Goal: Task Accomplishment & Management: Complete application form

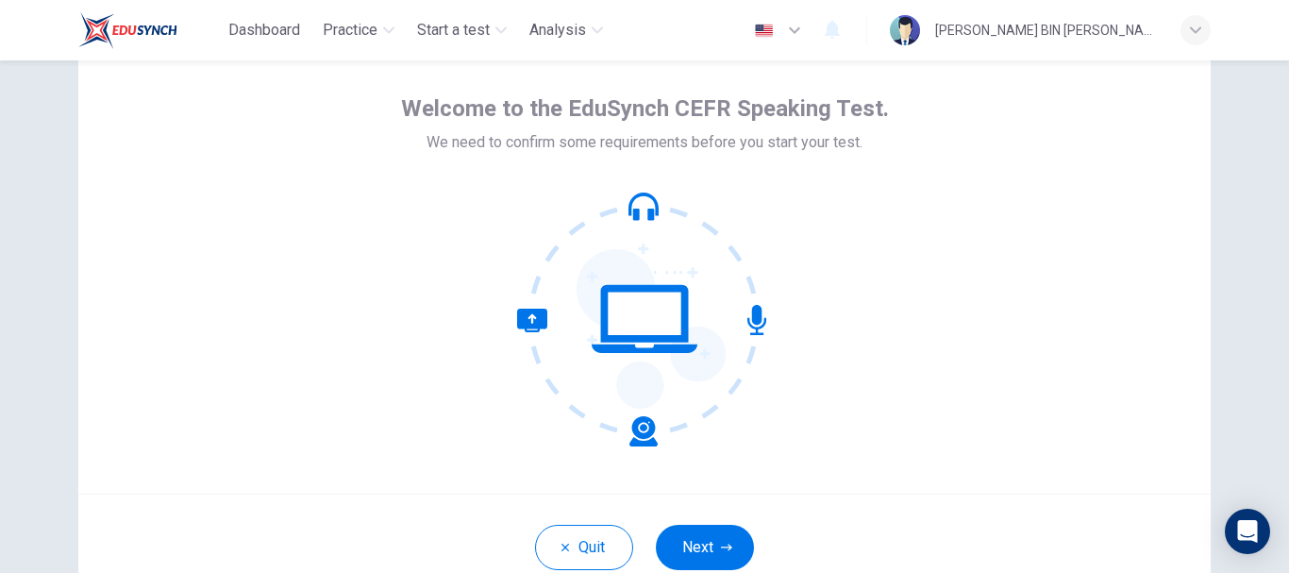
scroll to position [213, 0]
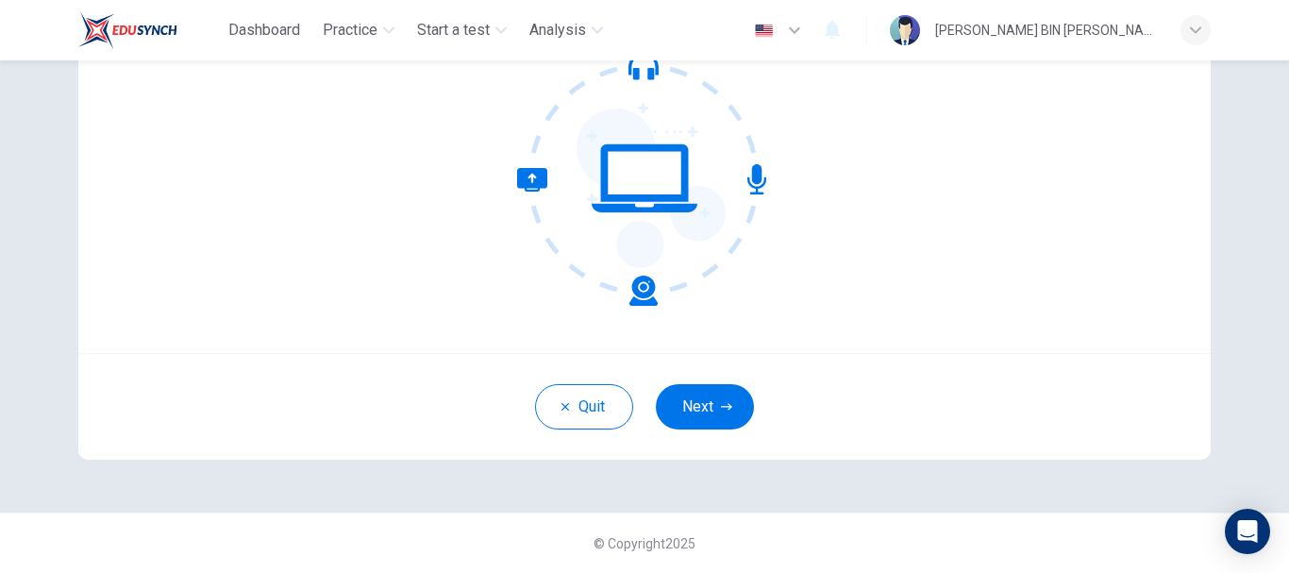
click at [699, 410] on button "Next" at bounding box center [705, 406] width 98 height 45
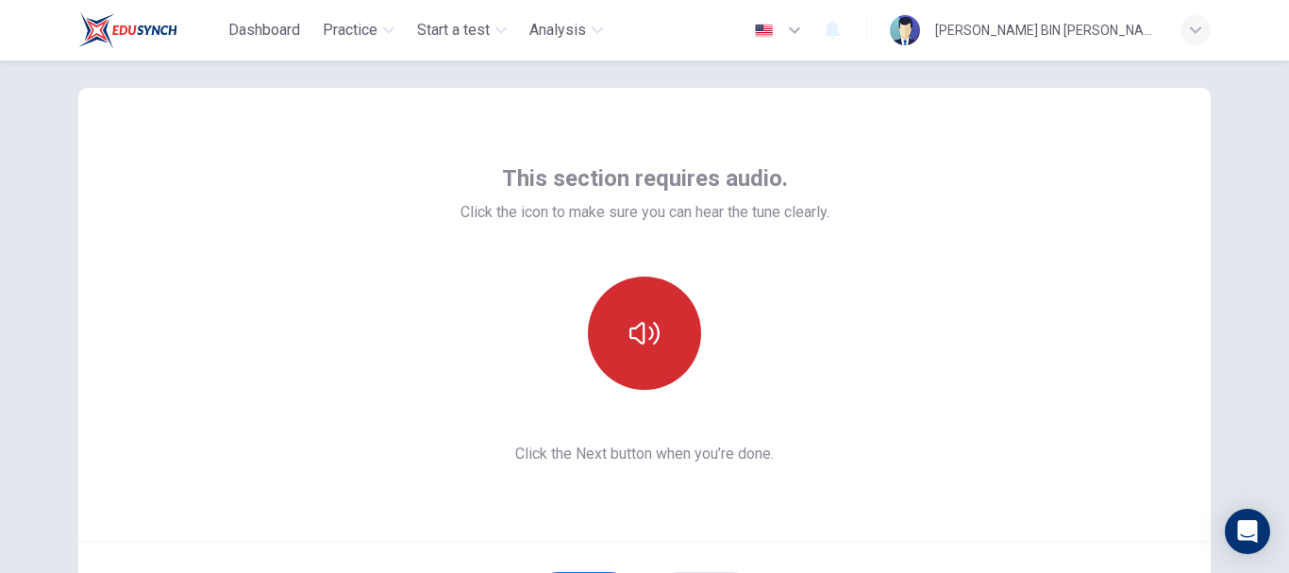
scroll to position [25, 0]
click at [640, 329] on icon "button" at bounding box center [644, 334] width 30 height 23
click at [654, 341] on icon "button" at bounding box center [644, 334] width 30 height 30
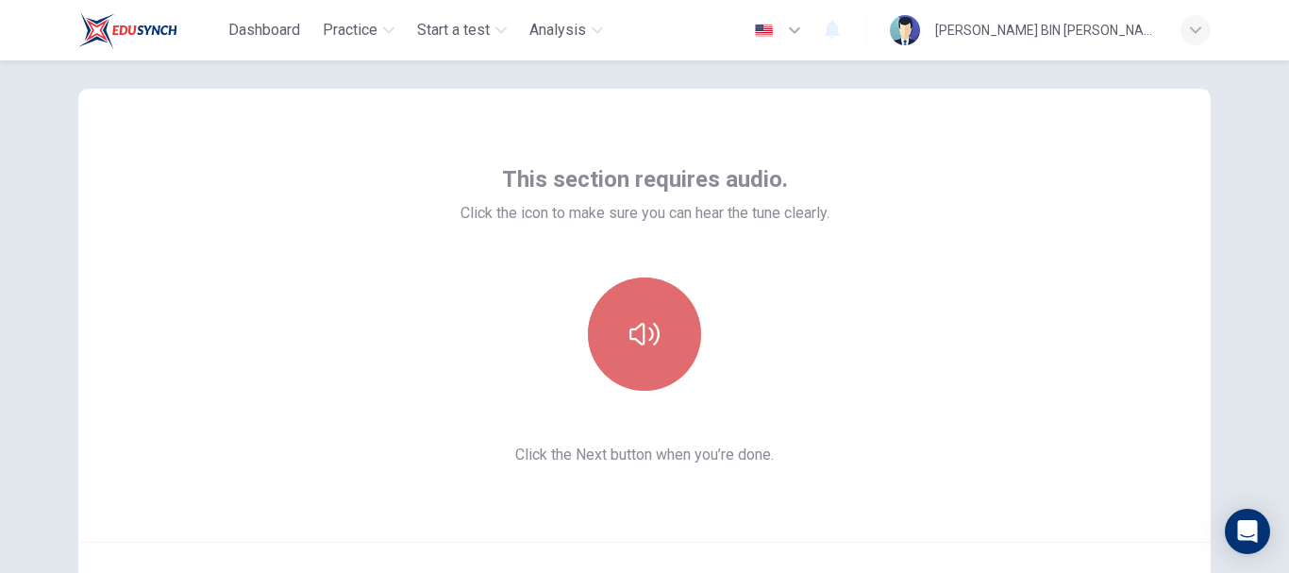
click at [654, 341] on icon "button" at bounding box center [644, 334] width 30 height 30
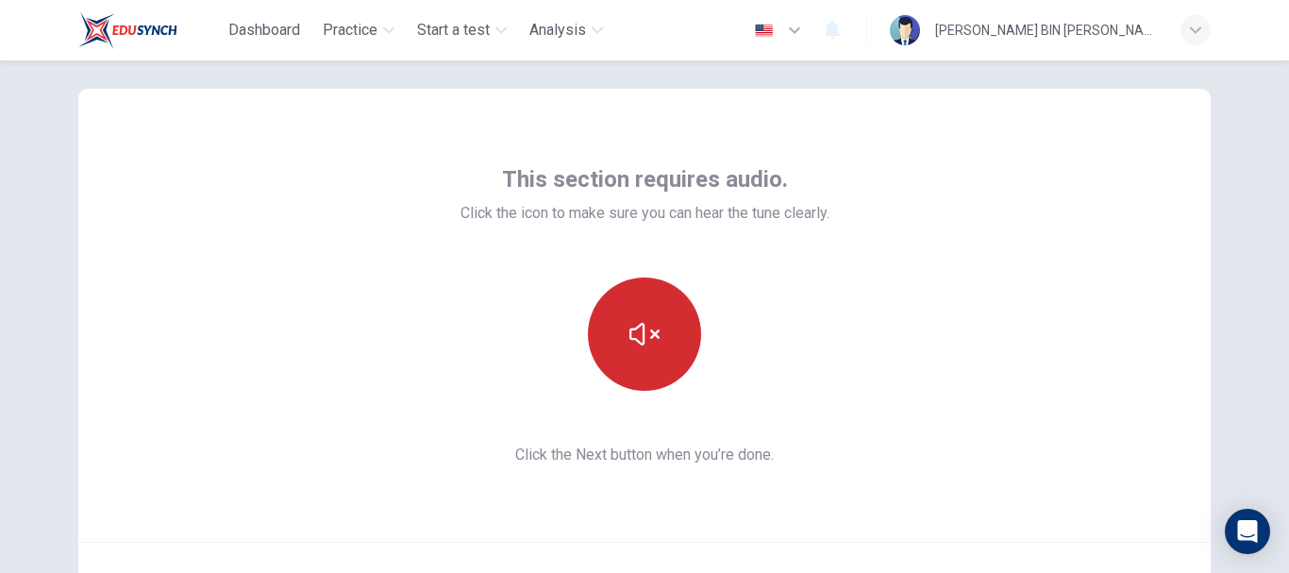
click at [654, 341] on icon "button" at bounding box center [644, 334] width 30 height 30
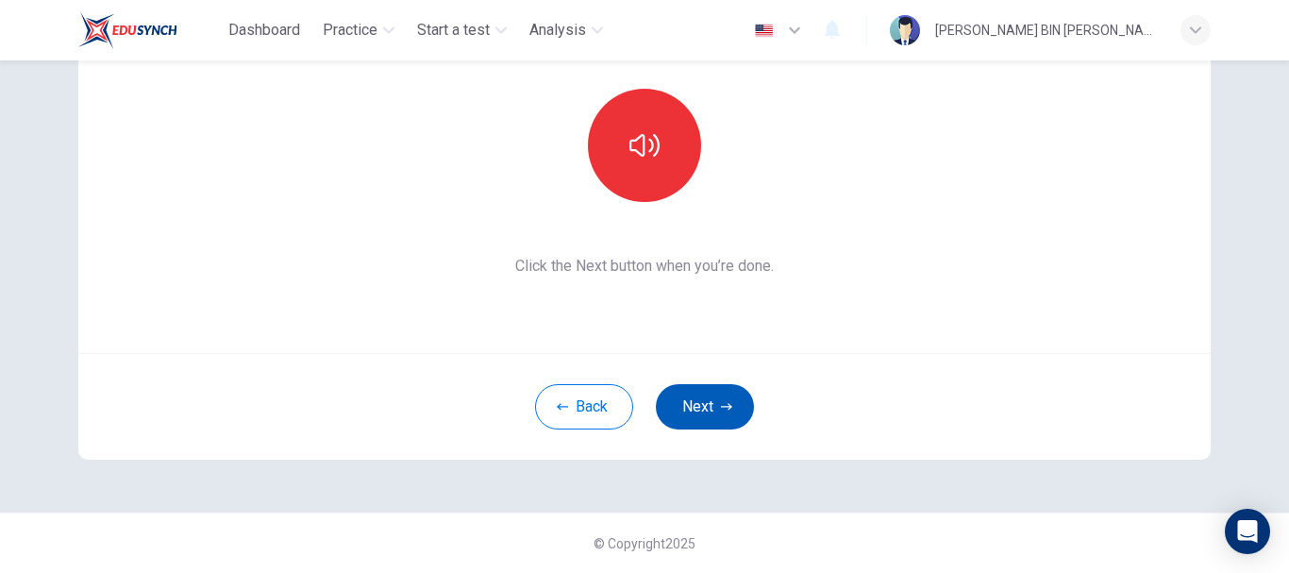
click at [695, 400] on button "Next" at bounding box center [705, 406] width 98 height 45
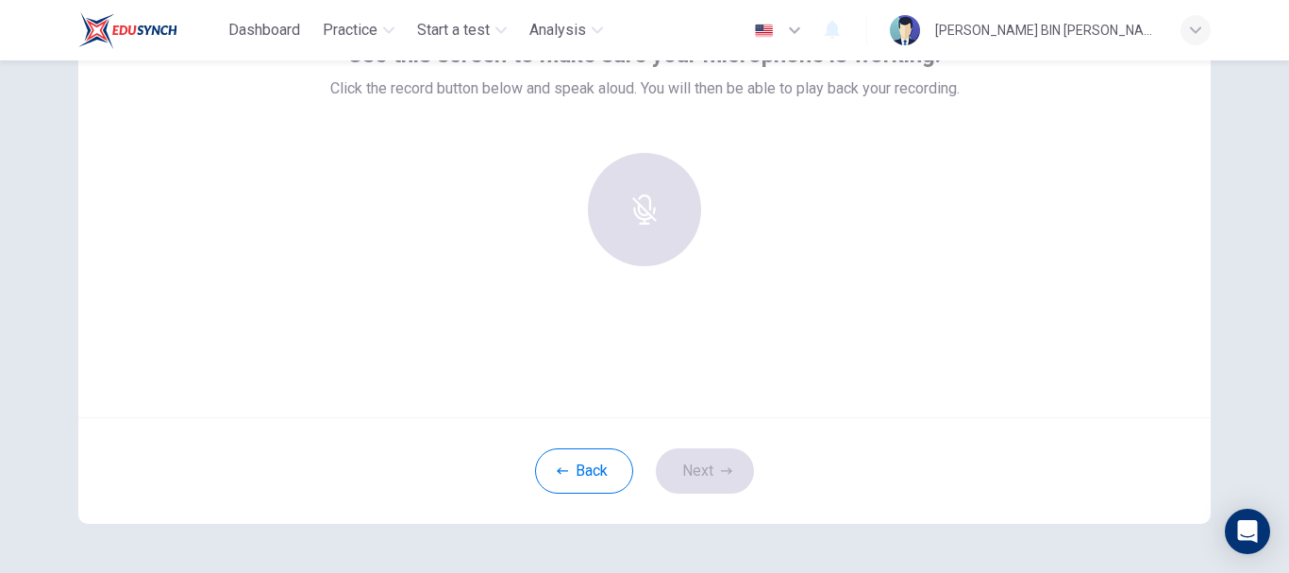
scroll to position [25, 0]
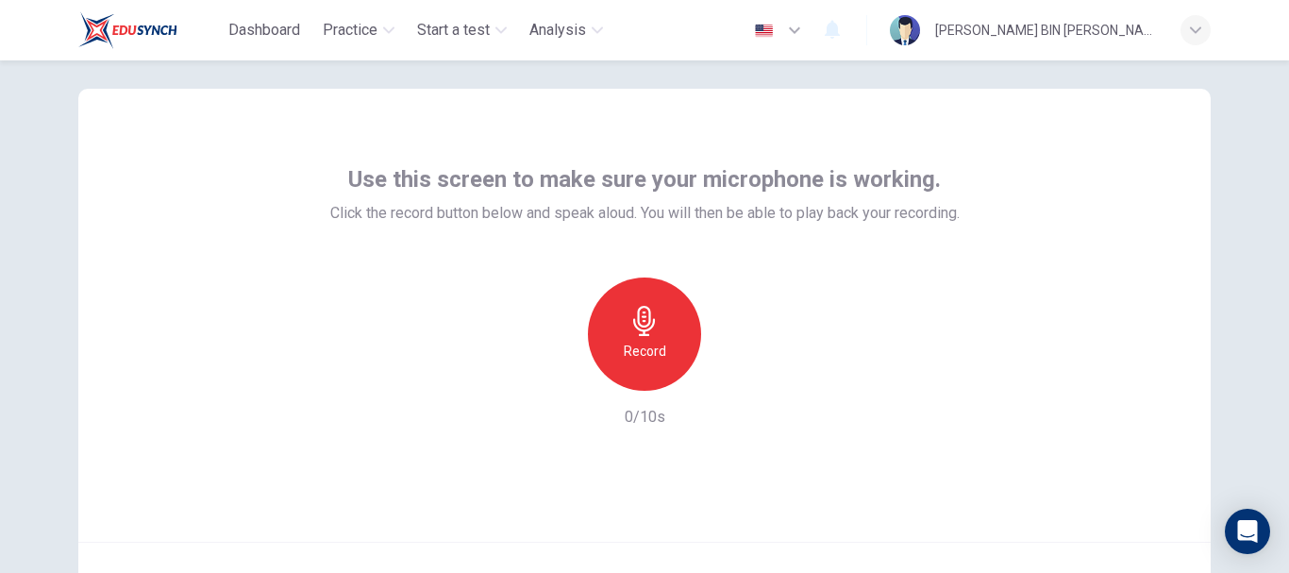
click at [638, 341] on h6 "Record" at bounding box center [645, 351] width 42 height 23
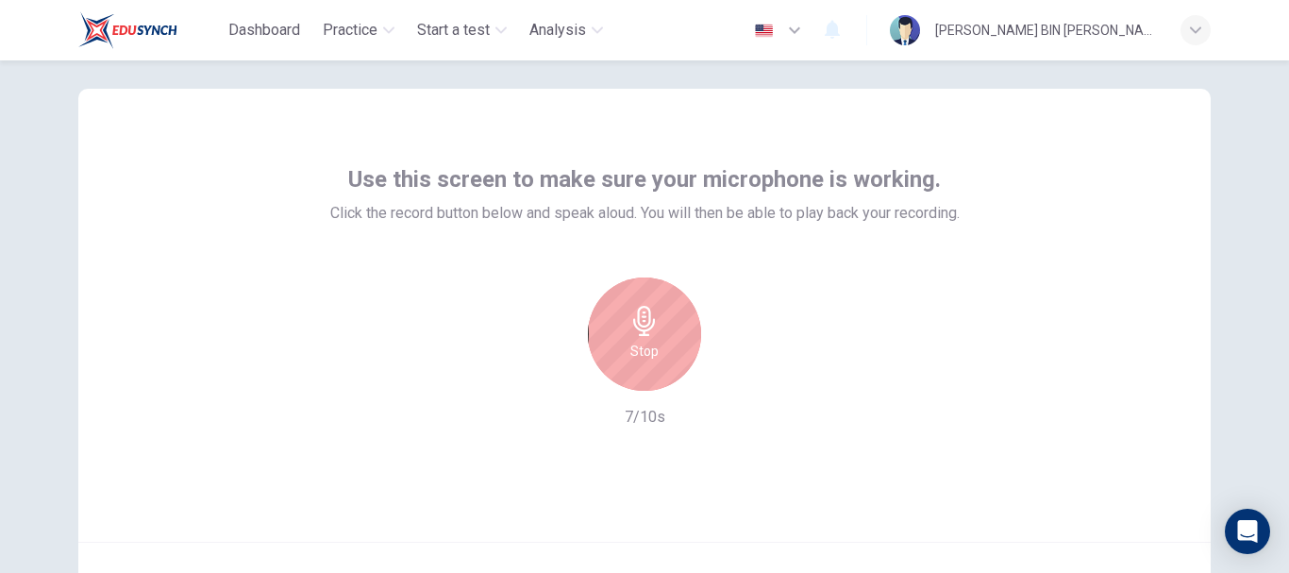
click at [646, 349] on h6 "Stop" at bounding box center [644, 351] width 28 height 23
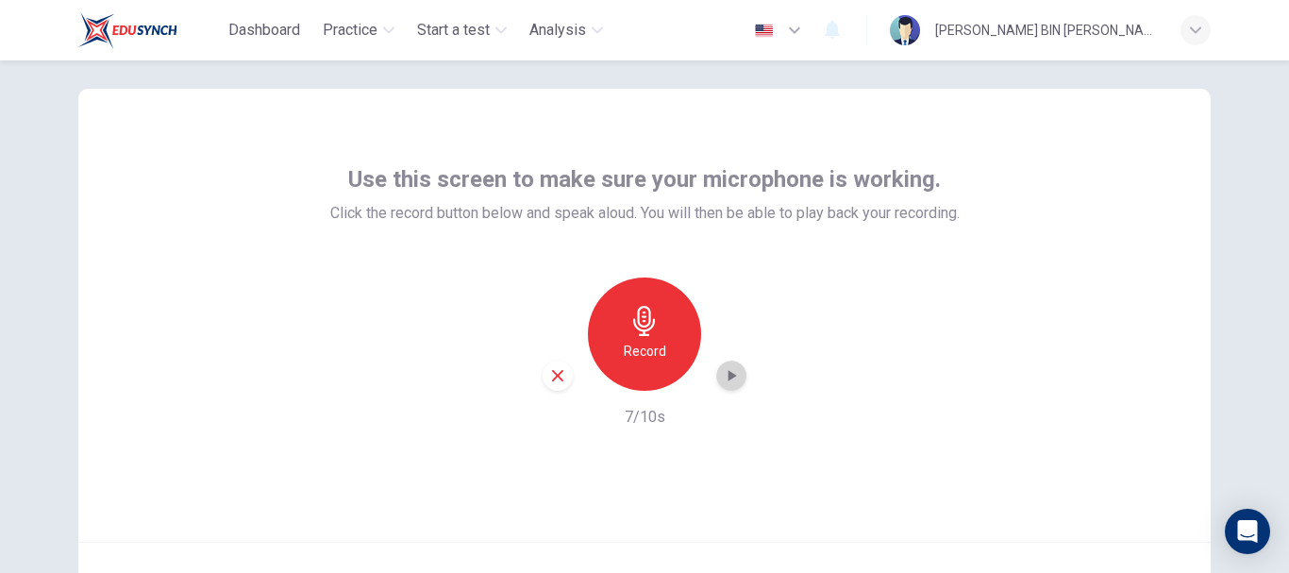
click at [728, 376] on icon "button" at bounding box center [732, 375] width 8 height 11
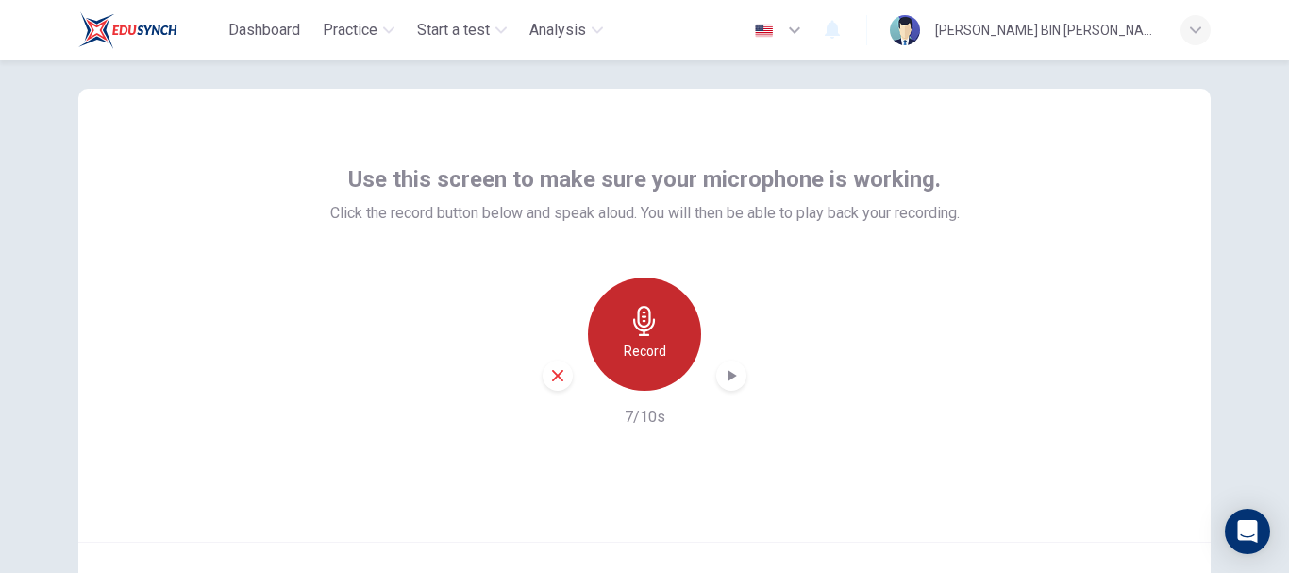
click at [659, 342] on div "Record" at bounding box center [644, 333] width 113 height 113
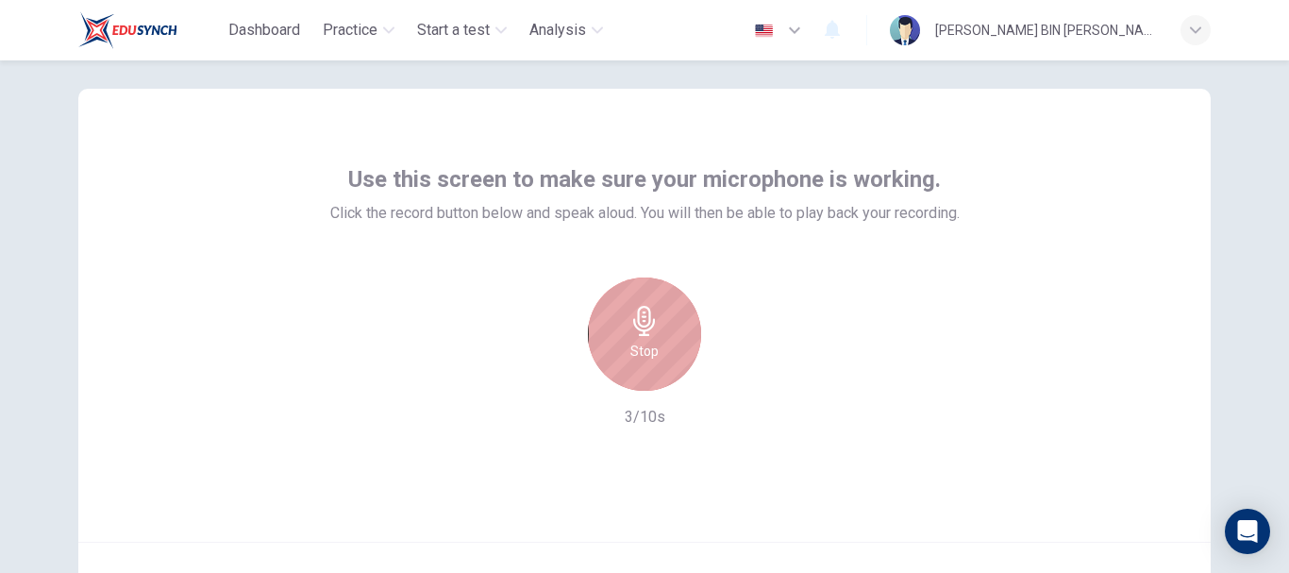
click at [645, 340] on div "Stop" at bounding box center [644, 333] width 113 height 113
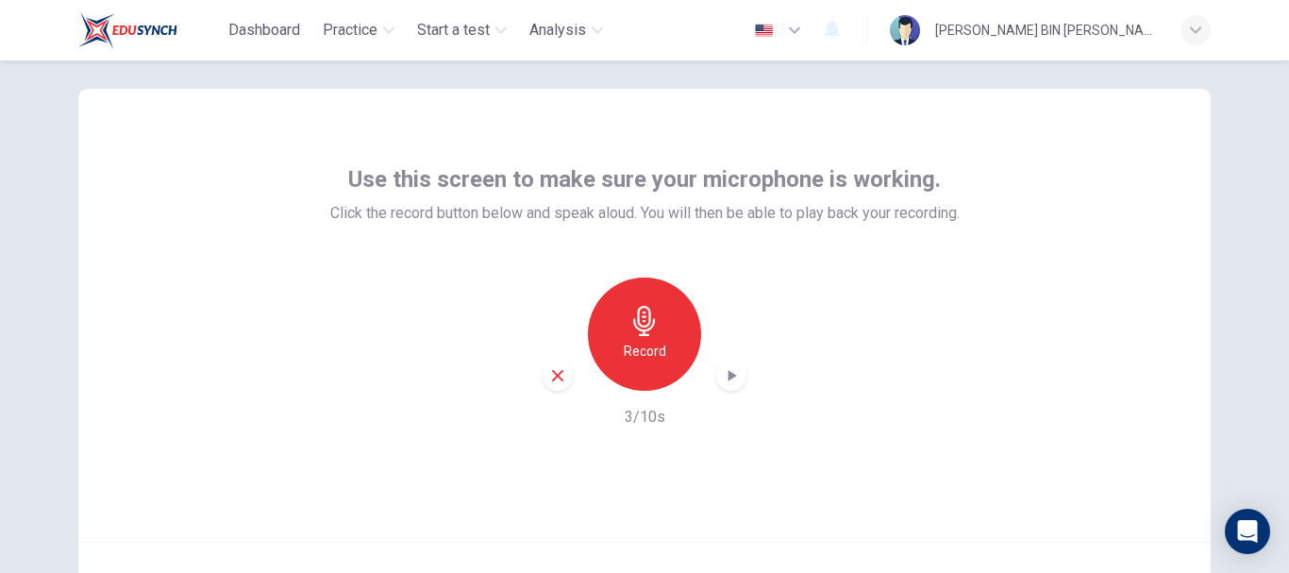
click at [722, 370] on icon "button" at bounding box center [731, 375] width 19 height 19
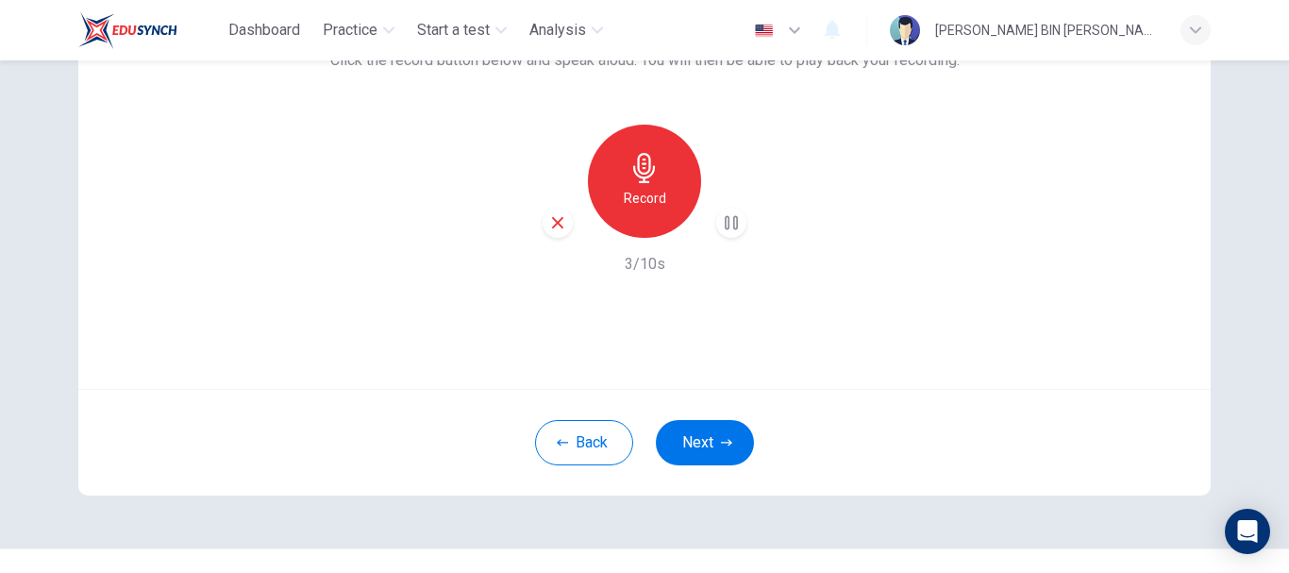
scroll to position [213, 0]
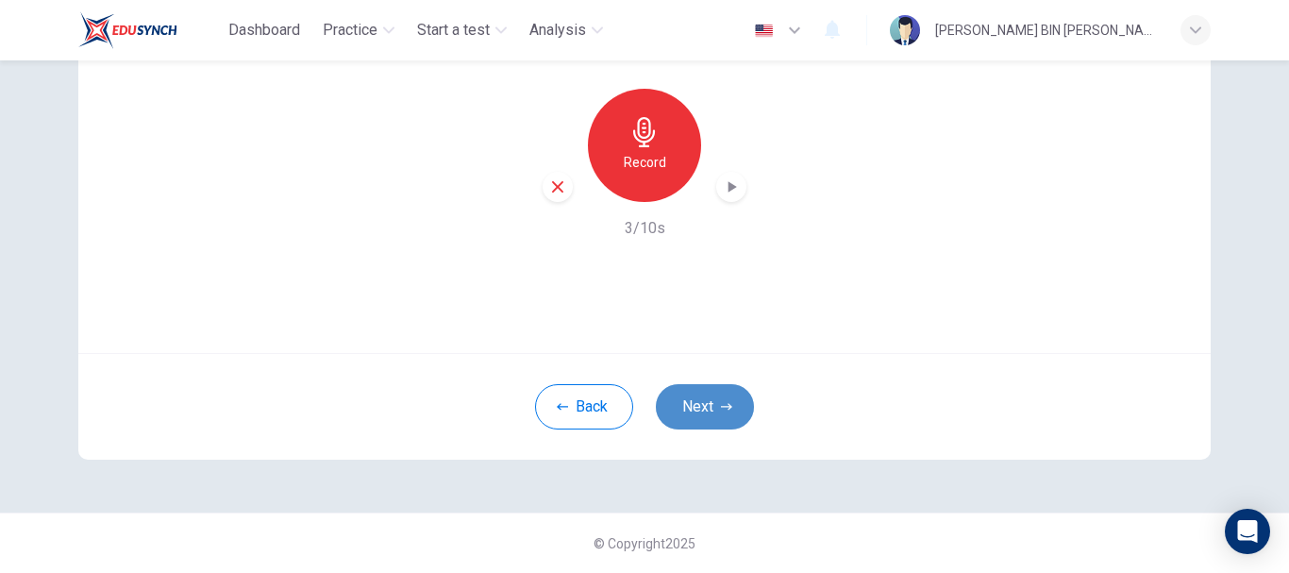
click at [703, 396] on button "Next" at bounding box center [705, 406] width 98 height 45
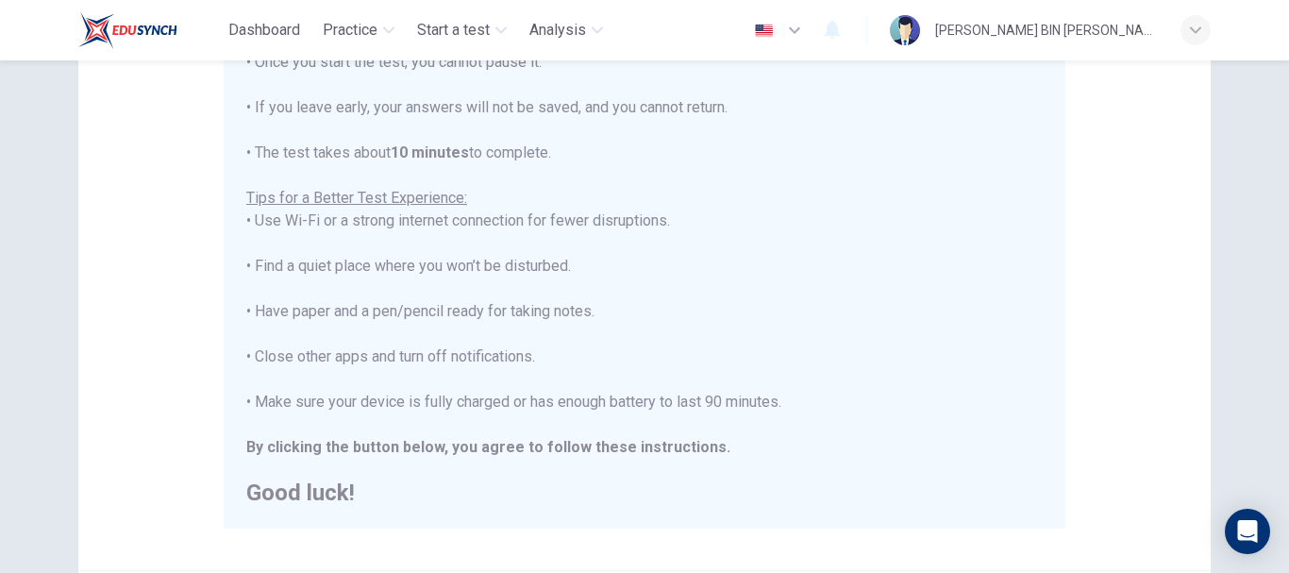
scroll to position [377, 0]
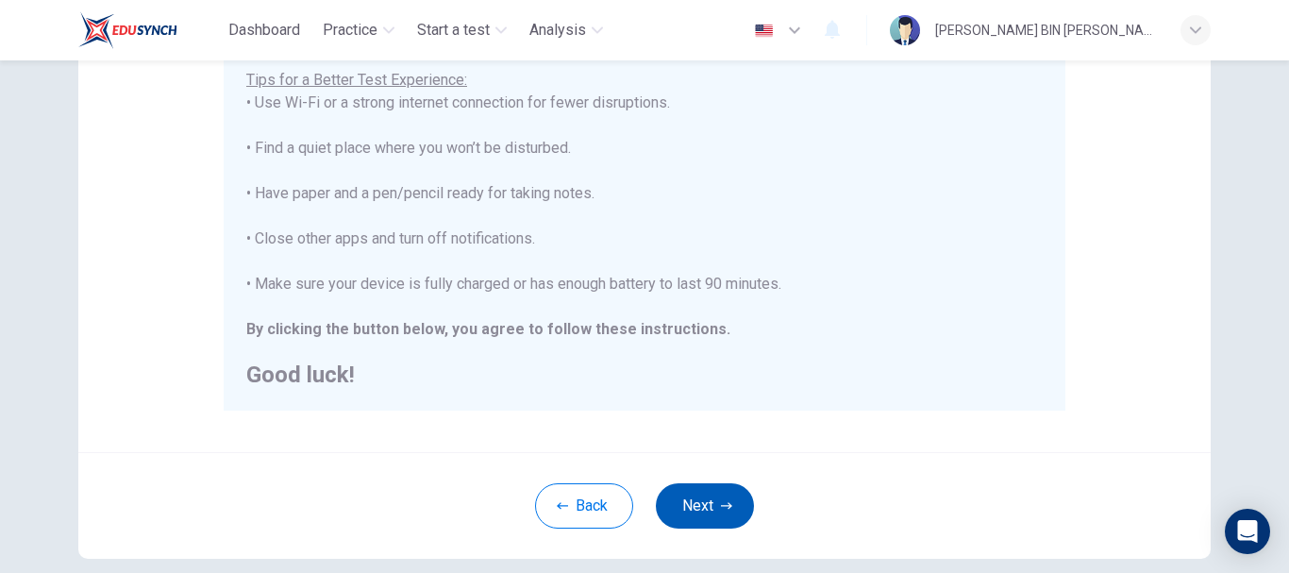
click at [711, 501] on button "Next" at bounding box center [705, 505] width 98 height 45
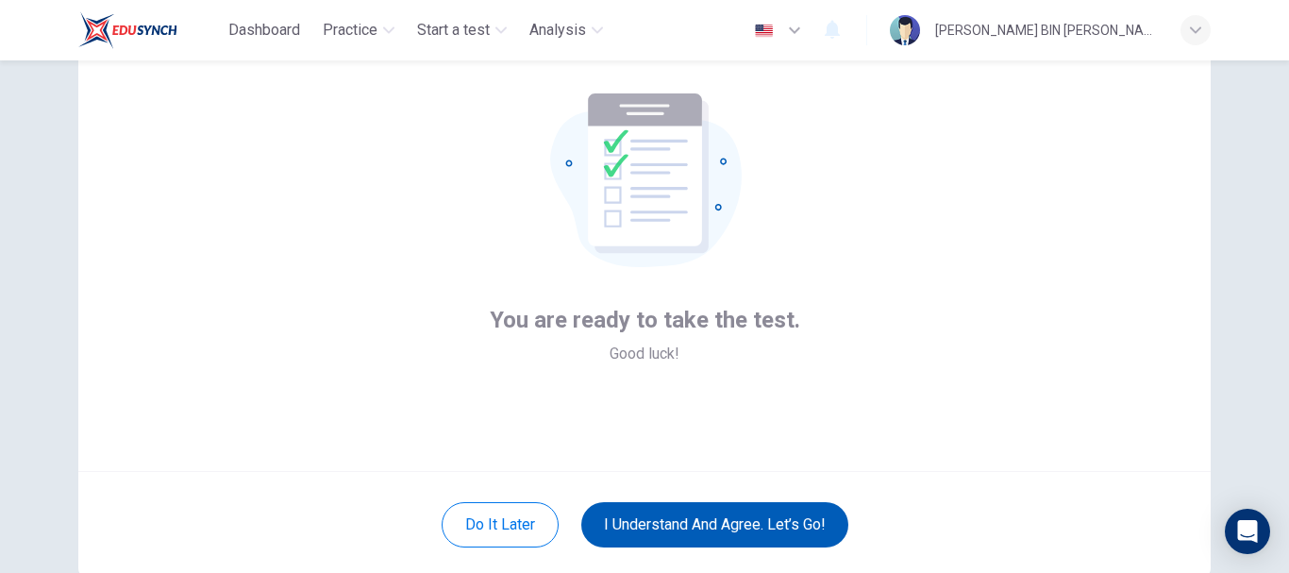
scroll to position [213, 0]
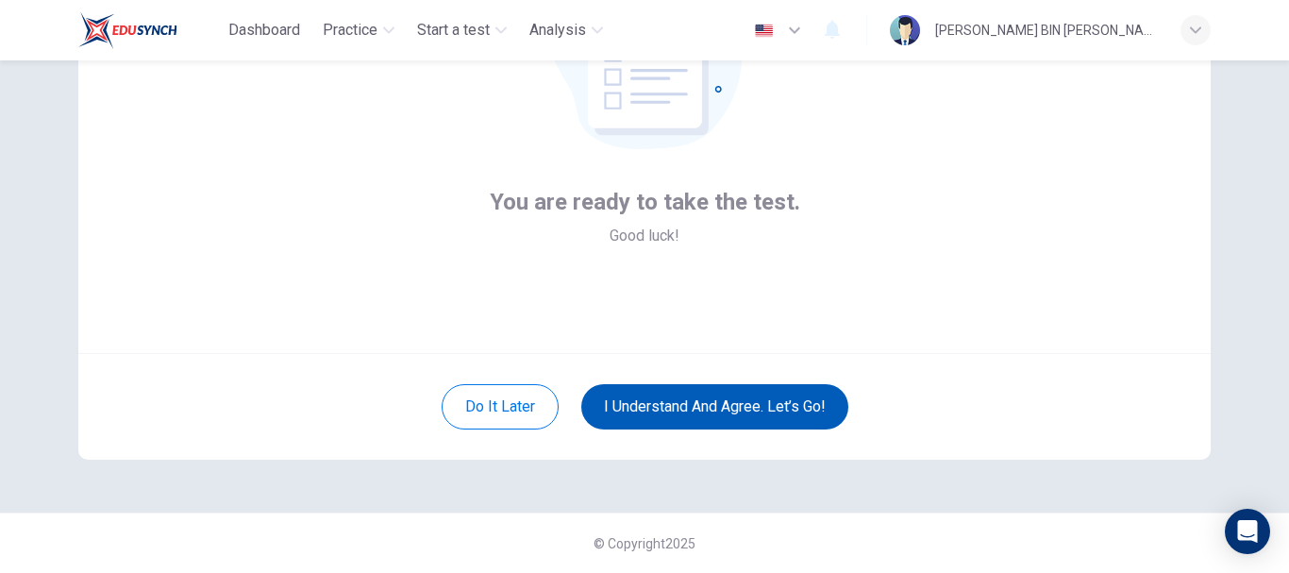
click at [742, 407] on button "I understand and agree. Let’s go!" at bounding box center [714, 406] width 267 height 45
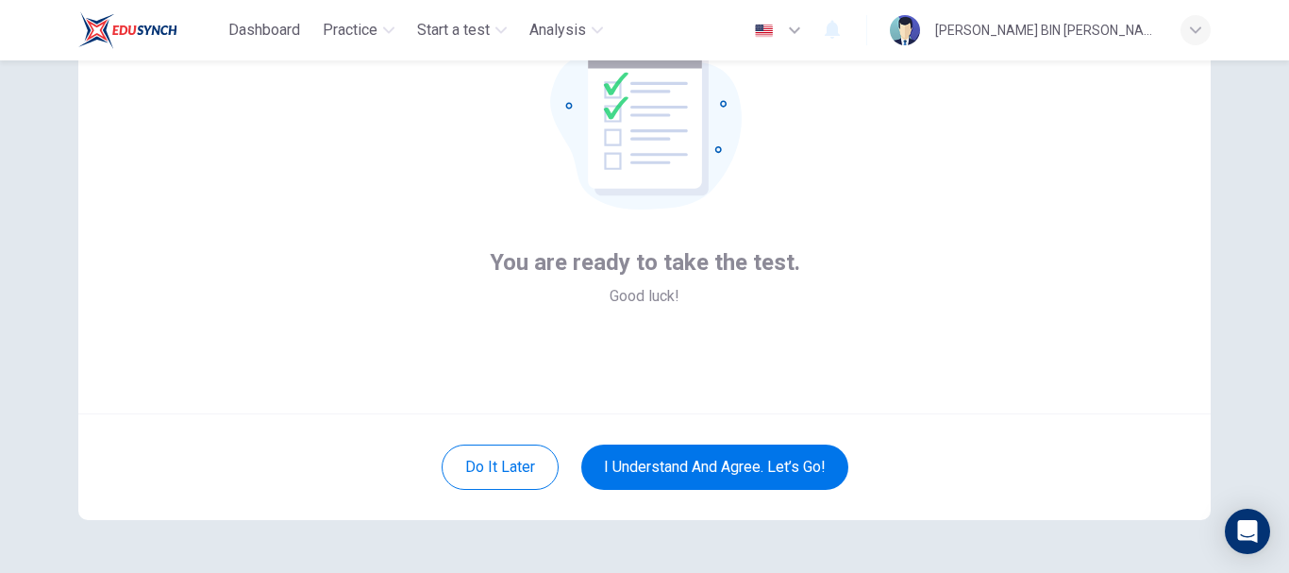
scroll to position [119, 0]
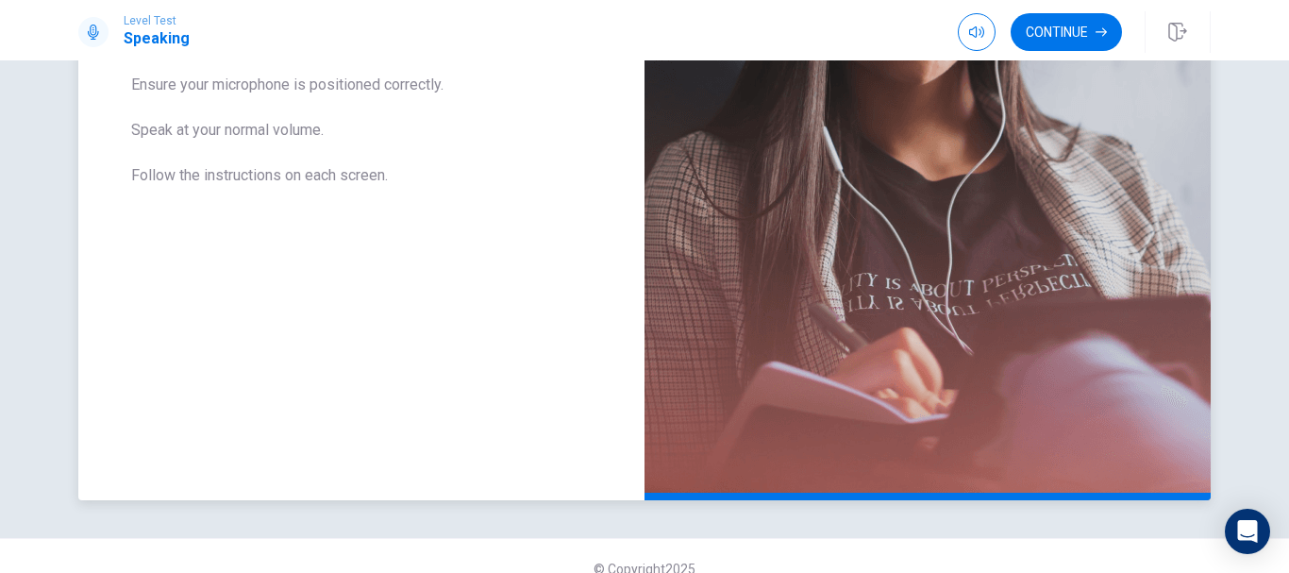
scroll to position [446, 0]
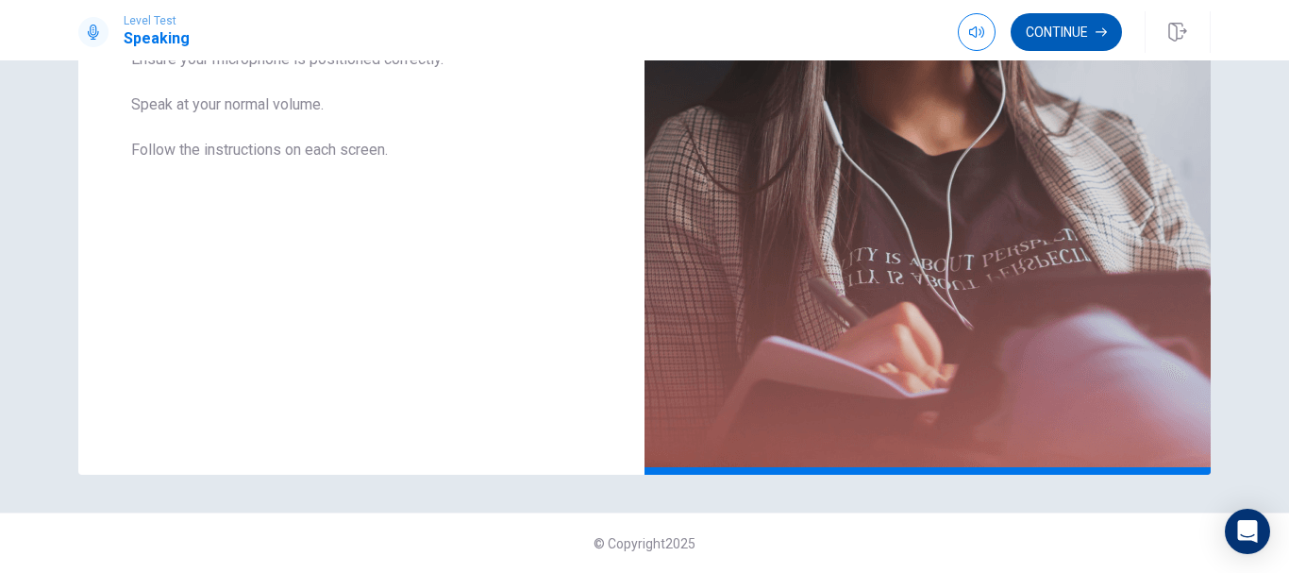
click at [1080, 23] on button "Continue" at bounding box center [1066, 32] width 111 height 38
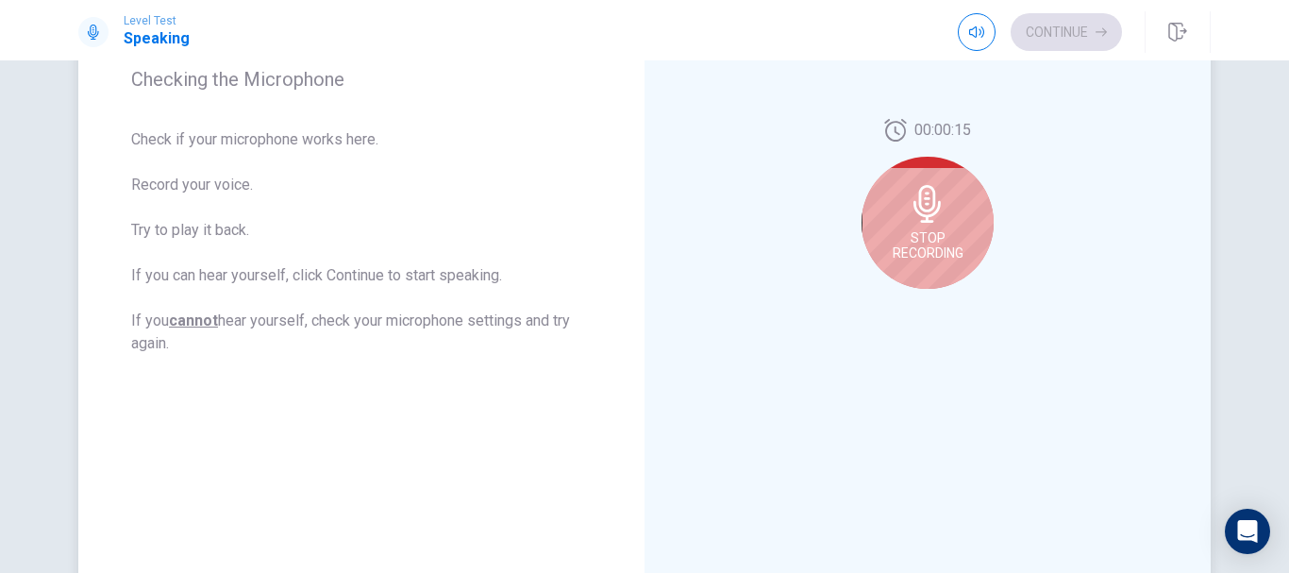
scroll to position [258, 0]
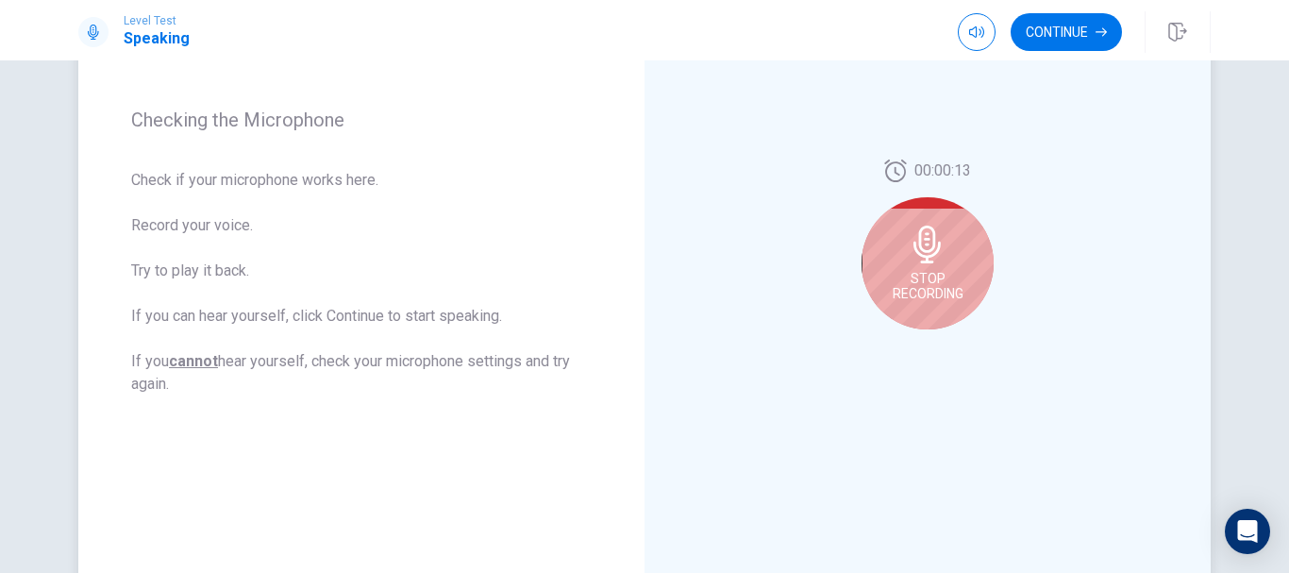
click at [922, 239] on icon at bounding box center [926, 245] width 27 height 38
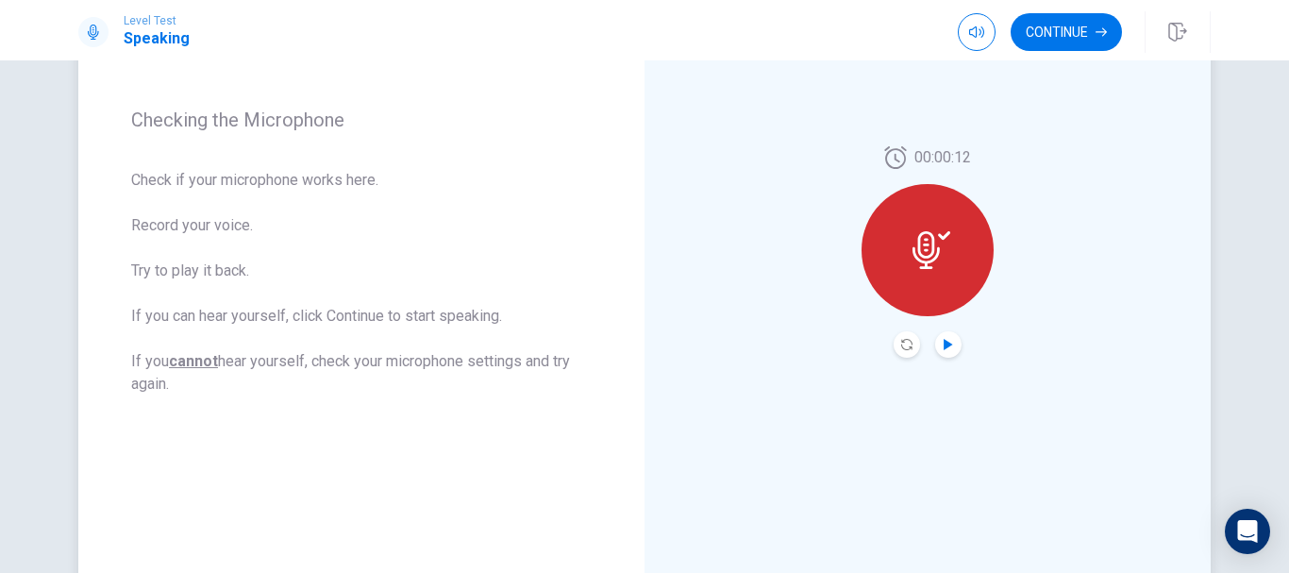
click at [944, 341] on icon "Play Audio" at bounding box center [948, 344] width 8 height 11
click at [895, 338] on button "Record Again" at bounding box center [907, 344] width 26 height 26
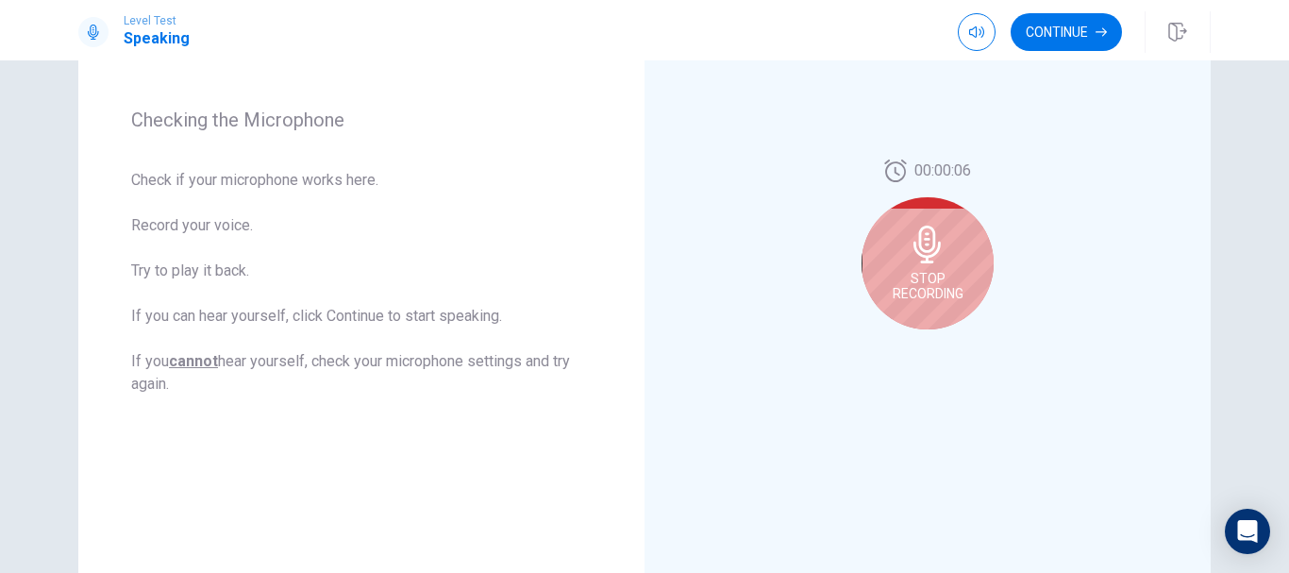
click at [914, 262] on div "Stop Recording" at bounding box center [928, 263] width 132 height 132
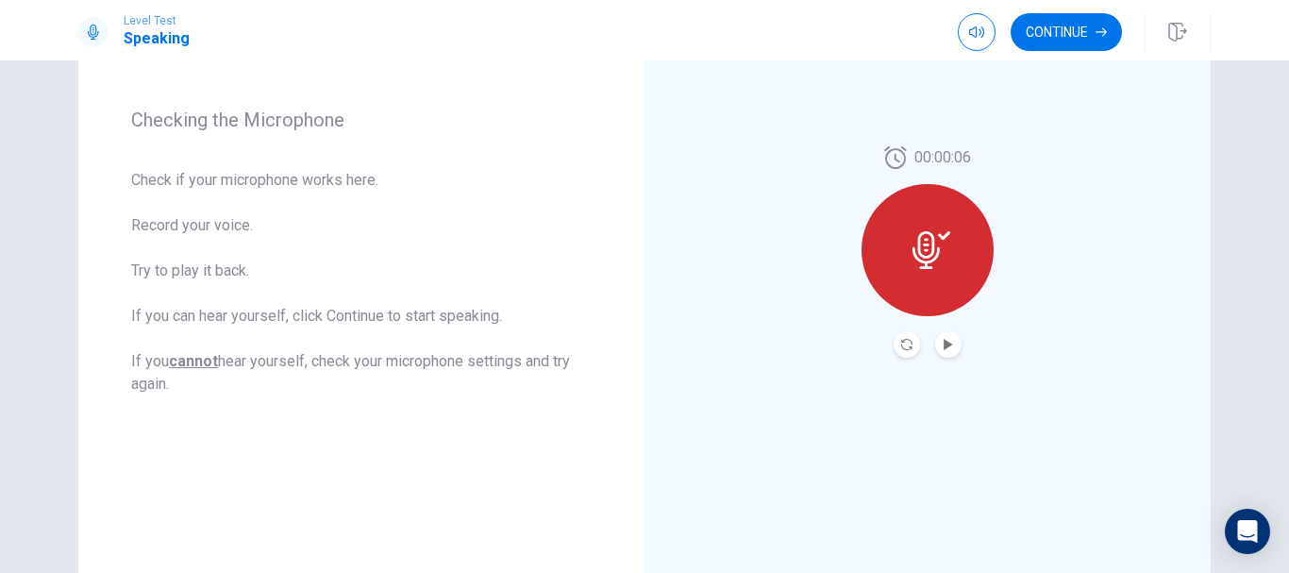
click at [936, 342] on button "Play Audio" at bounding box center [948, 344] width 26 height 26
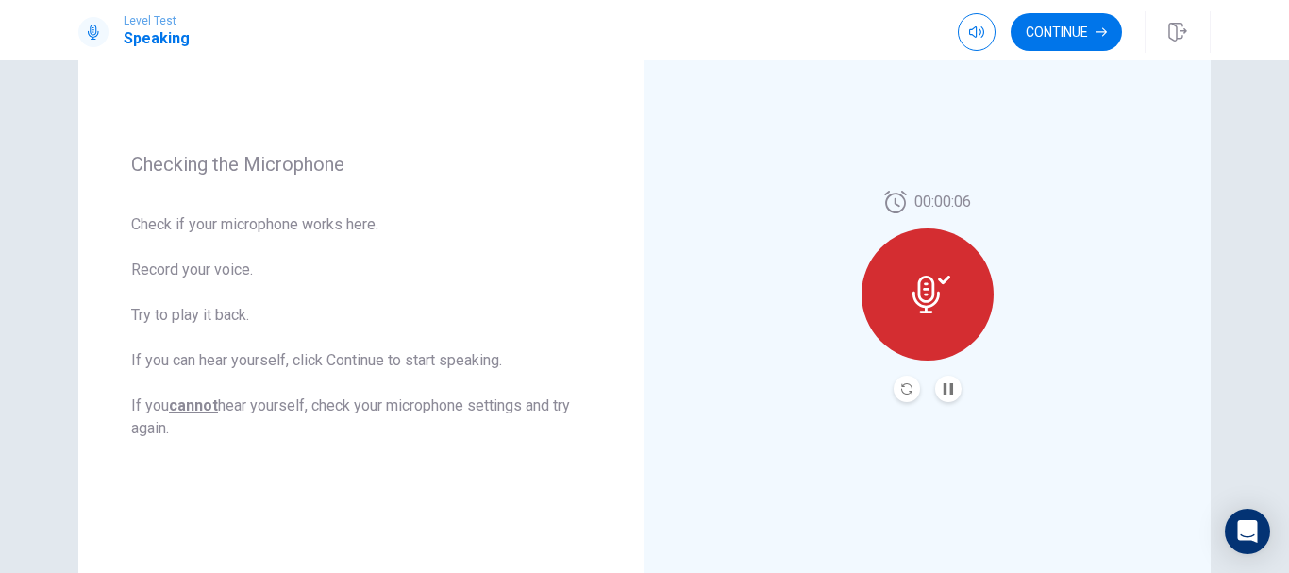
scroll to position [163, 0]
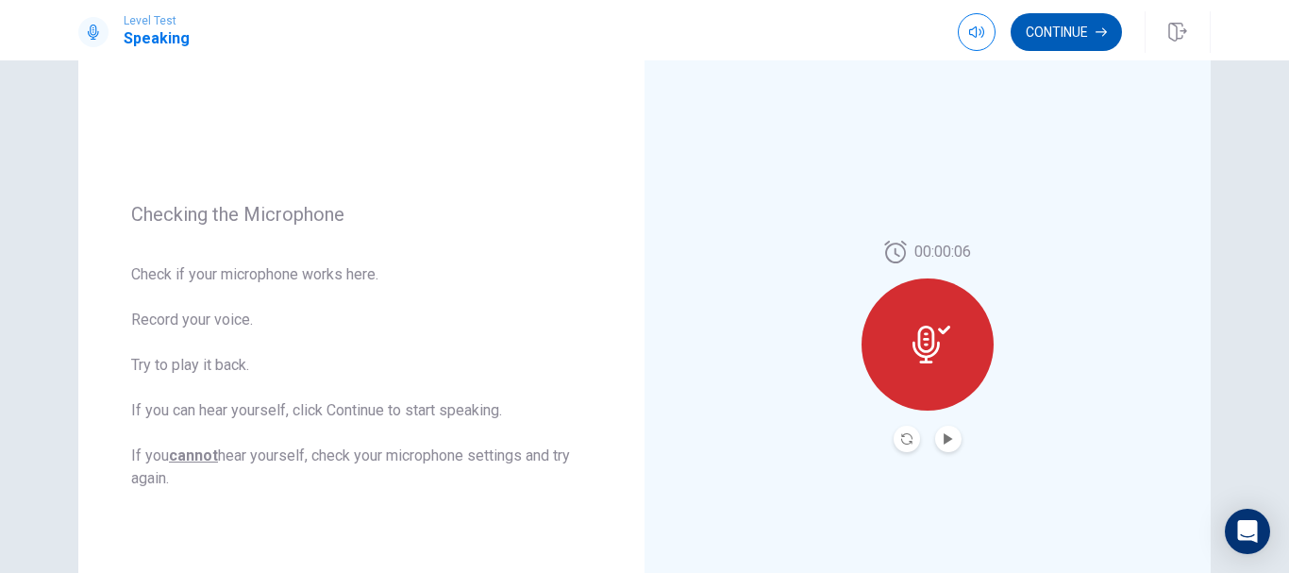
click at [1075, 42] on button "Continue" at bounding box center [1066, 32] width 111 height 38
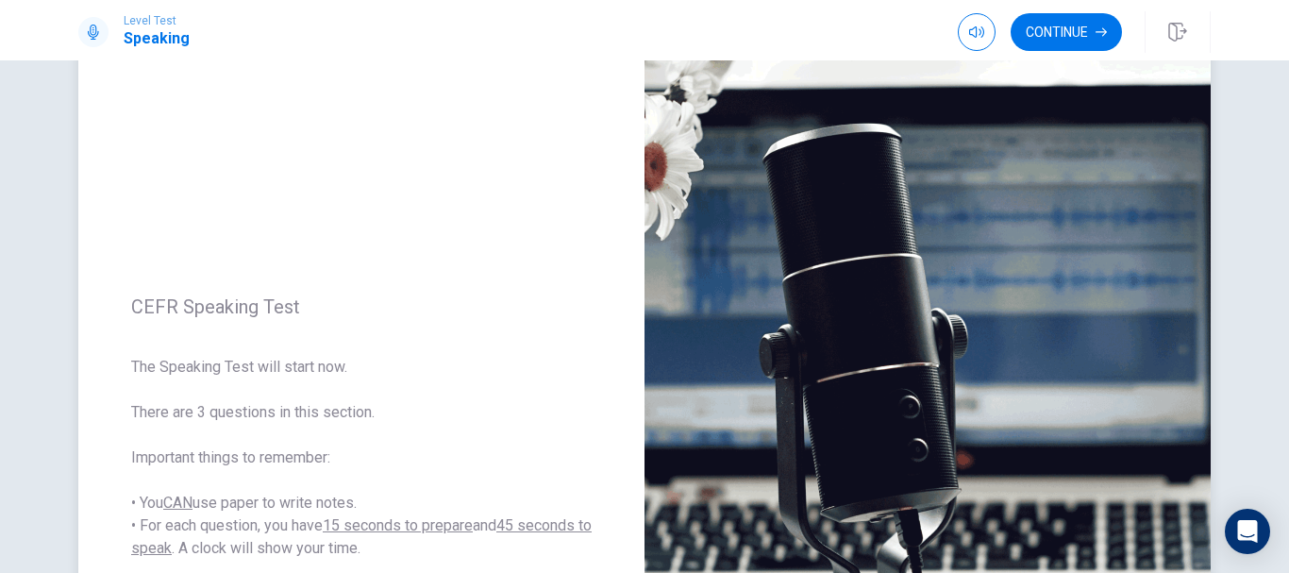
scroll to position [0, 0]
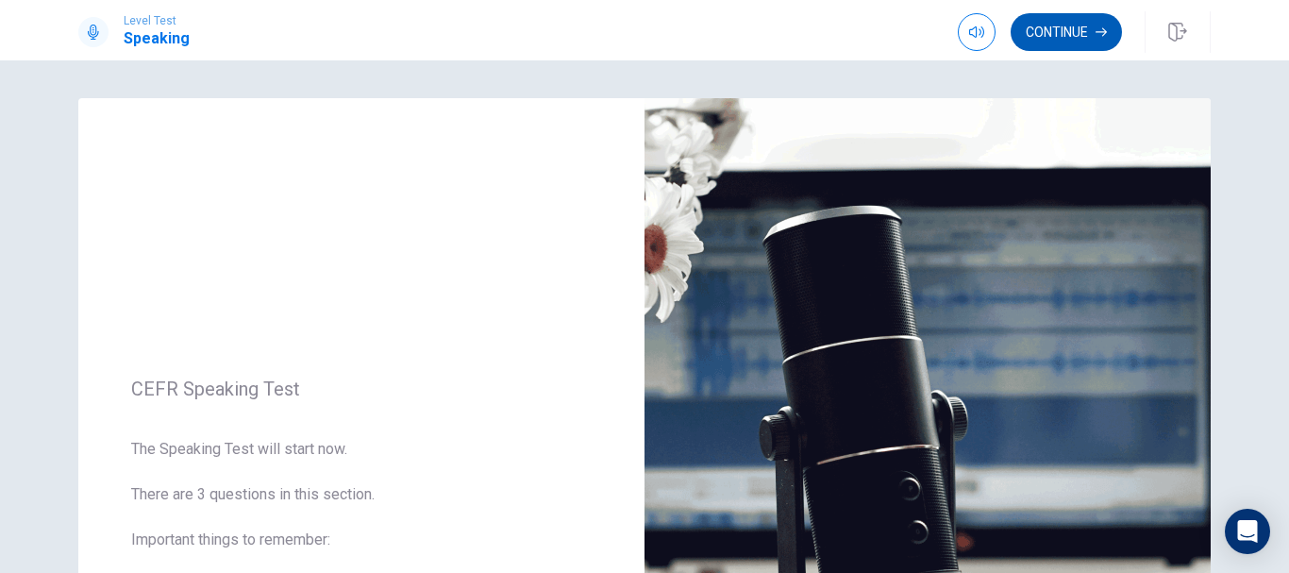
click at [1046, 28] on button "Continue" at bounding box center [1066, 32] width 111 height 38
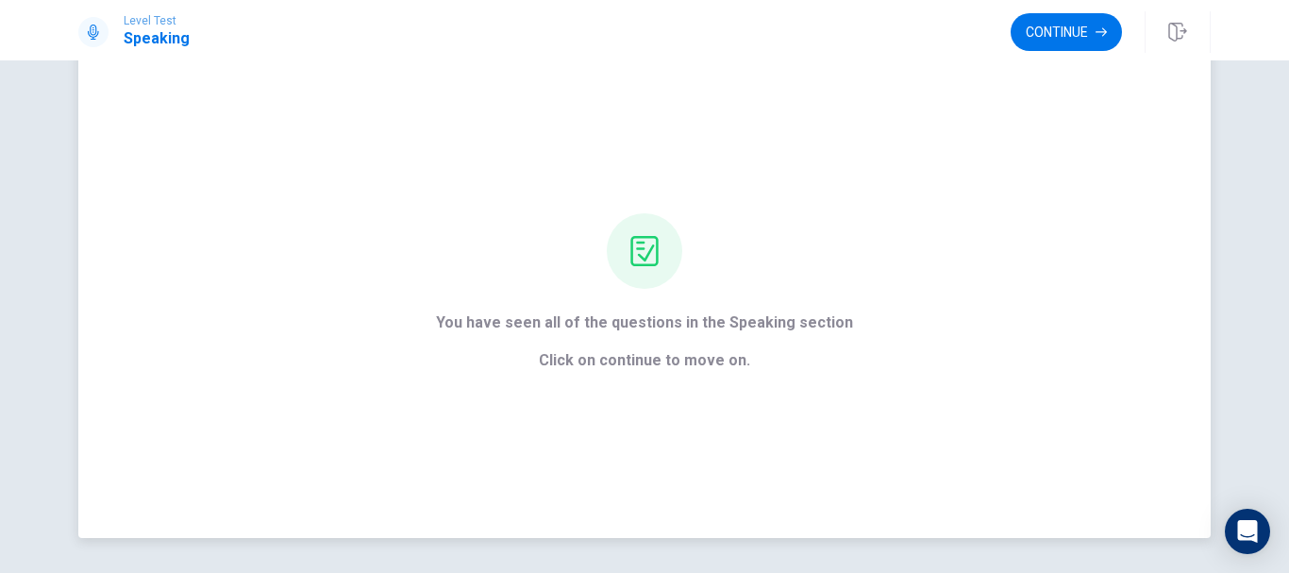
scroll to position [94, 0]
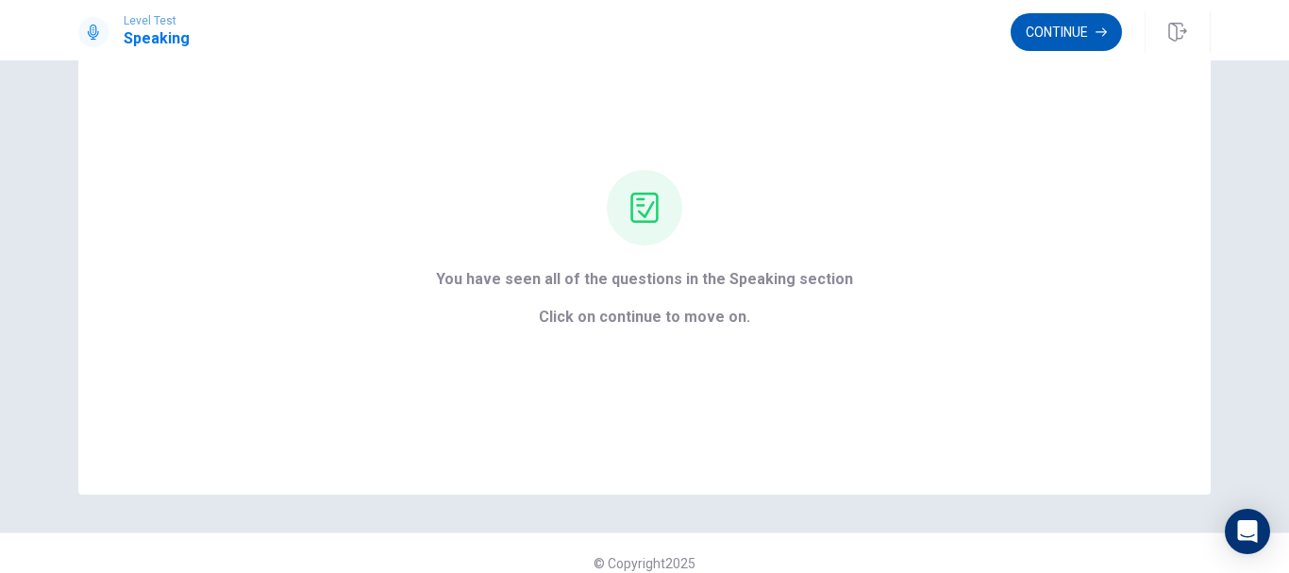
click at [1086, 38] on button "Continue" at bounding box center [1066, 32] width 111 height 38
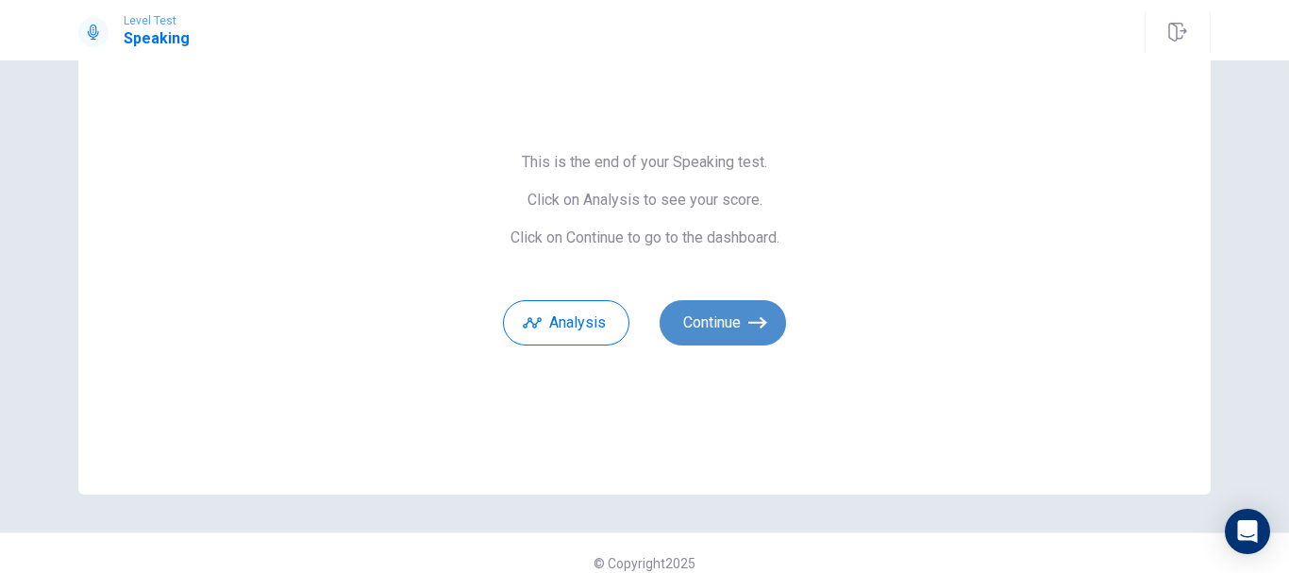
click at [700, 331] on button "Continue" at bounding box center [723, 322] width 126 height 45
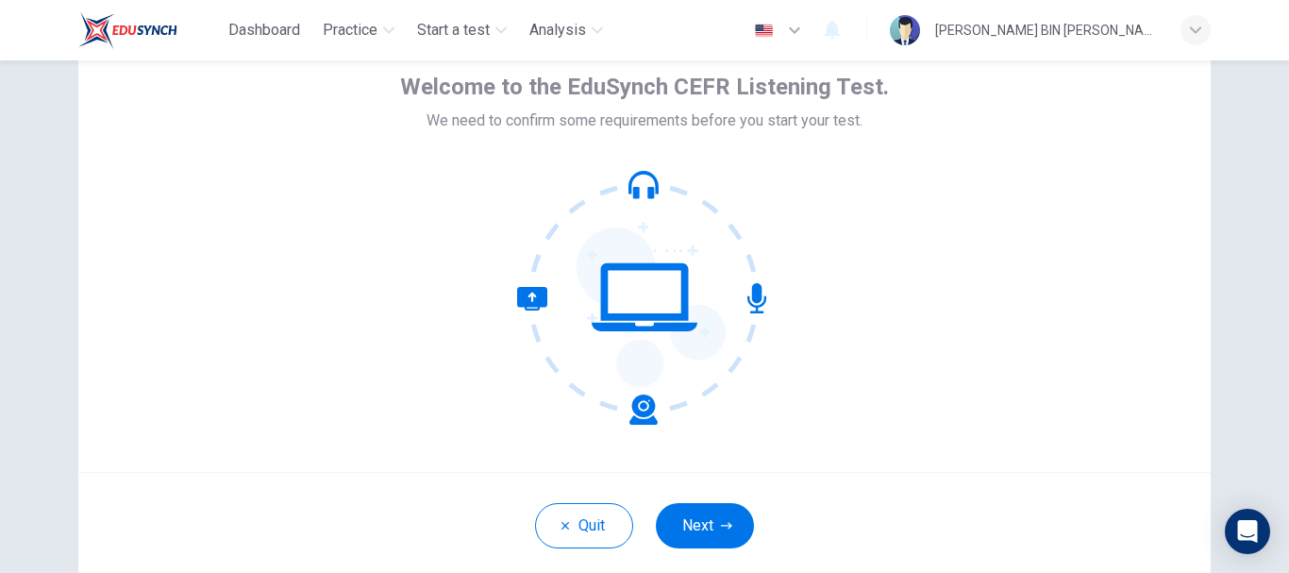
scroll to position [213, 0]
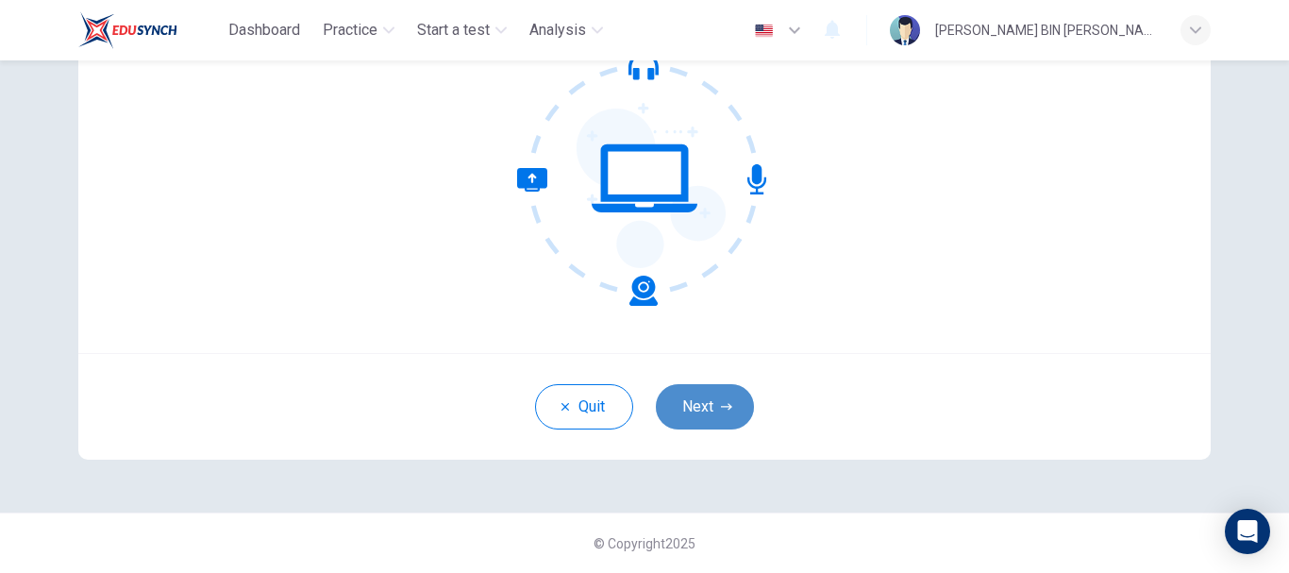
click at [729, 415] on button "Next" at bounding box center [705, 406] width 98 height 45
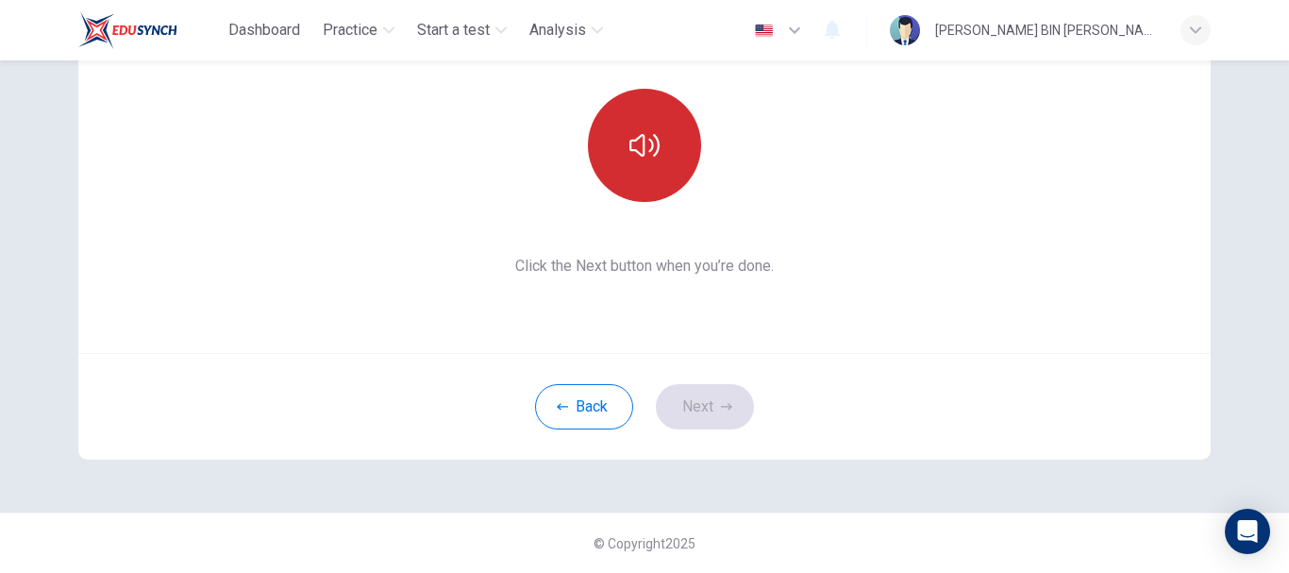
click at [668, 142] on button "button" at bounding box center [644, 145] width 113 height 113
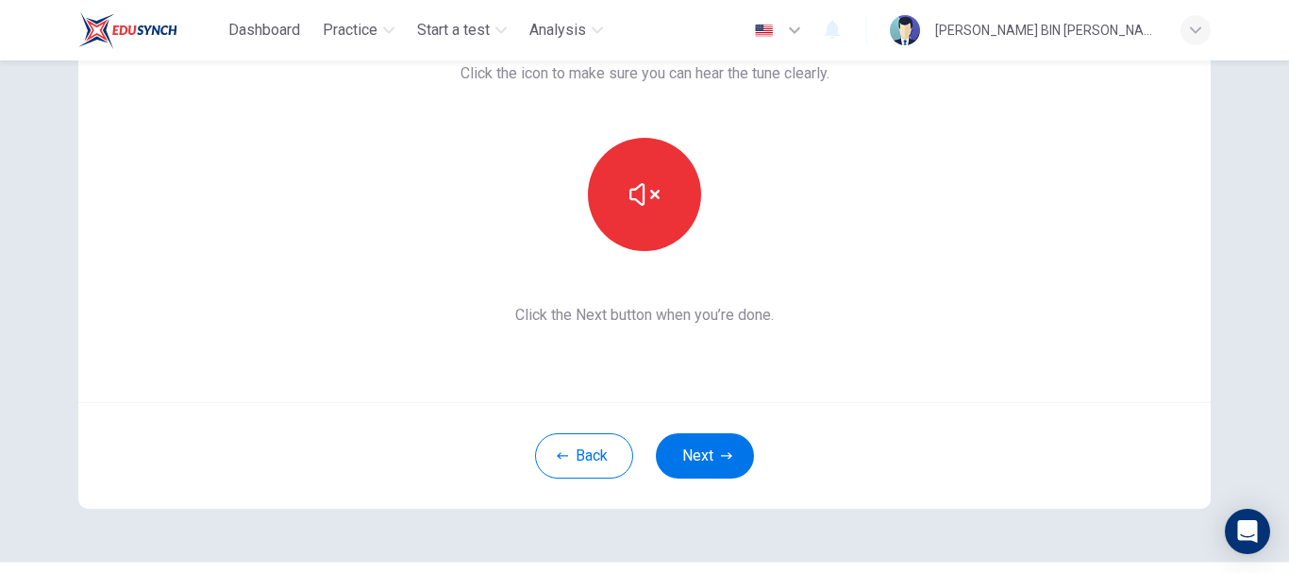
scroll to position [119, 0]
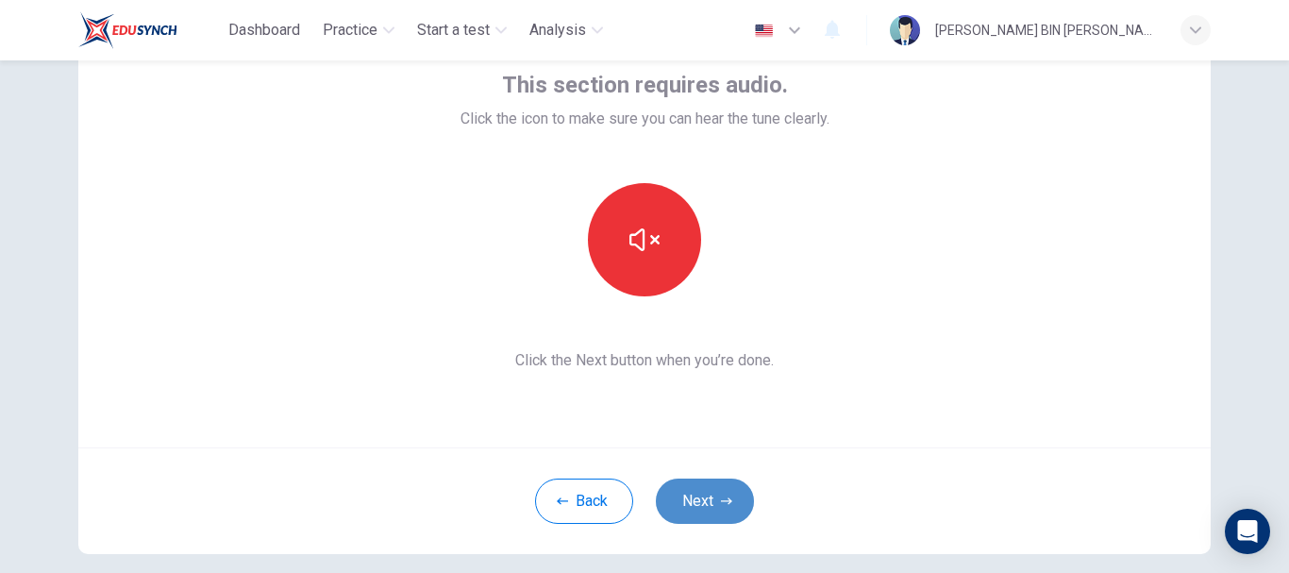
click at [709, 512] on button "Next" at bounding box center [705, 500] width 98 height 45
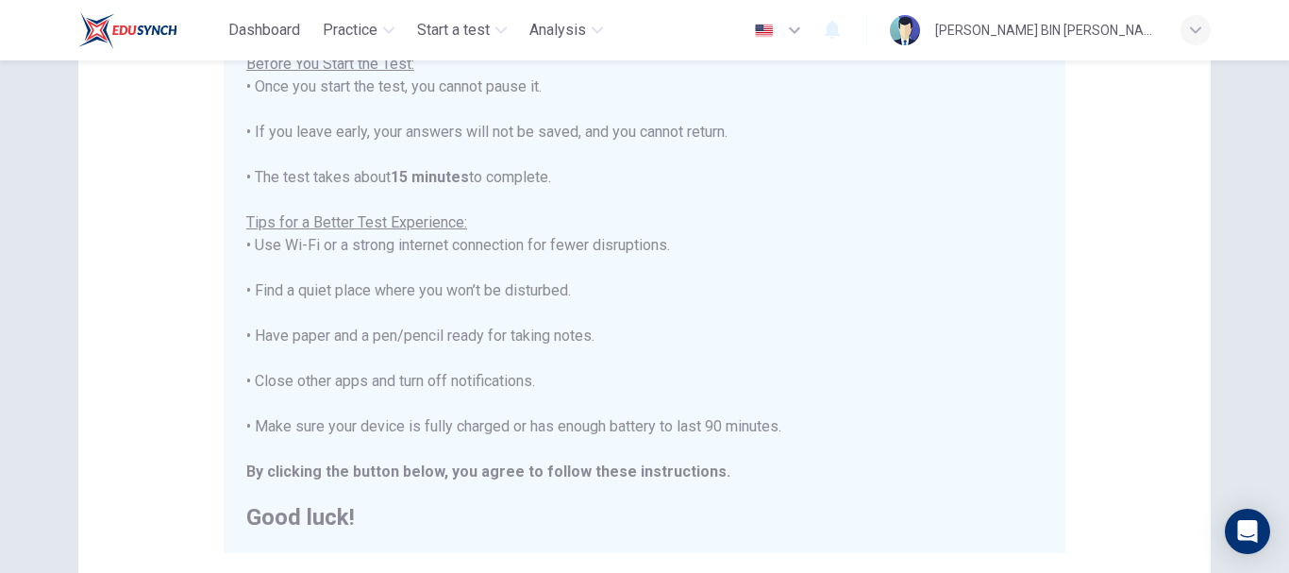
scroll to position [402, 0]
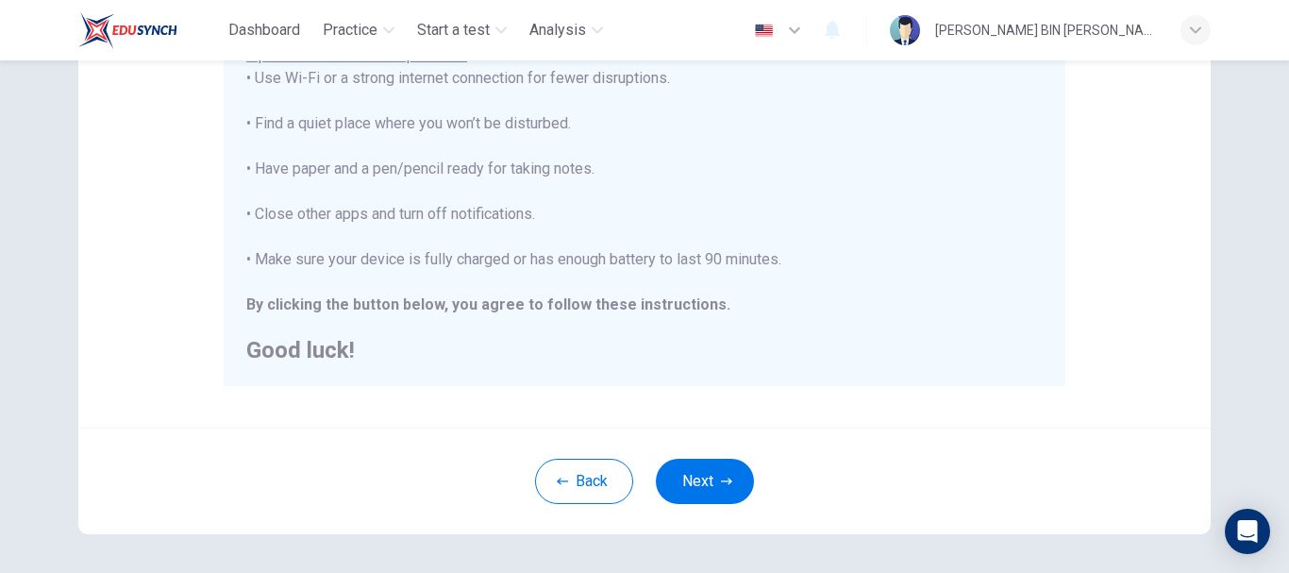
click at [701, 472] on button "Next" at bounding box center [705, 481] width 98 height 45
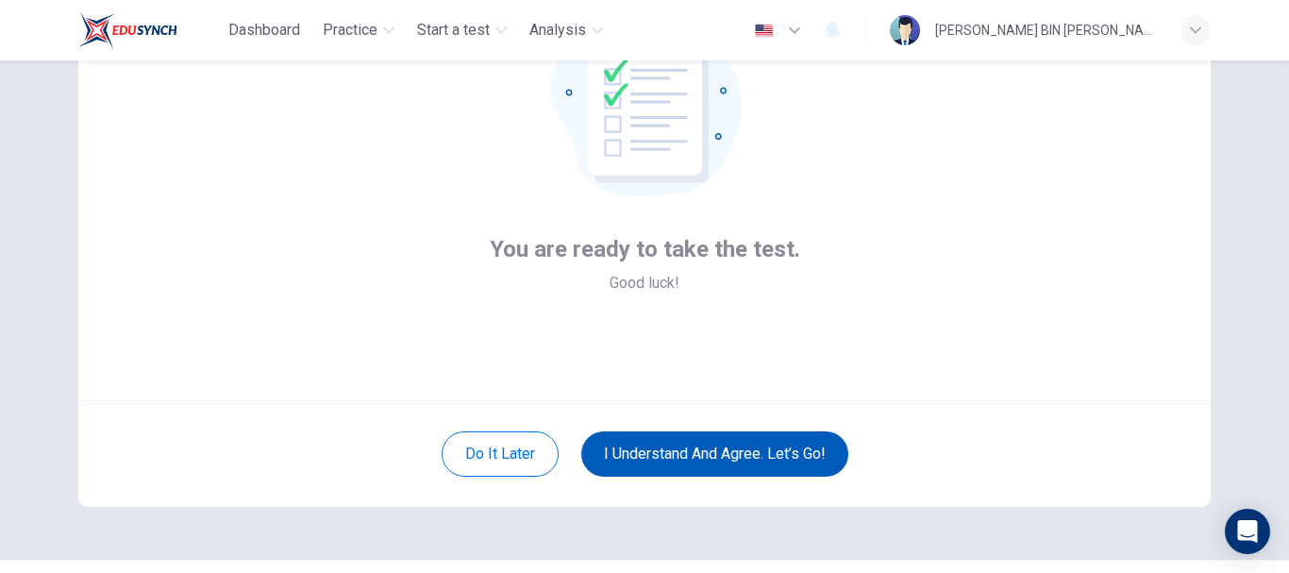
scroll to position [213, 0]
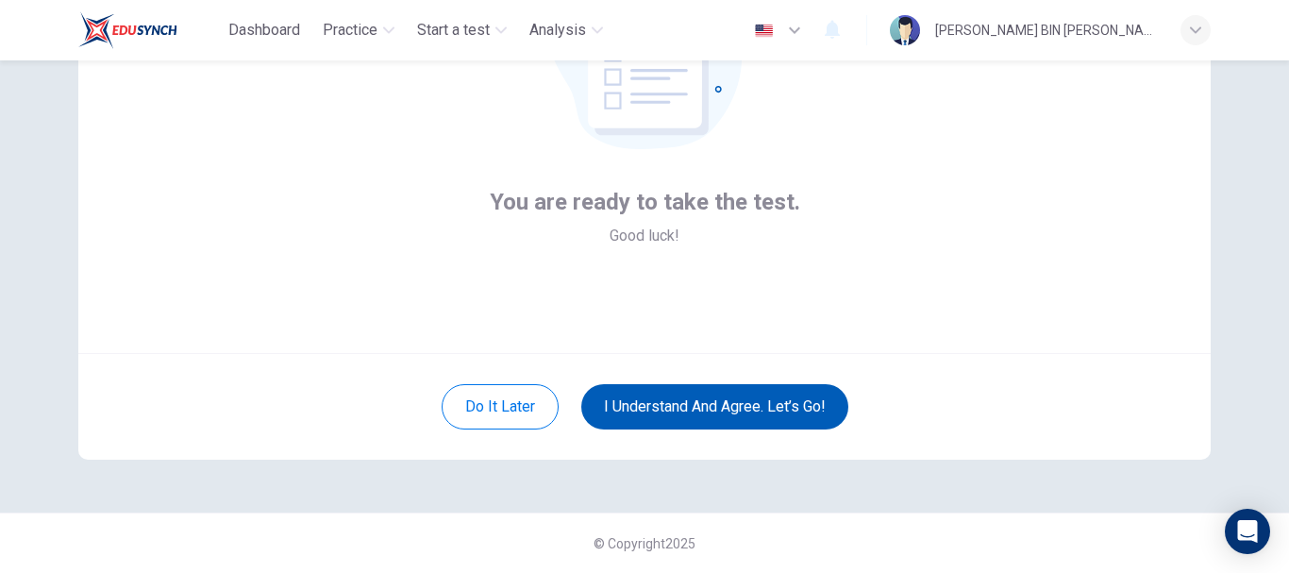
click at [745, 398] on button "I understand and agree. Let’s go!" at bounding box center [714, 406] width 267 height 45
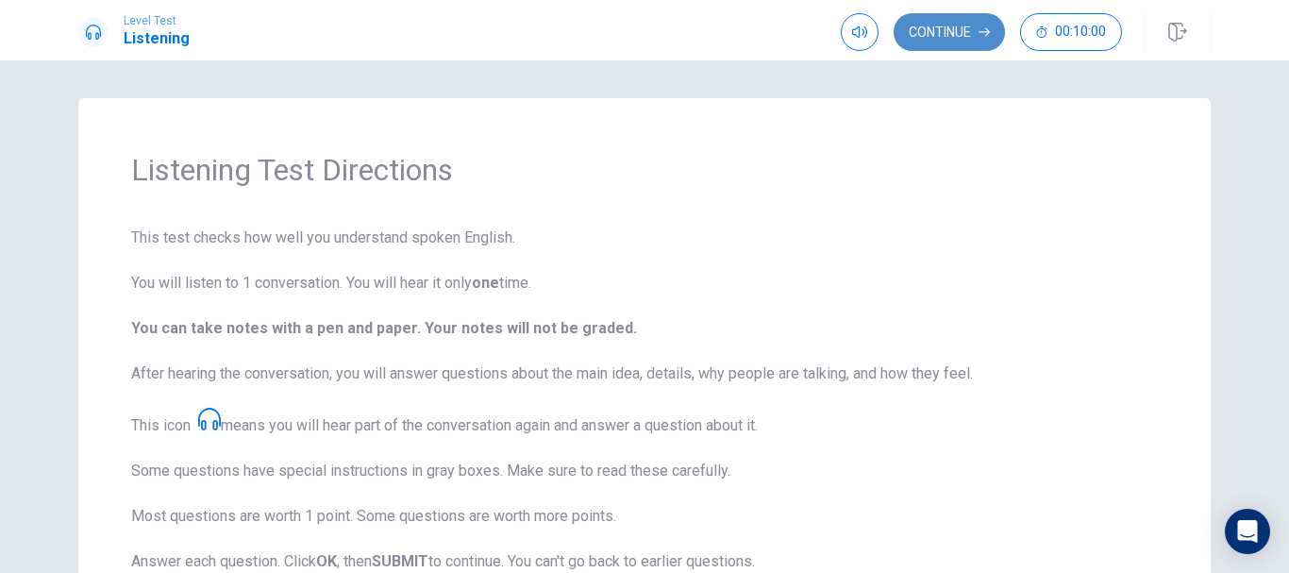
click at [950, 28] on button "Continue" at bounding box center [949, 32] width 111 height 38
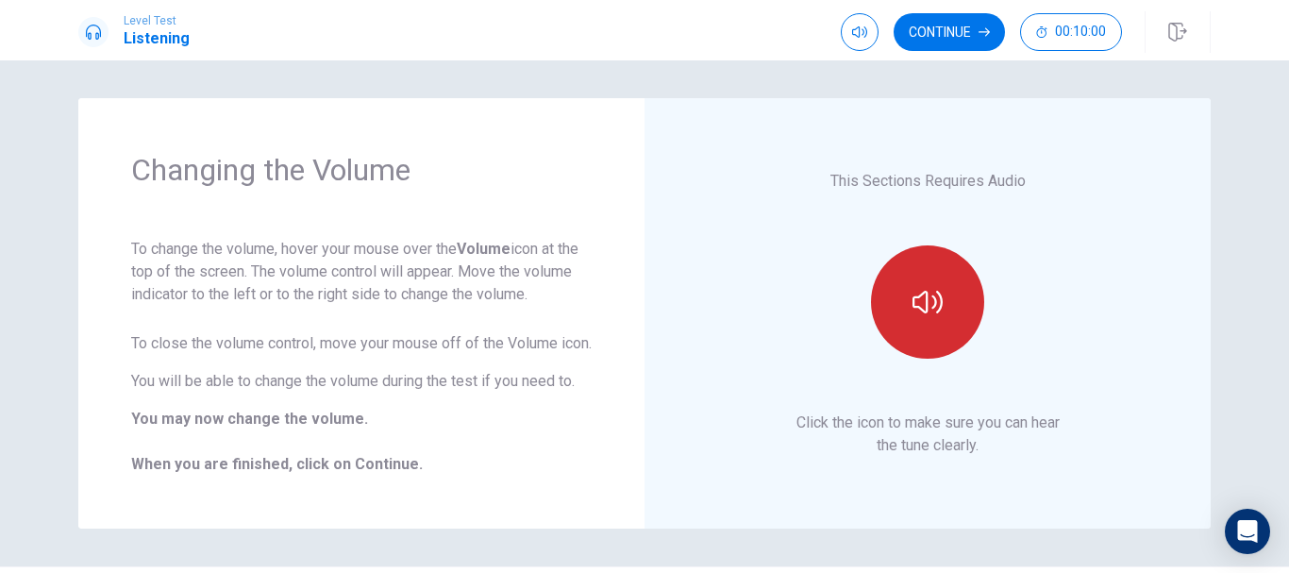
click at [929, 315] on icon "button" at bounding box center [927, 302] width 30 height 30
click at [929, 288] on button "button" at bounding box center [927, 301] width 113 height 113
click at [929, 292] on button "button" at bounding box center [927, 301] width 113 height 113
click at [962, 316] on button "button" at bounding box center [927, 301] width 113 height 113
click at [954, 317] on button "button" at bounding box center [927, 301] width 113 height 113
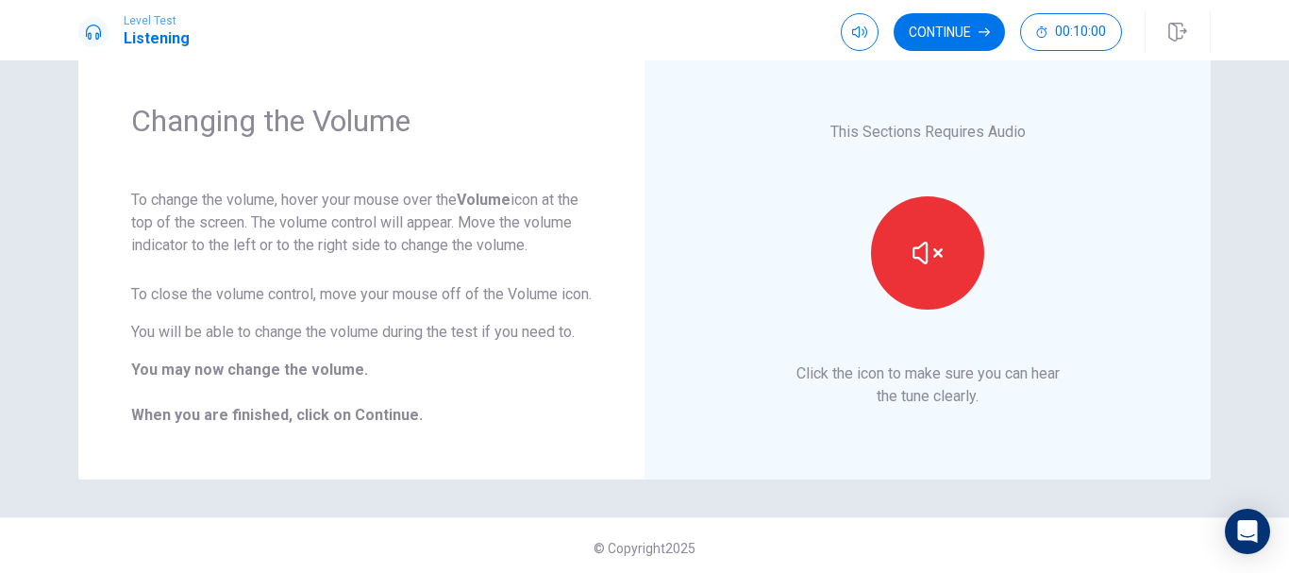
scroll to position [76, 0]
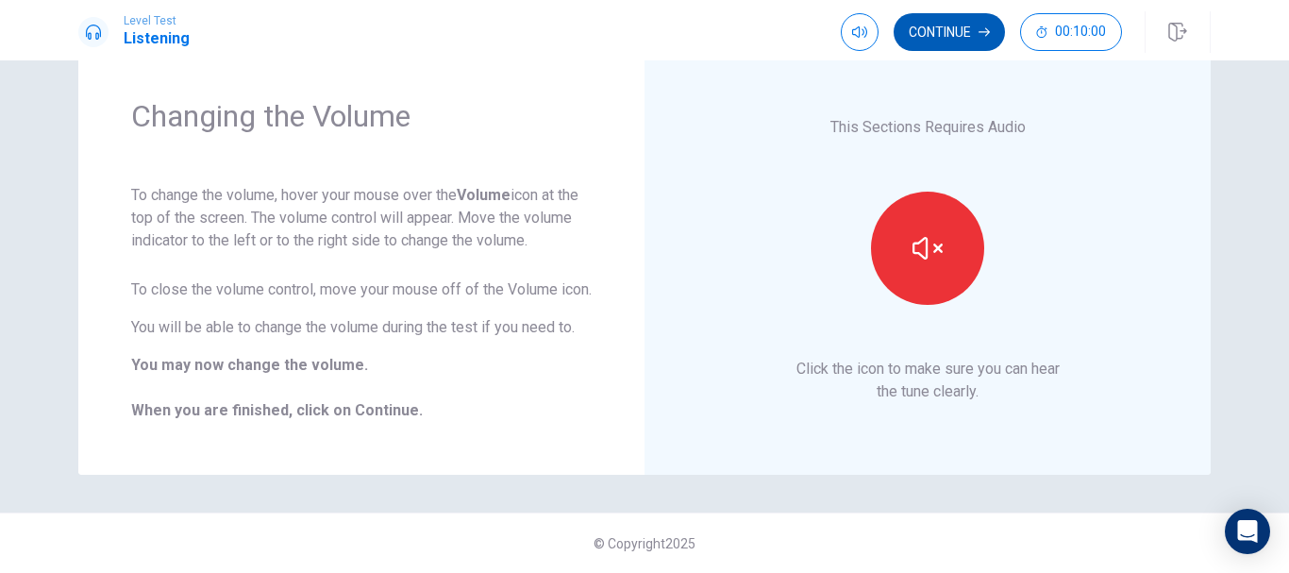
click at [968, 41] on button "Continue" at bounding box center [949, 32] width 111 height 38
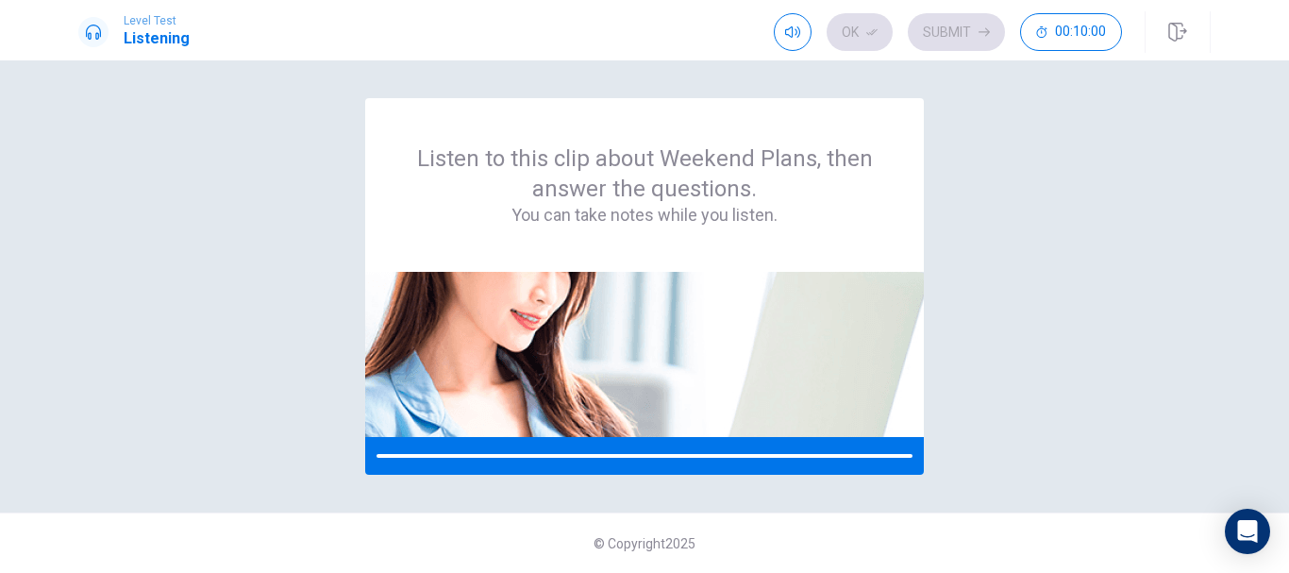
scroll to position [0, 0]
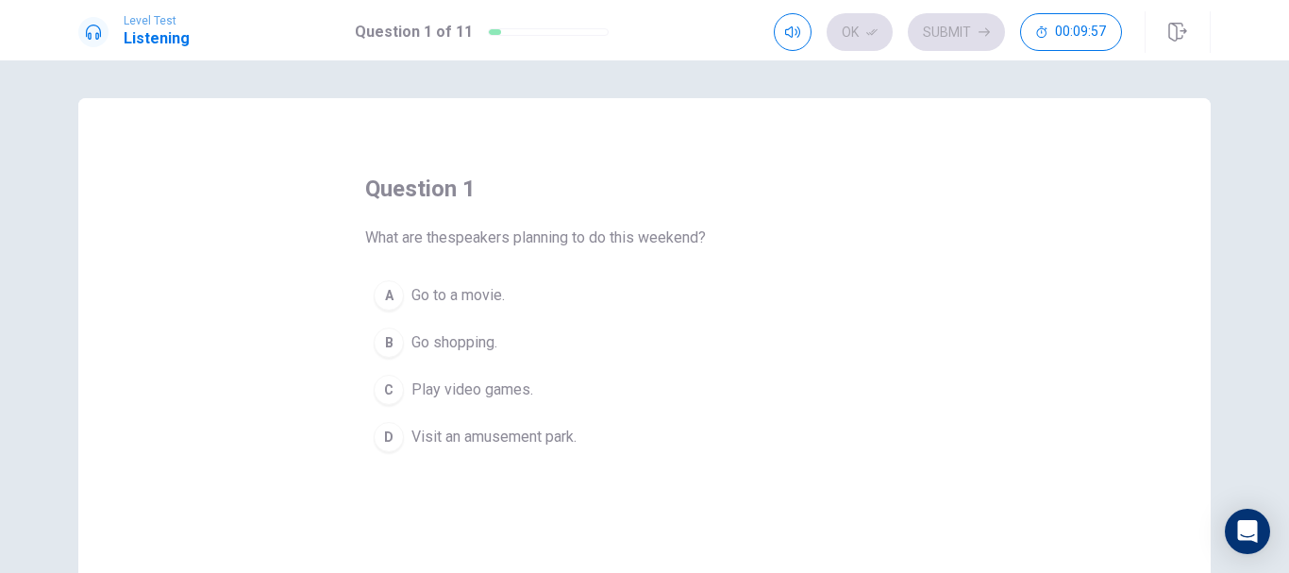
click at [476, 437] on span "Visit an amusement park." at bounding box center [493, 437] width 165 height 23
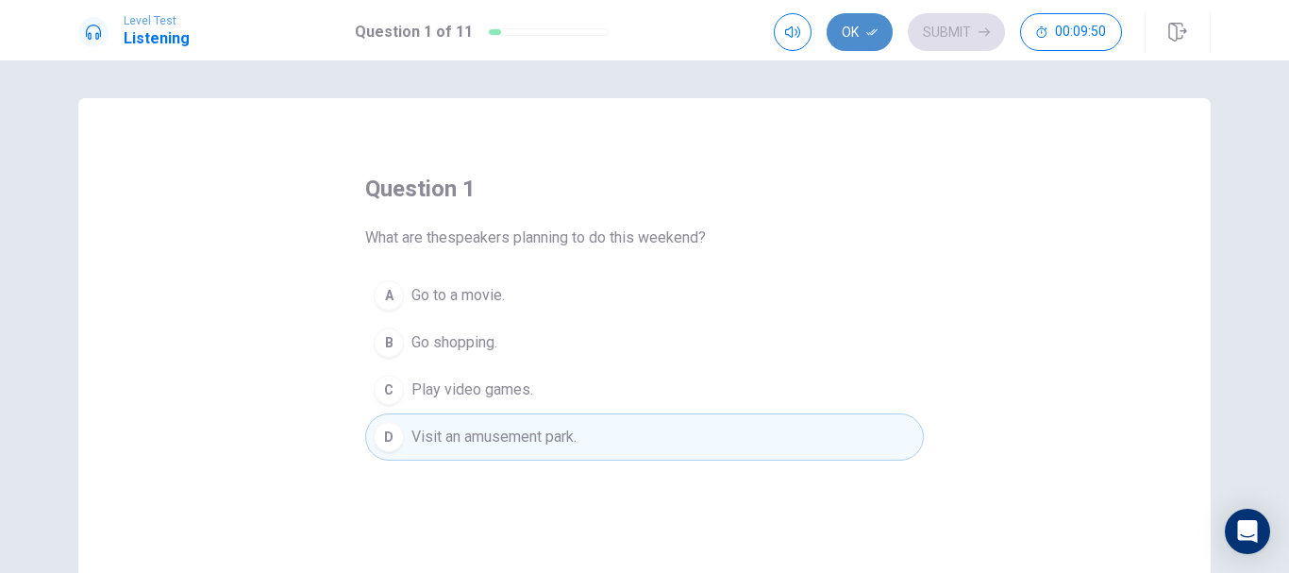
click at [863, 42] on button "Ok" at bounding box center [860, 32] width 66 height 38
click at [967, 25] on button "Submit" at bounding box center [956, 32] width 97 height 38
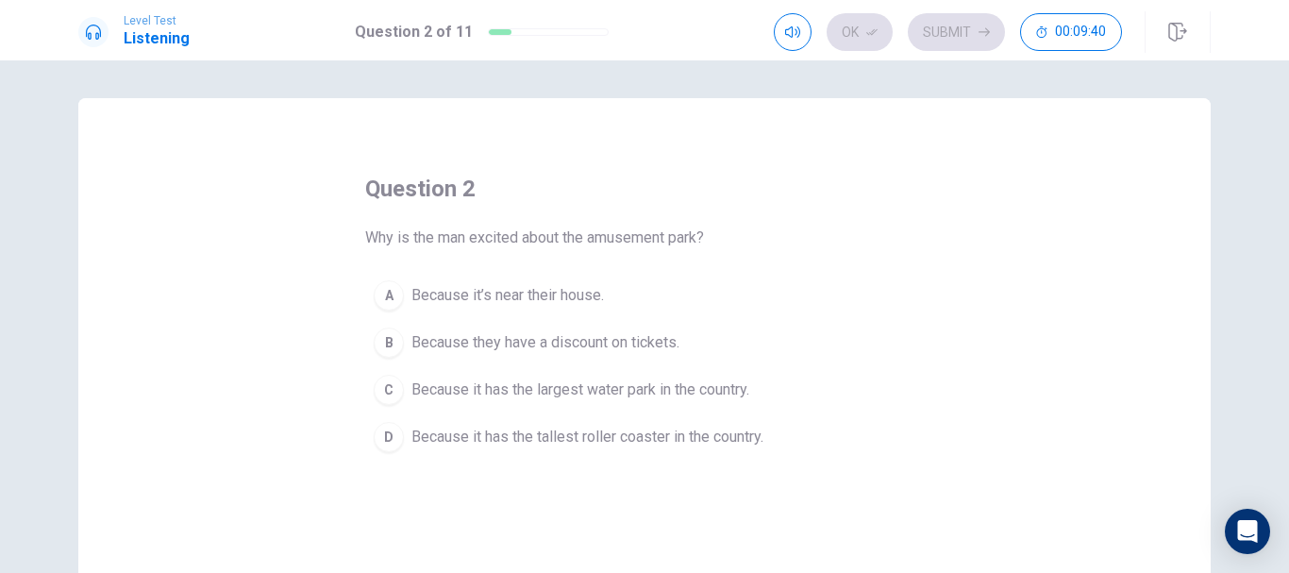
click at [498, 431] on span "Because it has the tallest roller coaster in the country." at bounding box center [587, 437] width 352 height 23
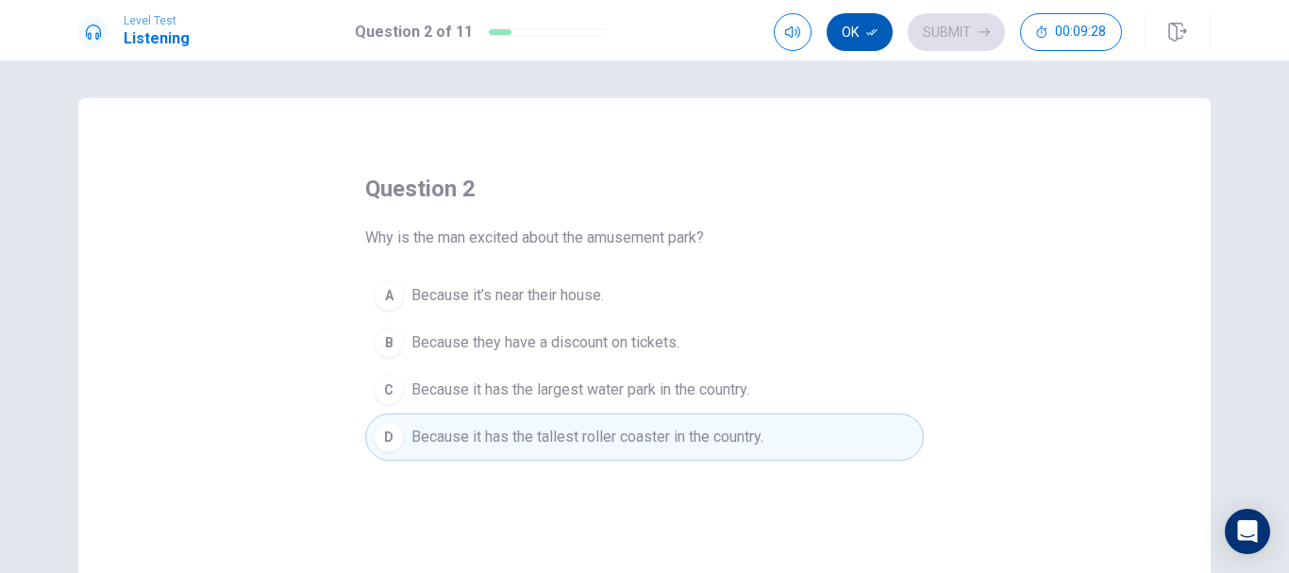
click at [869, 31] on icon "button" at bounding box center [871, 31] width 11 height 11
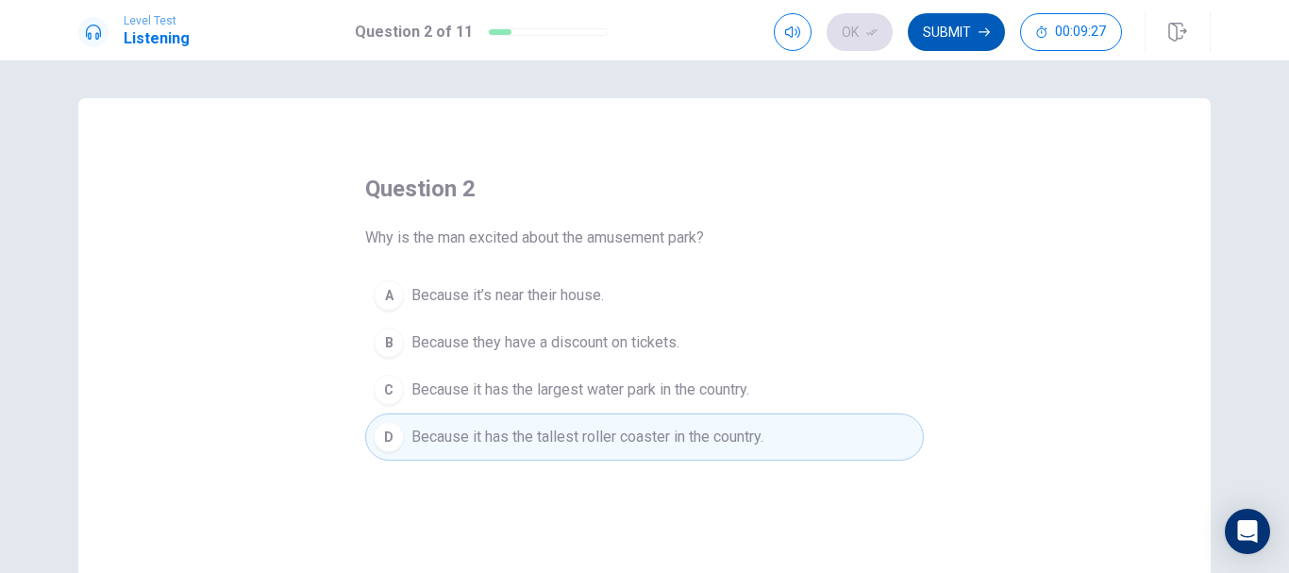
click at [963, 35] on button "Submit" at bounding box center [956, 32] width 97 height 38
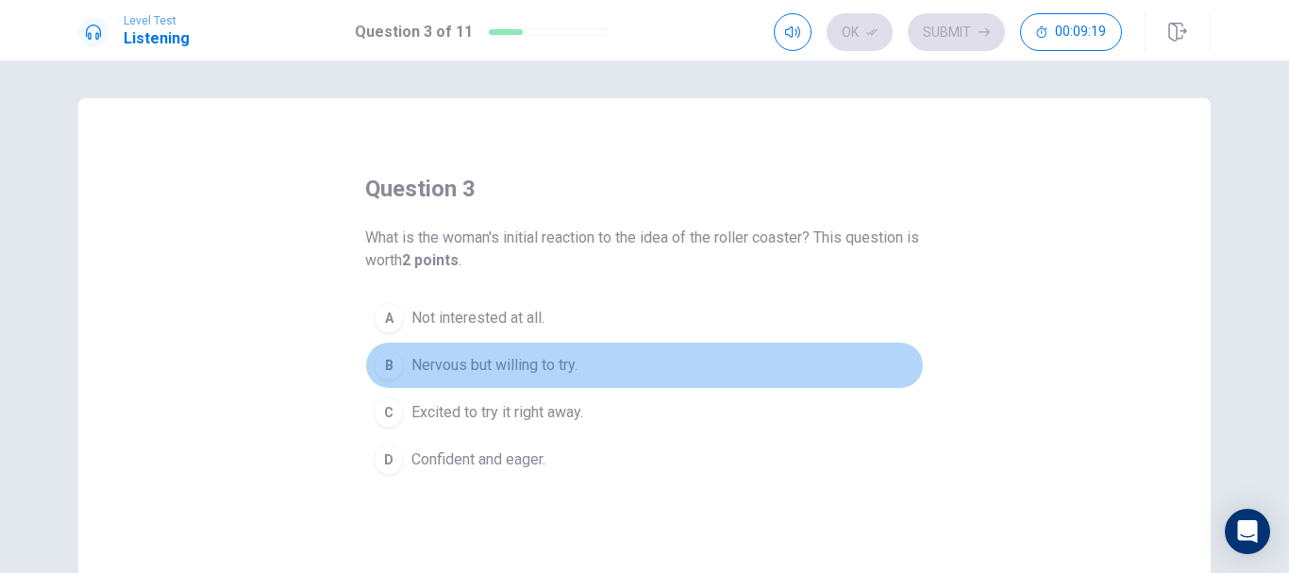
click at [504, 359] on span "Nervous but willing to try." at bounding box center [494, 365] width 166 height 23
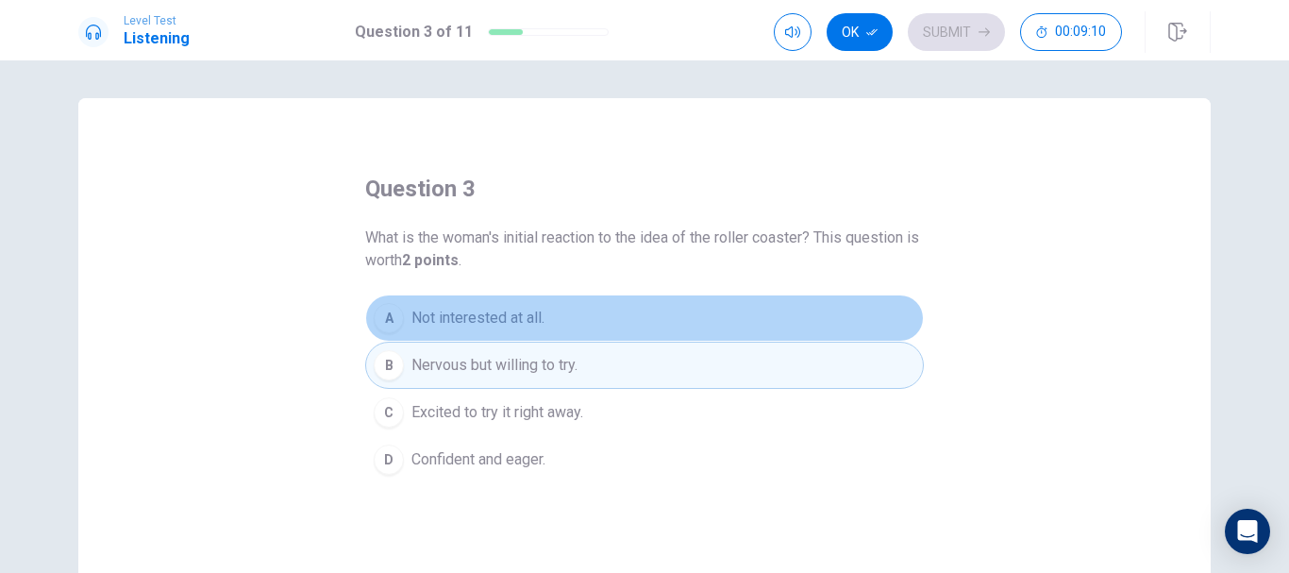
click at [509, 313] on span "Not interested at all." at bounding box center [477, 318] width 133 height 23
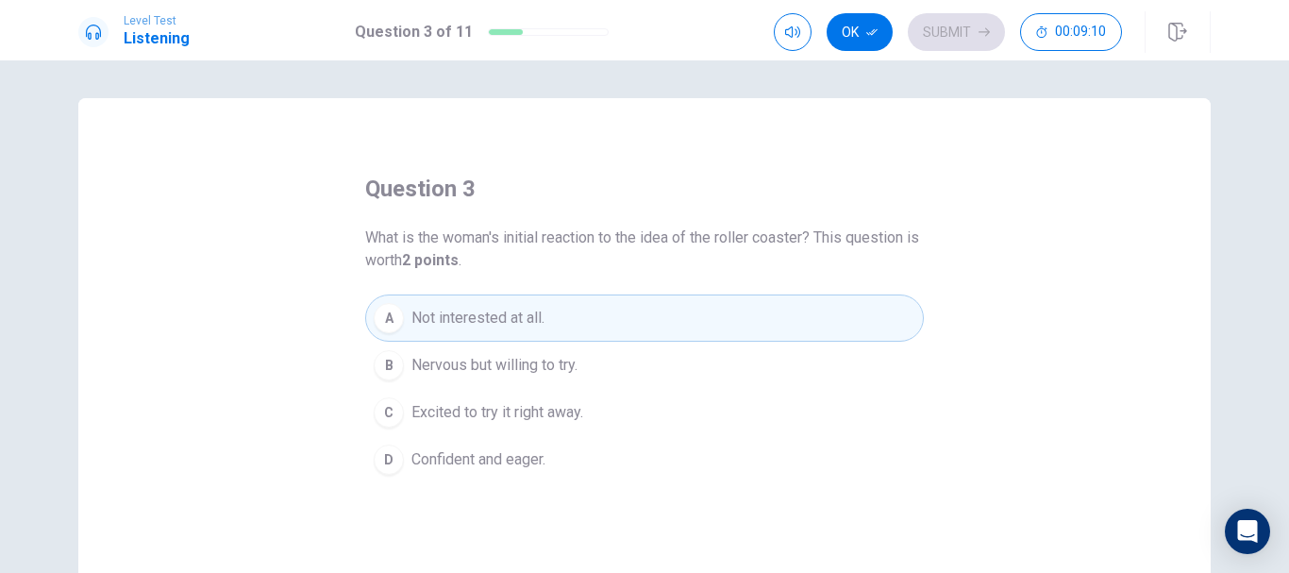
click at [511, 353] on button "B Nervous but willing to try." at bounding box center [644, 365] width 559 height 47
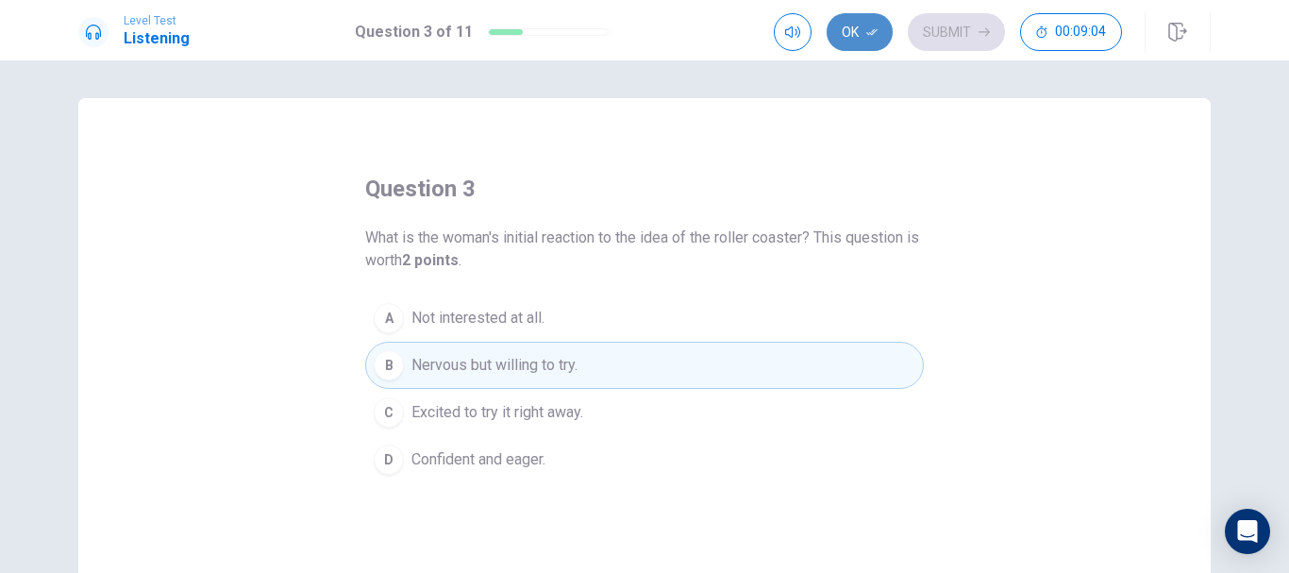
click at [869, 31] on icon "button" at bounding box center [871, 31] width 11 height 11
click at [966, 38] on button "Submit" at bounding box center [956, 32] width 97 height 38
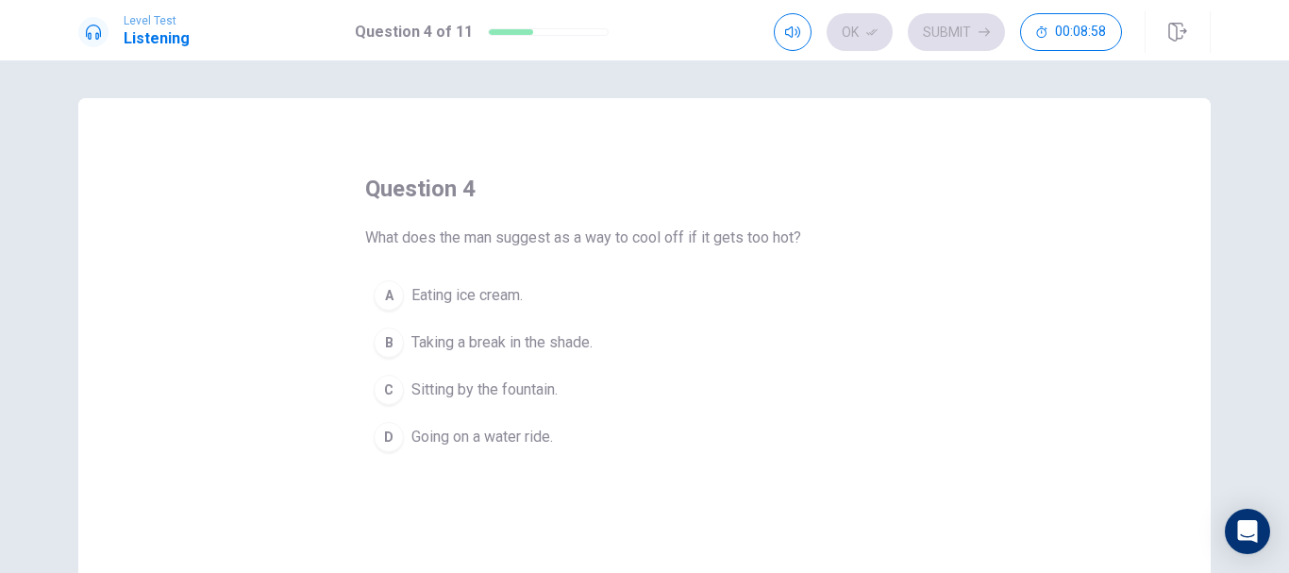
click at [475, 438] on span "Going on a water ride." at bounding box center [482, 437] width 142 height 23
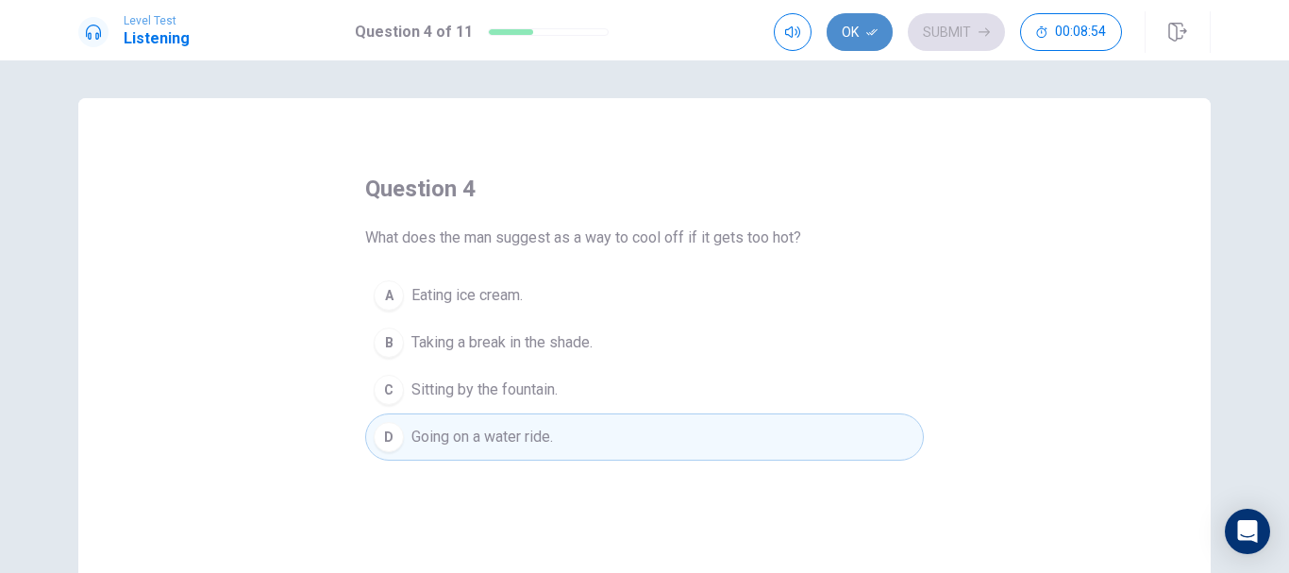
click at [862, 43] on button "Ok" at bounding box center [860, 32] width 66 height 38
click at [979, 42] on button "Submit" at bounding box center [956, 32] width 97 height 38
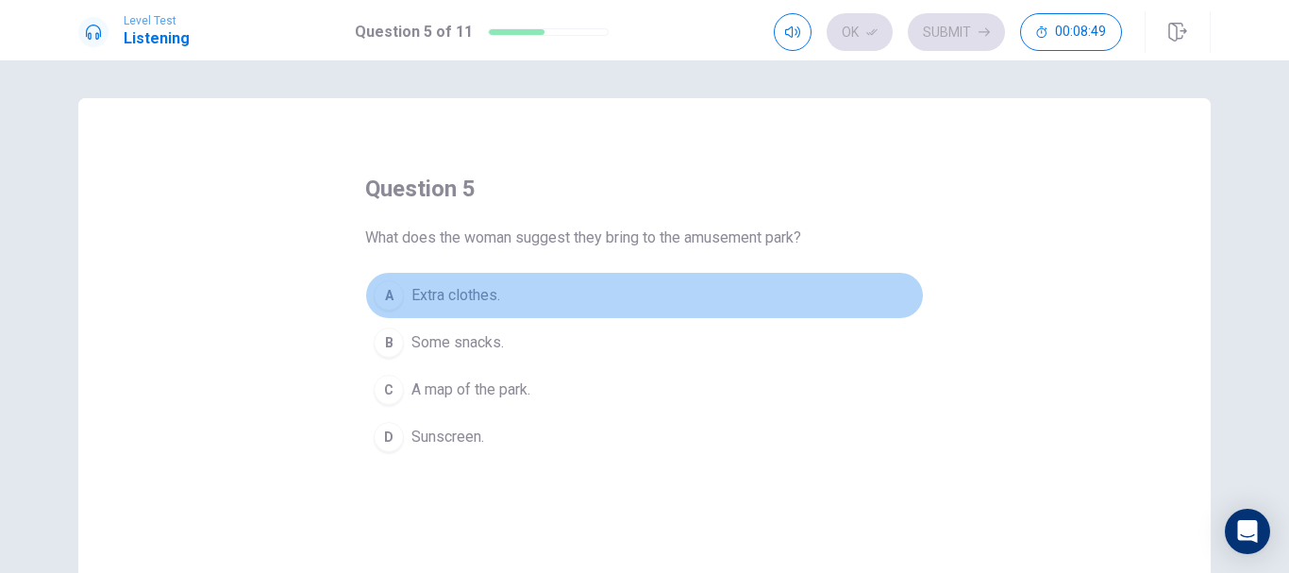
click at [458, 289] on span "Extra clothes." at bounding box center [455, 295] width 89 height 23
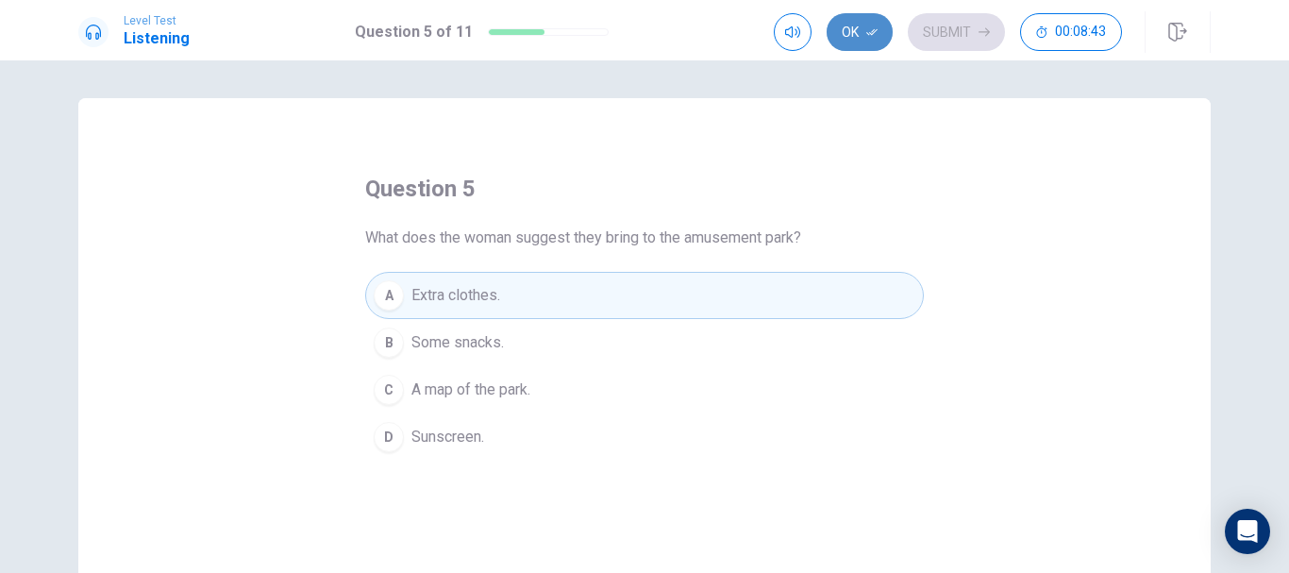
click at [849, 24] on button "Ok" at bounding box center [860, 32] width 66 height 38
click at [960, 38] on button "Submit" at bounding box center [956, 32] width 97 height 38
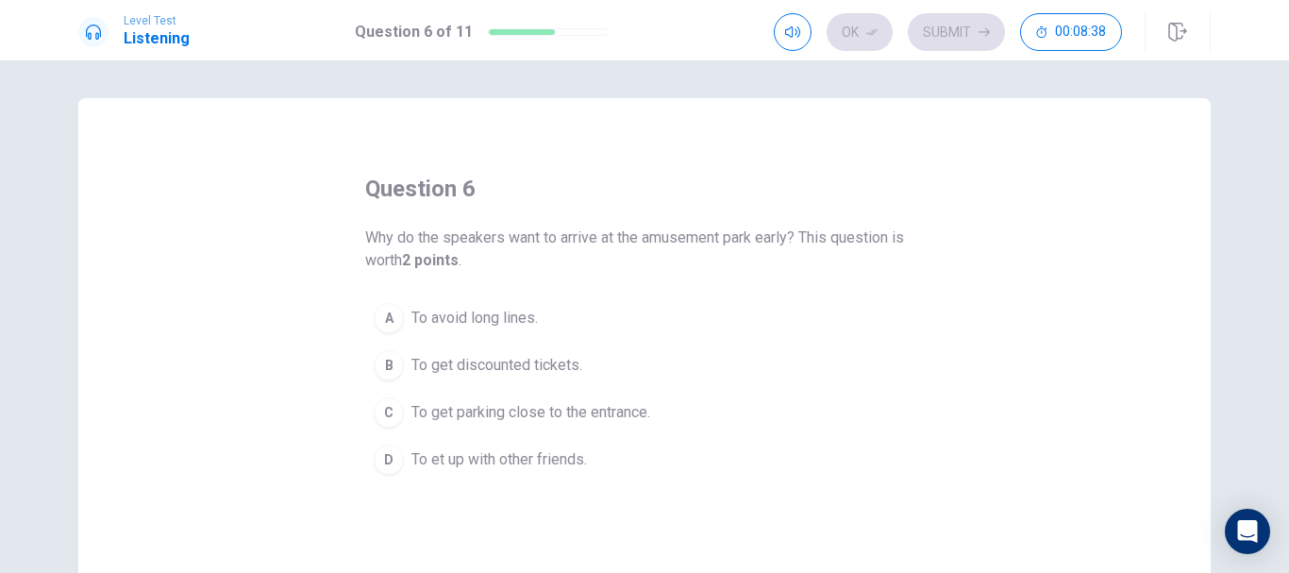
click at [487, 304] on button "A To avoid long lines." at bounding box center [644, 317] width 559 height 47
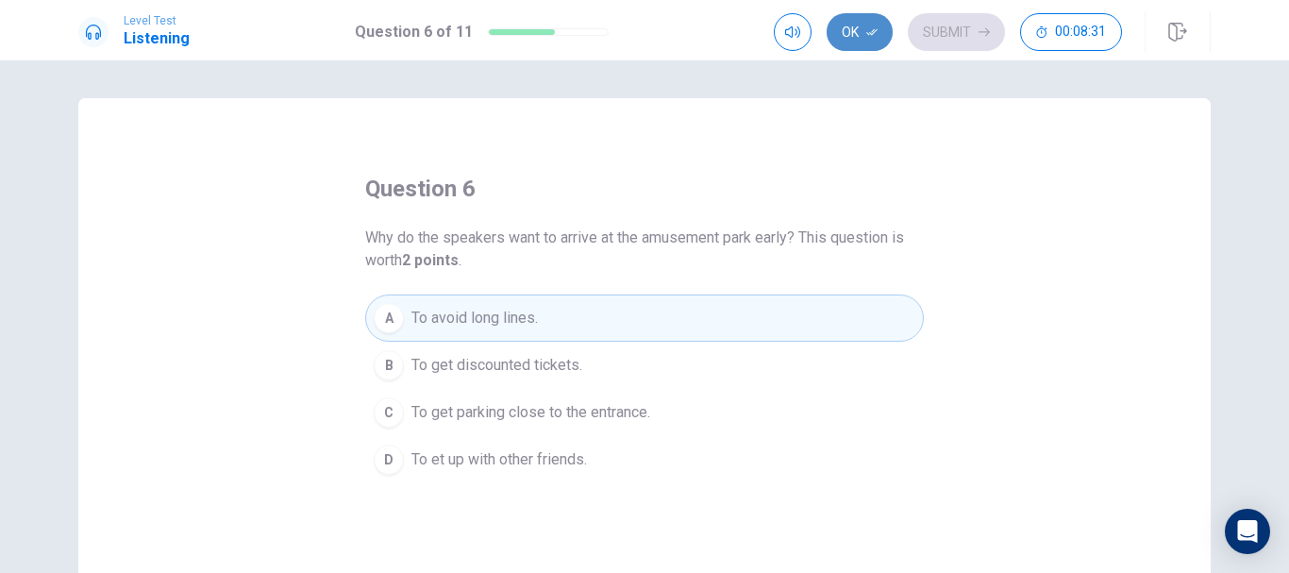
click at [852, 25] on button "Ok" at bounding box center [860, 32] width 66 height 38
click at [953, 38] on button "Submit" at bounding box center [956, 32] width 97 height 38
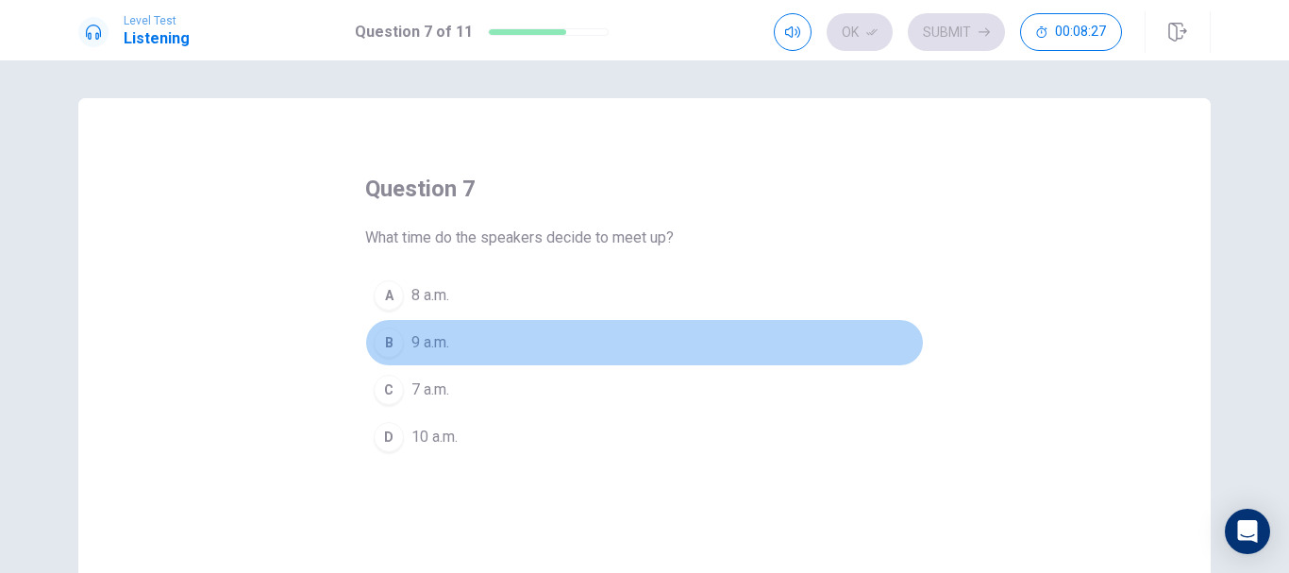
click at [446, 329] on button "B 9 a.m." at bounding box center [644, 342] width 559 height 47
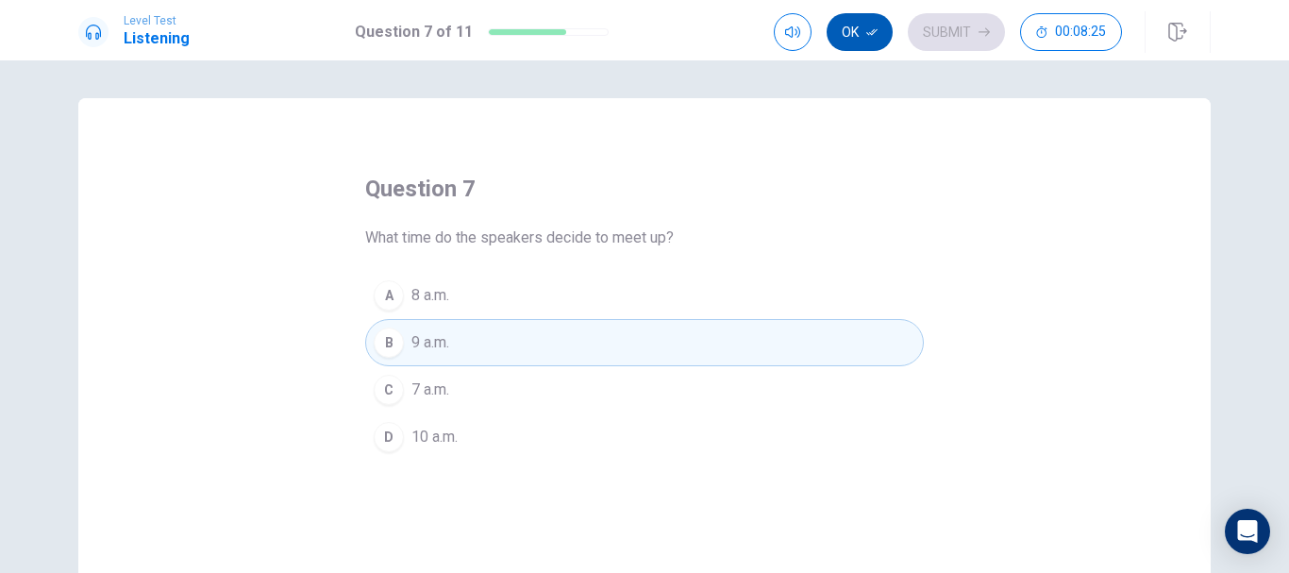
click at [852, 33] on button "Ok" at bounding box center [860, 32] width 66 height 38
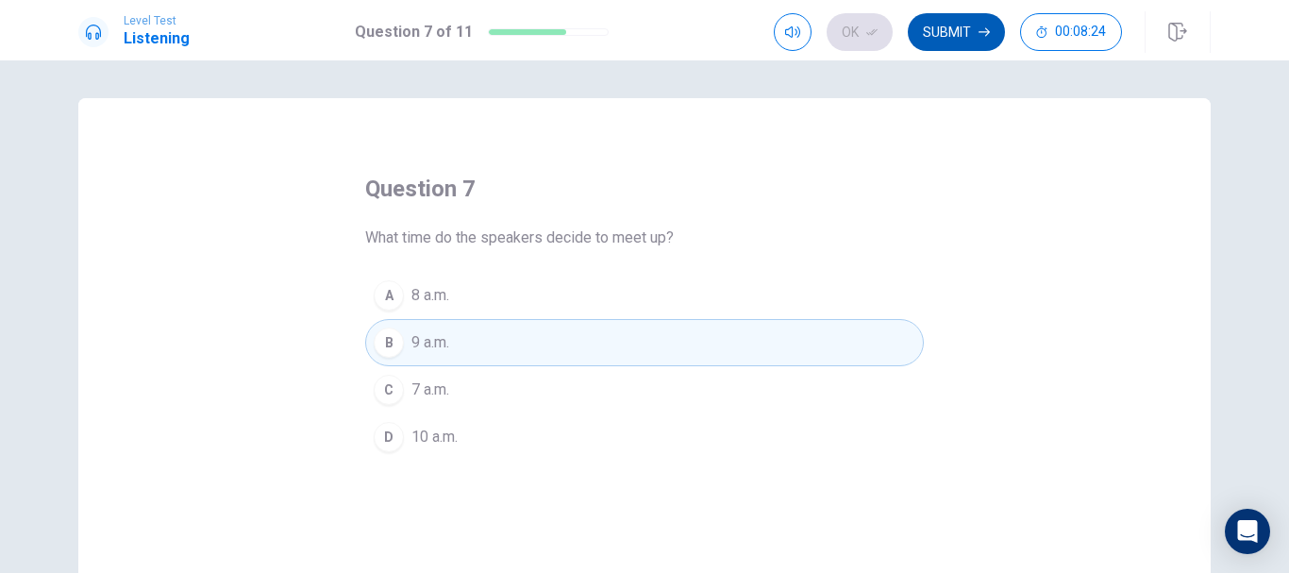
click at [956, 36] on button "Submit" at bounding box center [956, 32] width 97 height 38
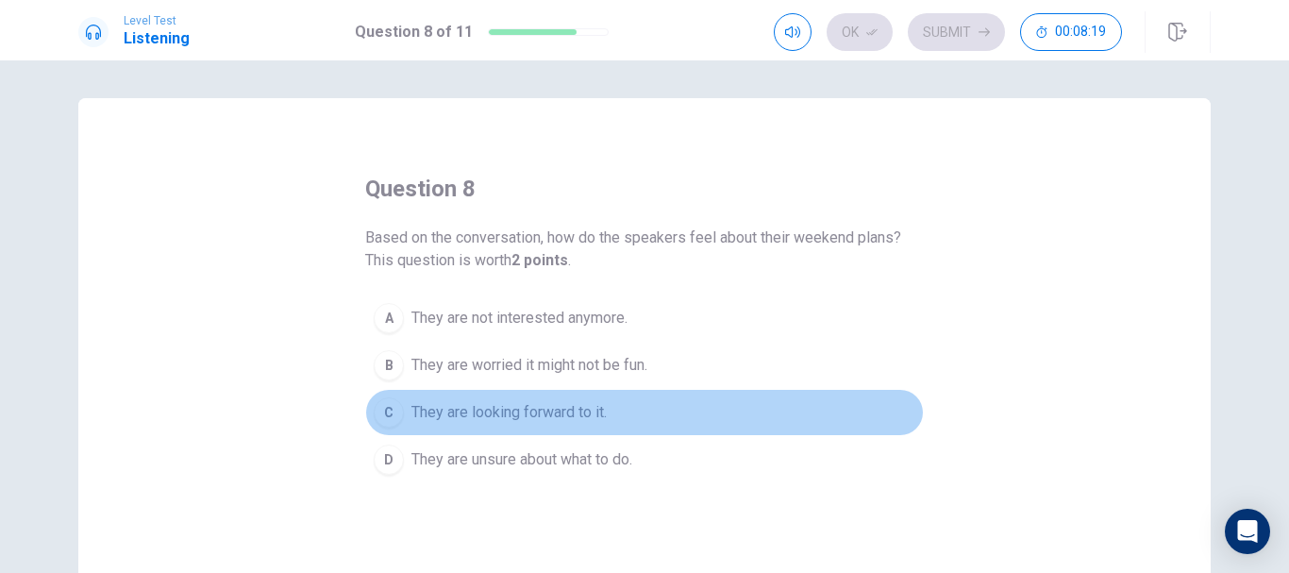
click at [493, 411] on span "They are looking forward to it." at bounding box center [508, 412] width 195 height 23
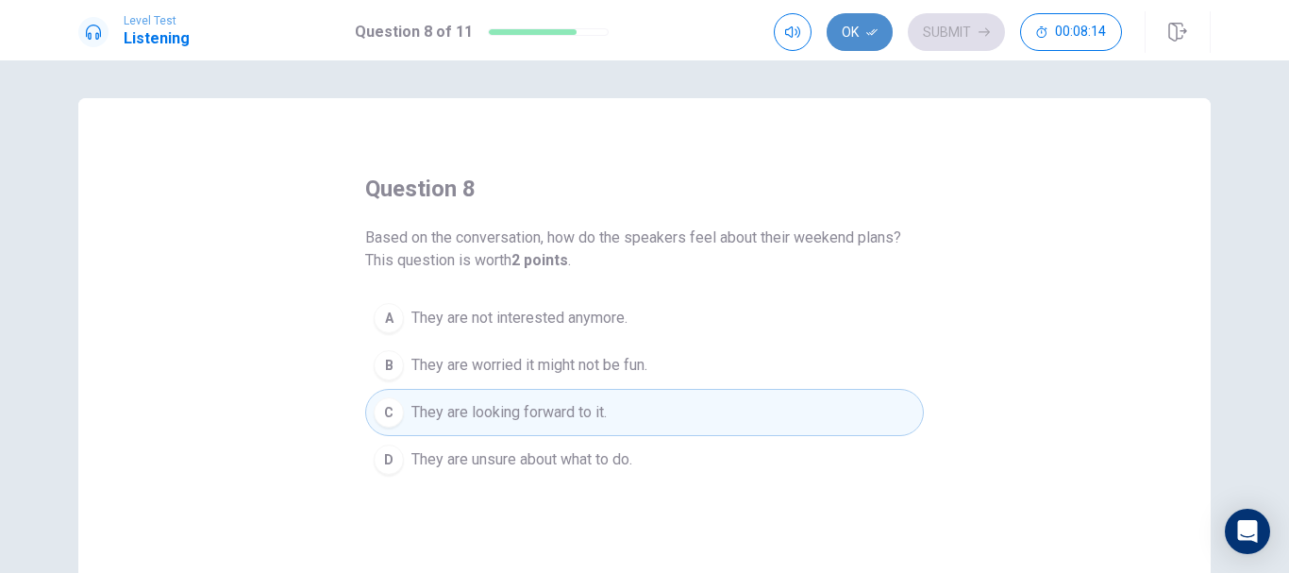
click at [876, 24] on button "Ok" at bounding box center [860, 32] width 66 height 38
click at [934, 29] on button "Submit" at bounding box center [956, 32] width 97 height 38
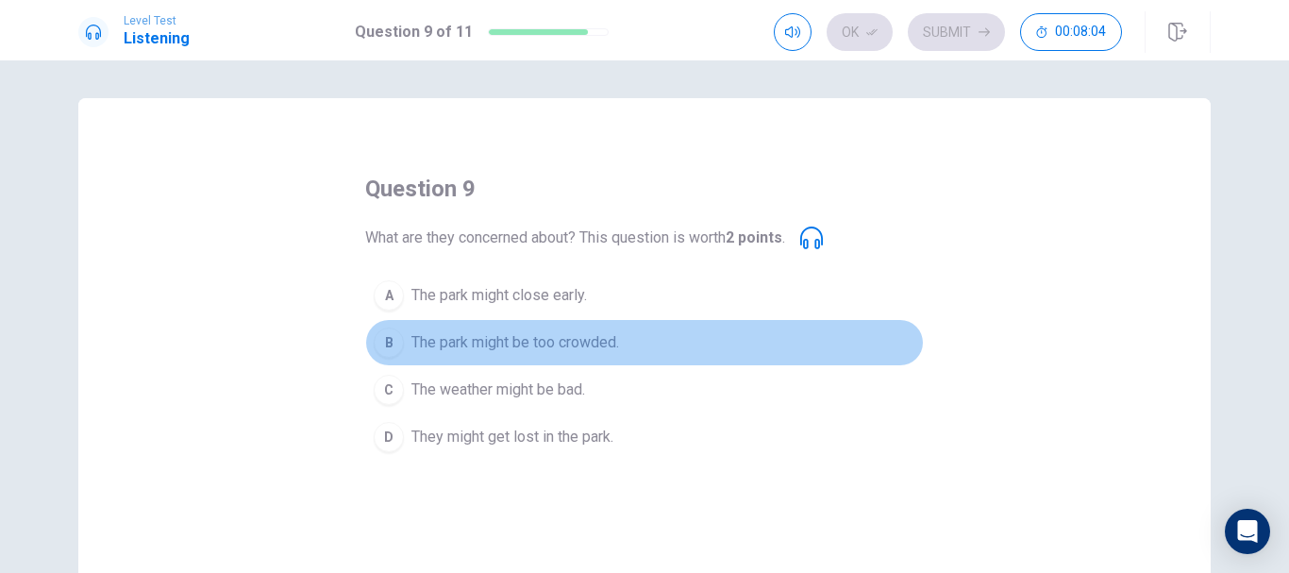
click at [519, 348] on span "The park might be too crowded." at bounding box center [515, 342] width 208 height 23
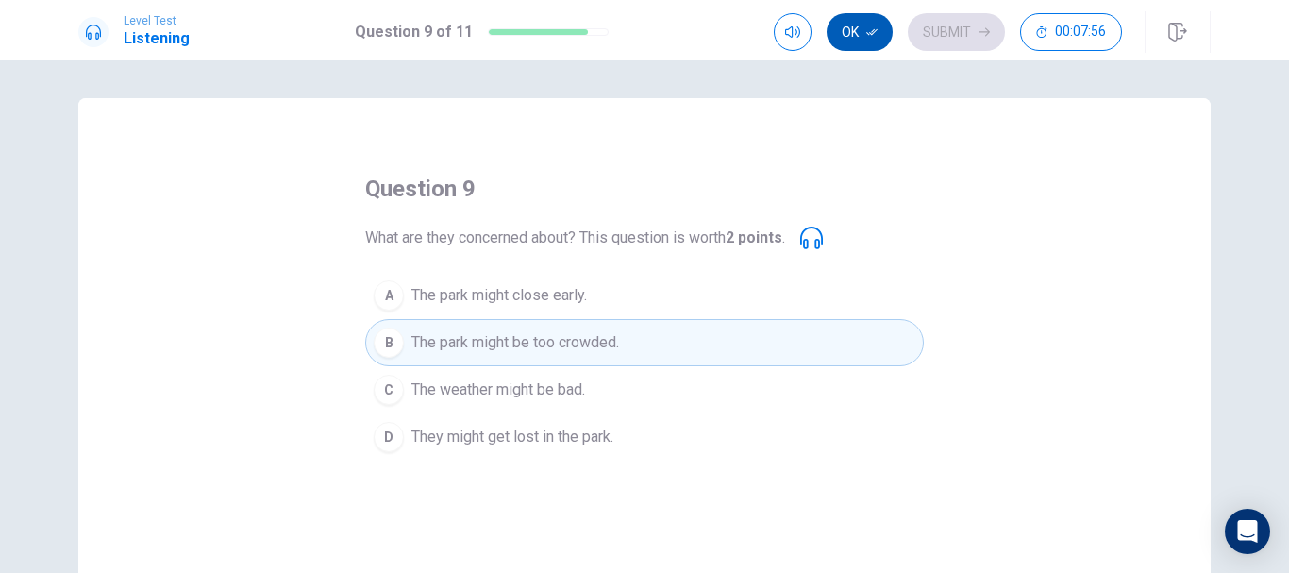
click at [844, 33] on button "Ok" at bounding box center [860, 32] width 66 height 38
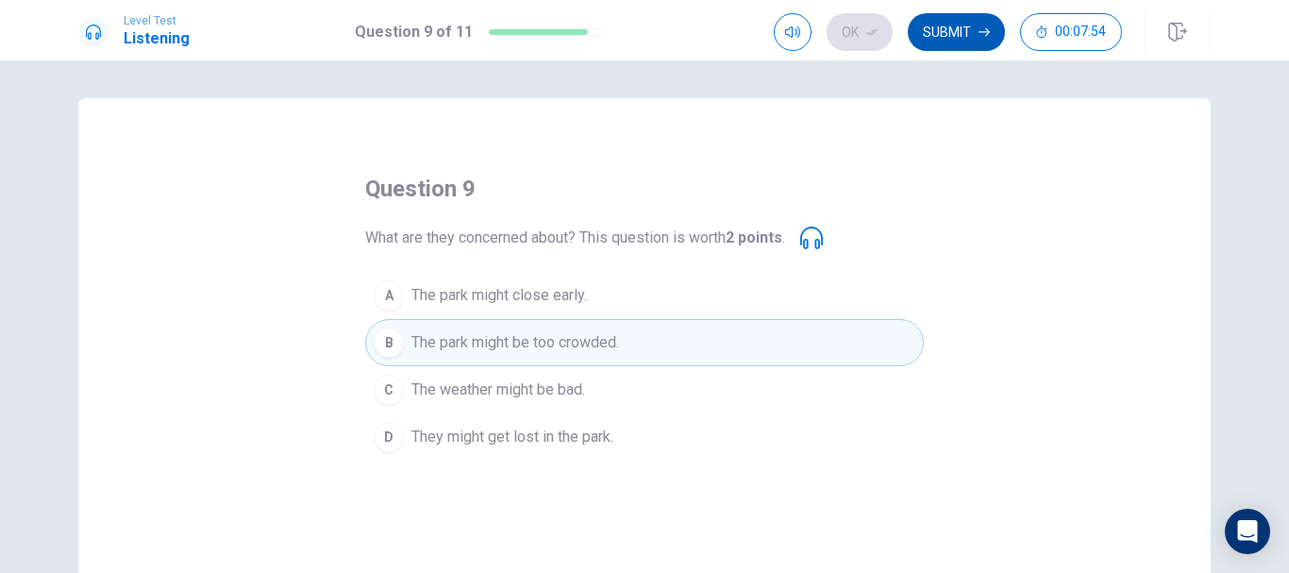
click at [944, 43] on button "Submit" at bounding box center [956, 32] width 97 height 38
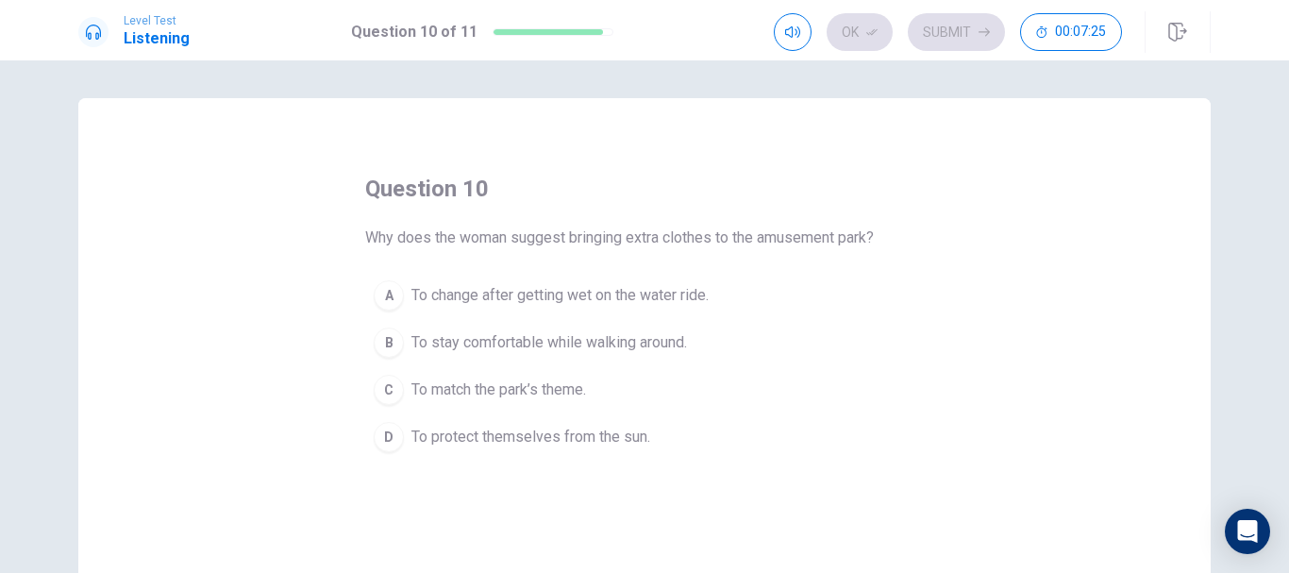
click at [541, 287] on span "To change after getting wet on the water ride." at bounding box center [559, 295] width 297 height 23
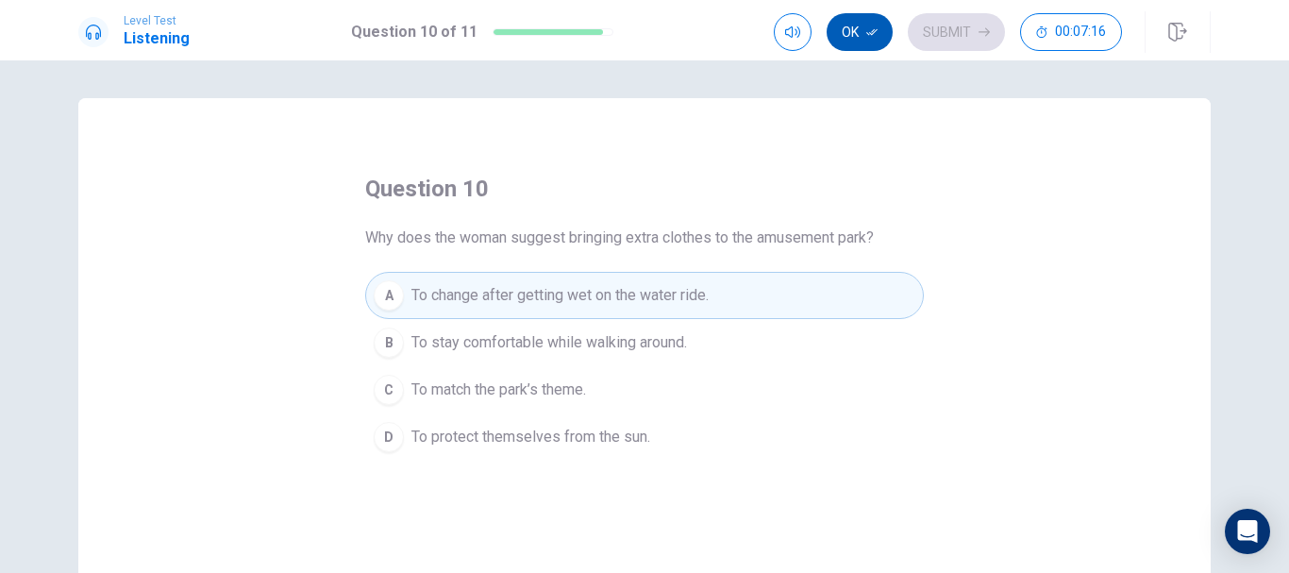
click at [869, 26] on icon "button" at bounding box center [871, 31] width 11 height 11
click at [947, 27] on button "Submit" at bounding box center [956, 32] width 97 height 38
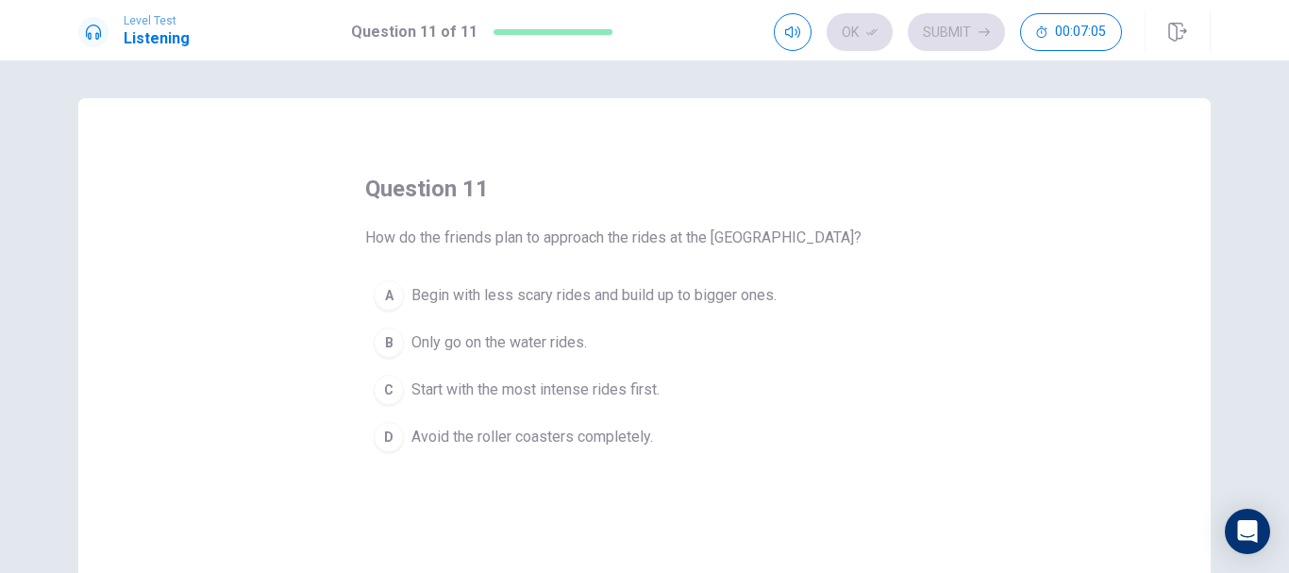
click at [563, 286] on button "A Begin with less scary rides and build up to bigger ones." at bounding box center [644, 295] width 559 height 47
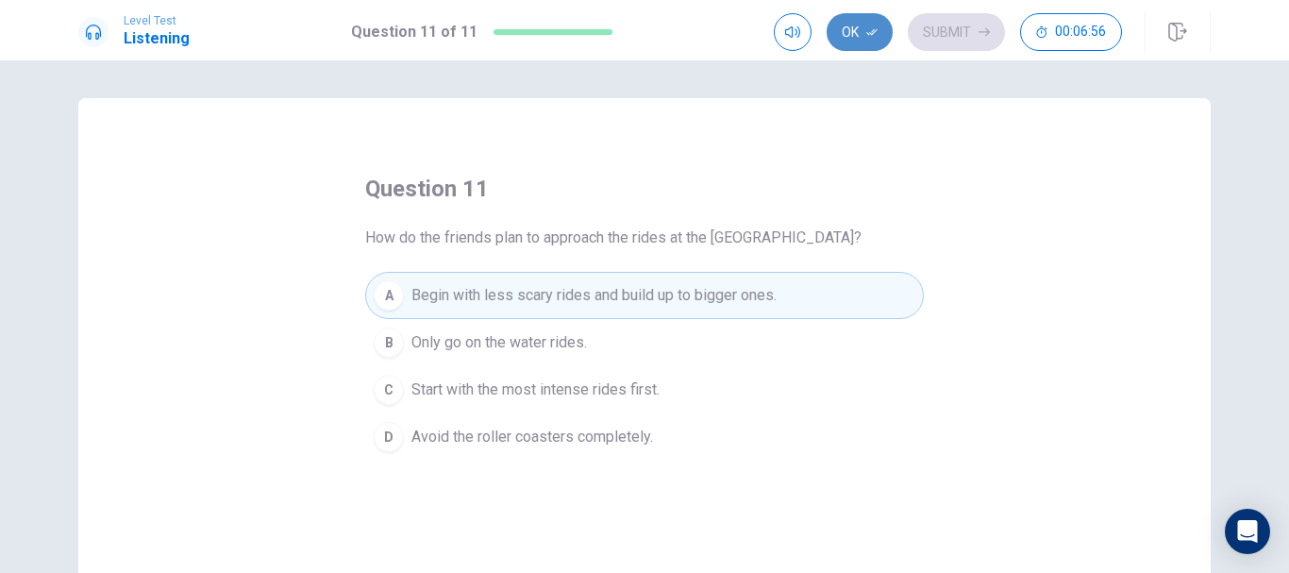
click at [882, 25] on button "Ok" at bounding box center [860, 32] width 66 height 38
click at [949, 45] on button "Submit" at bounding box center [956, 32] width 97 height 38
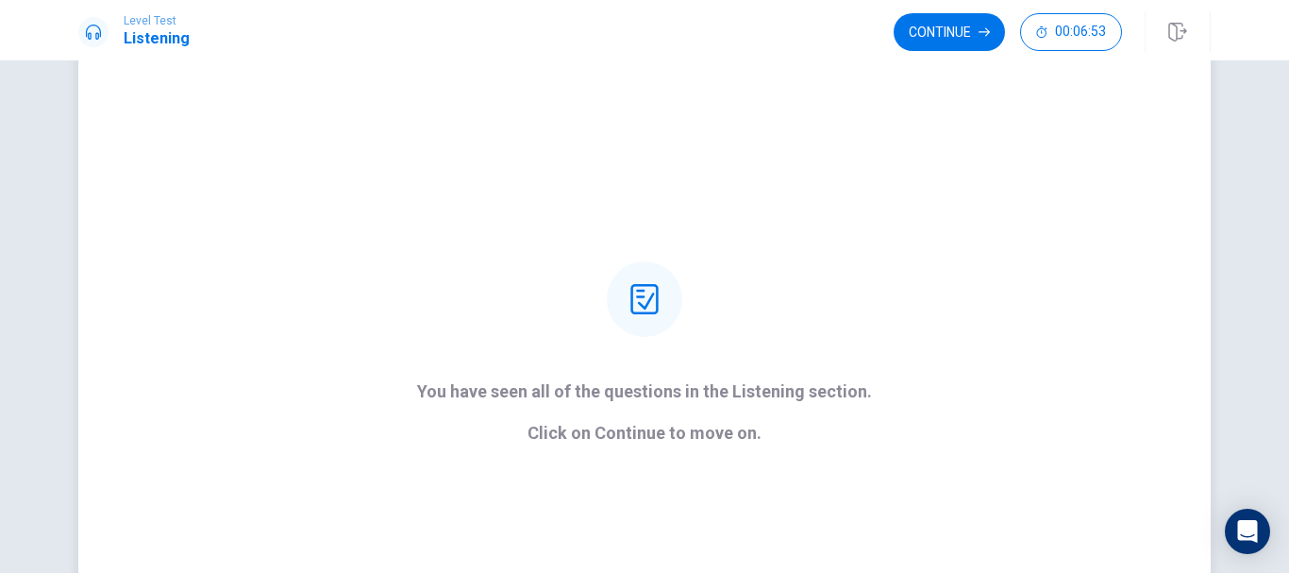
scroll to position [94, 0]
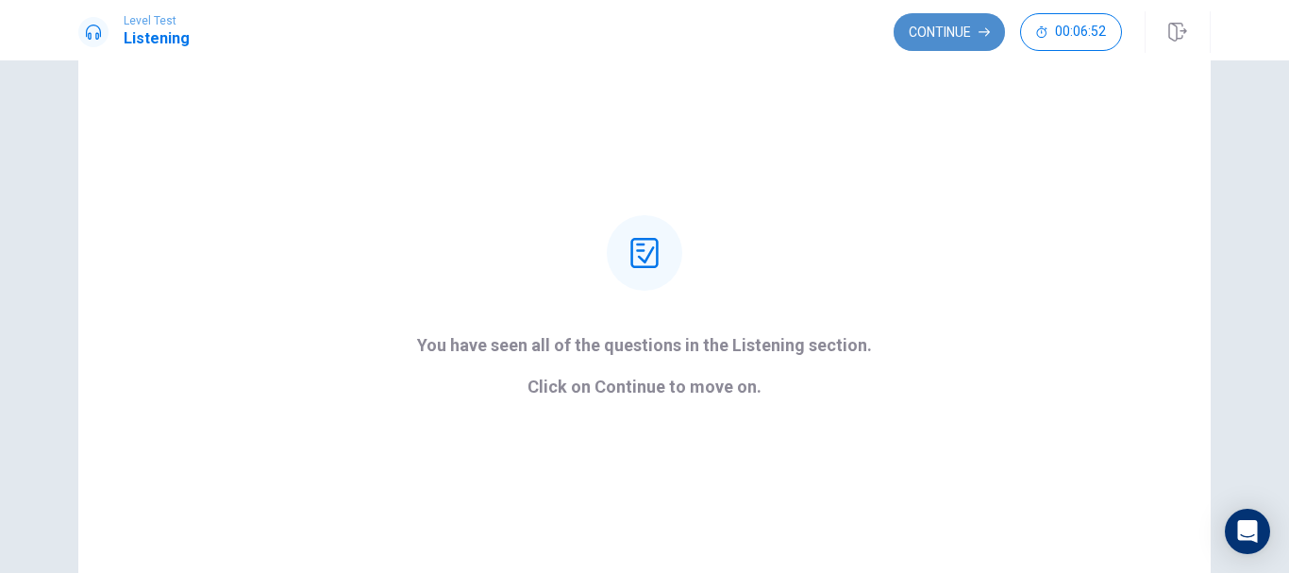
click at [925, 35] on button "Continue" at bounding box center [949, 32] width 111 height 38
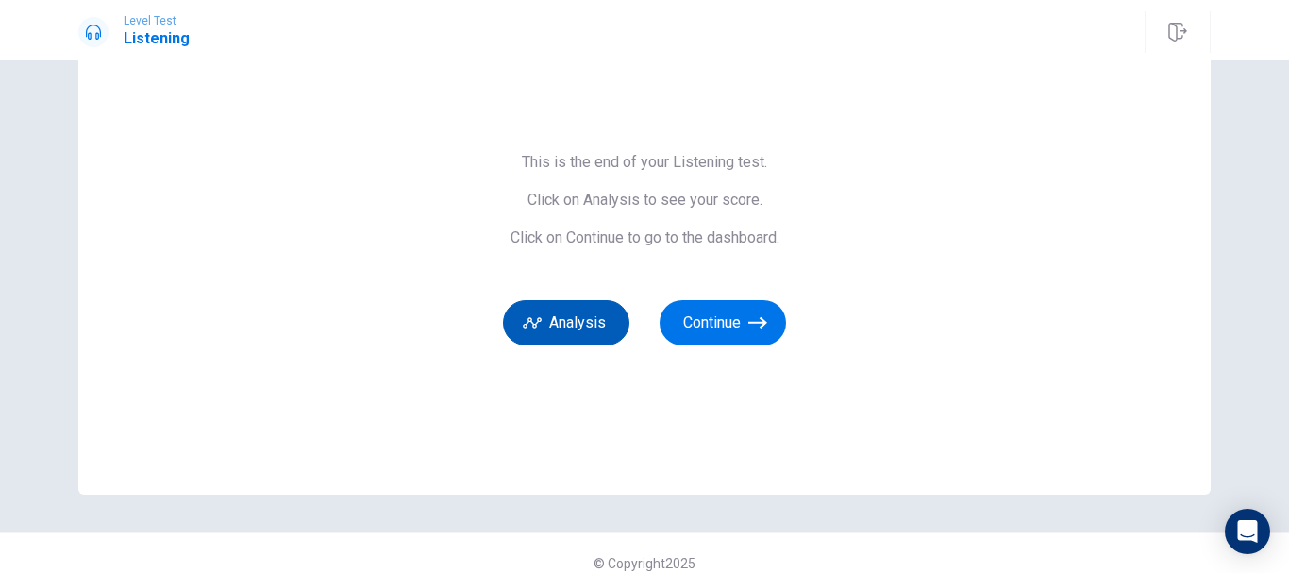
click at [530, 315] on icon "button" at bounding box center [532, 322] width 19 height 19
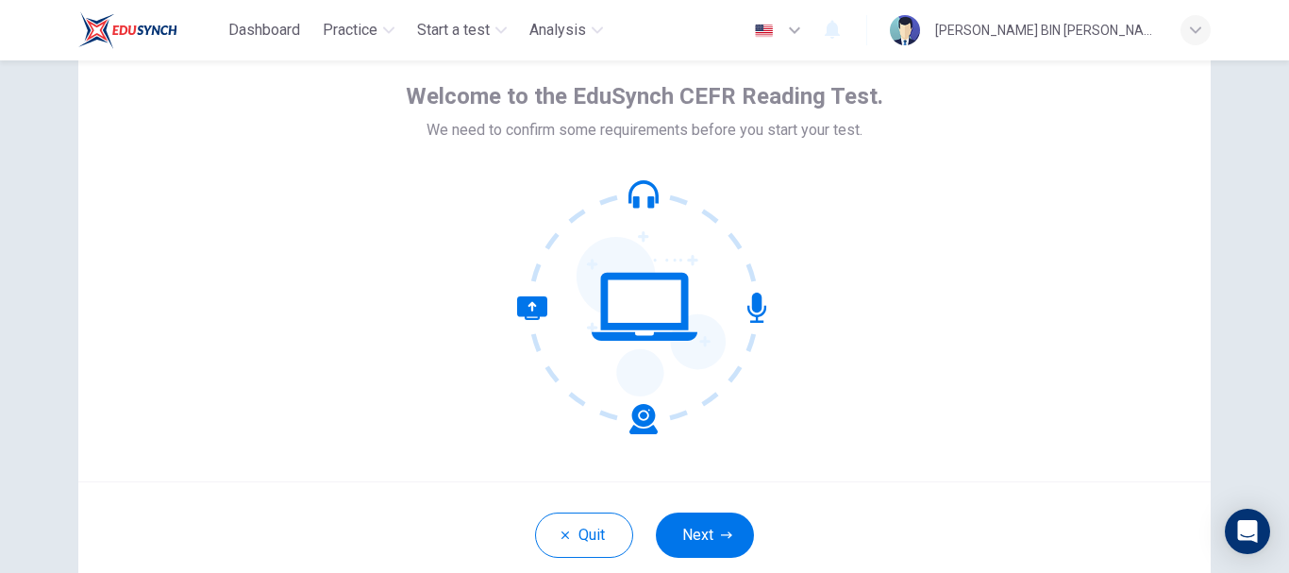
scroll to position [213, 0]
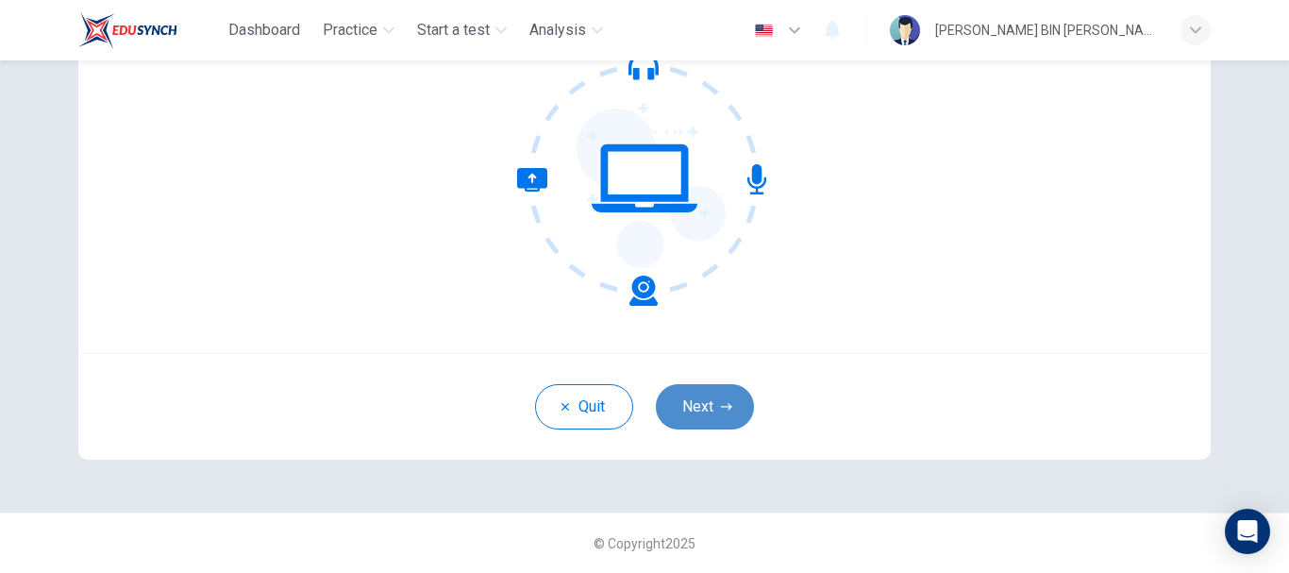
click at [704, 392] on button "Next" at bounding box center [705, 406] width 98 height 45
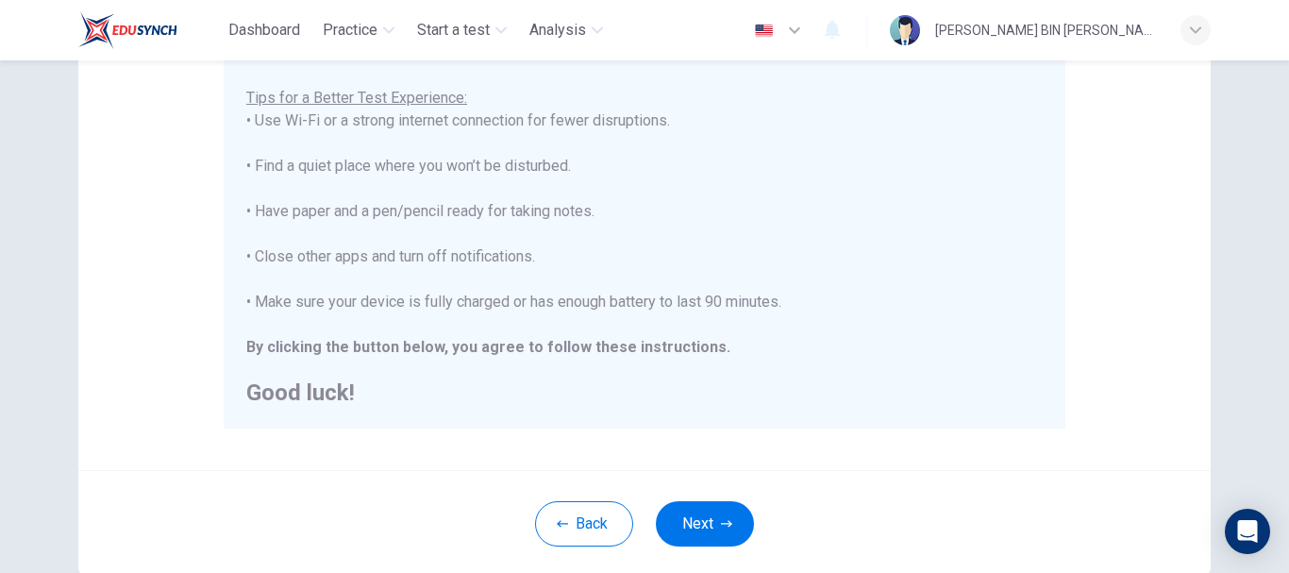
scroll to position [402, 0]
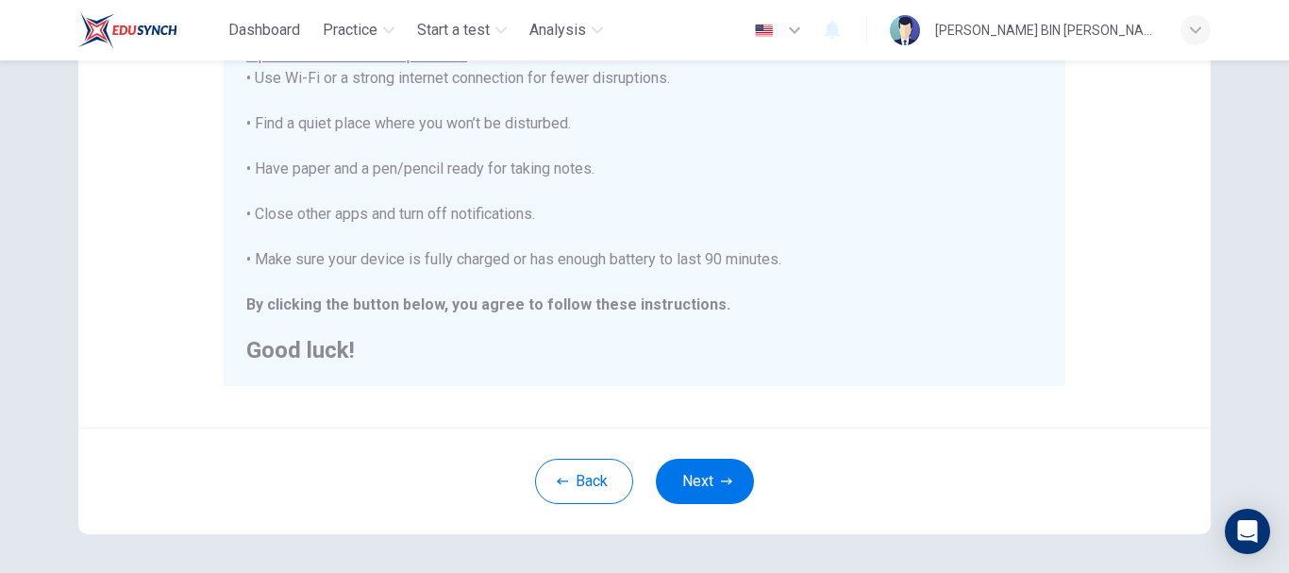
click at [699, 484] on button "Next" at bounding box center [705, 481] width 98 height 45
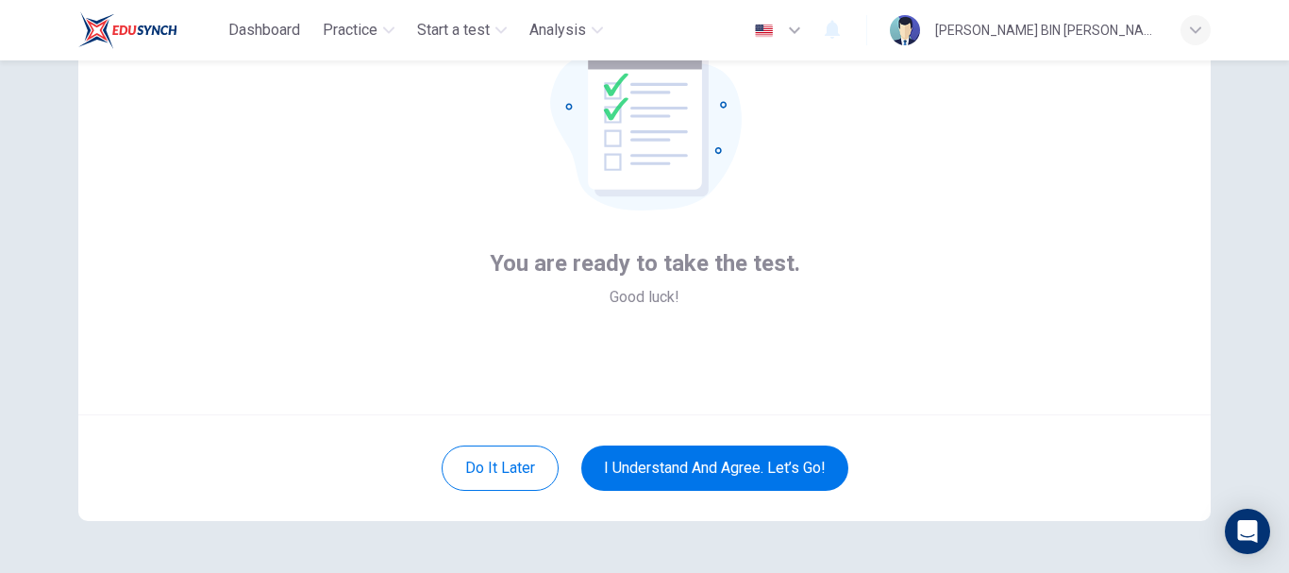
scroll to position [119, 0]
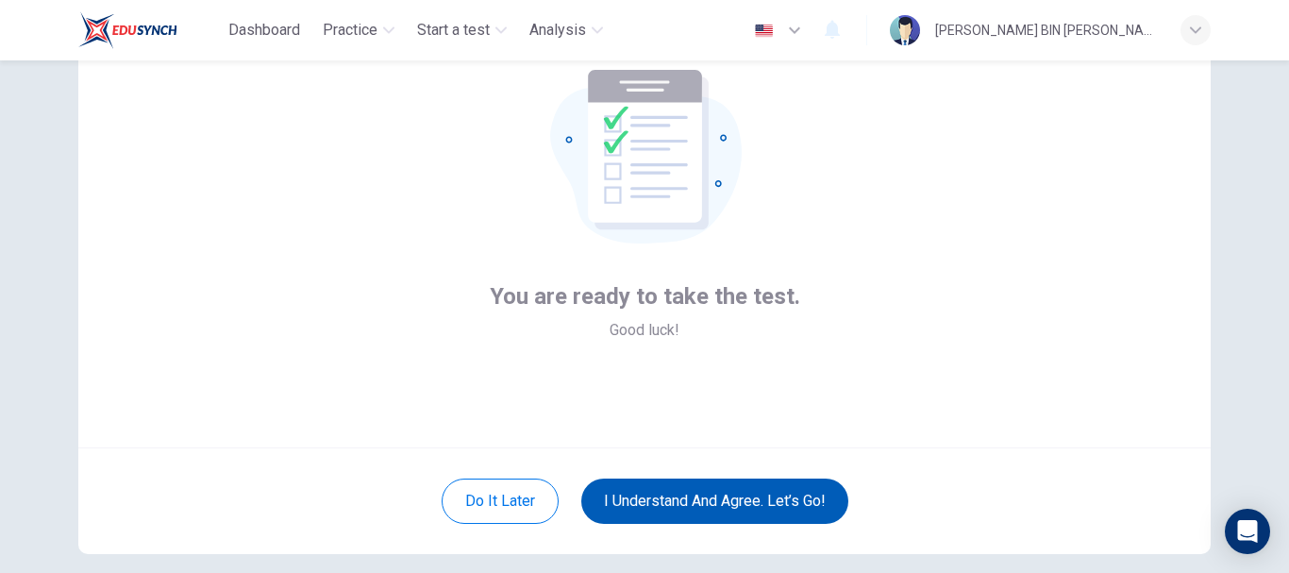
click at [726, 488] on button "I understand and agree. Let’s go!" at bounding box center [714, 500] width 267 height 45
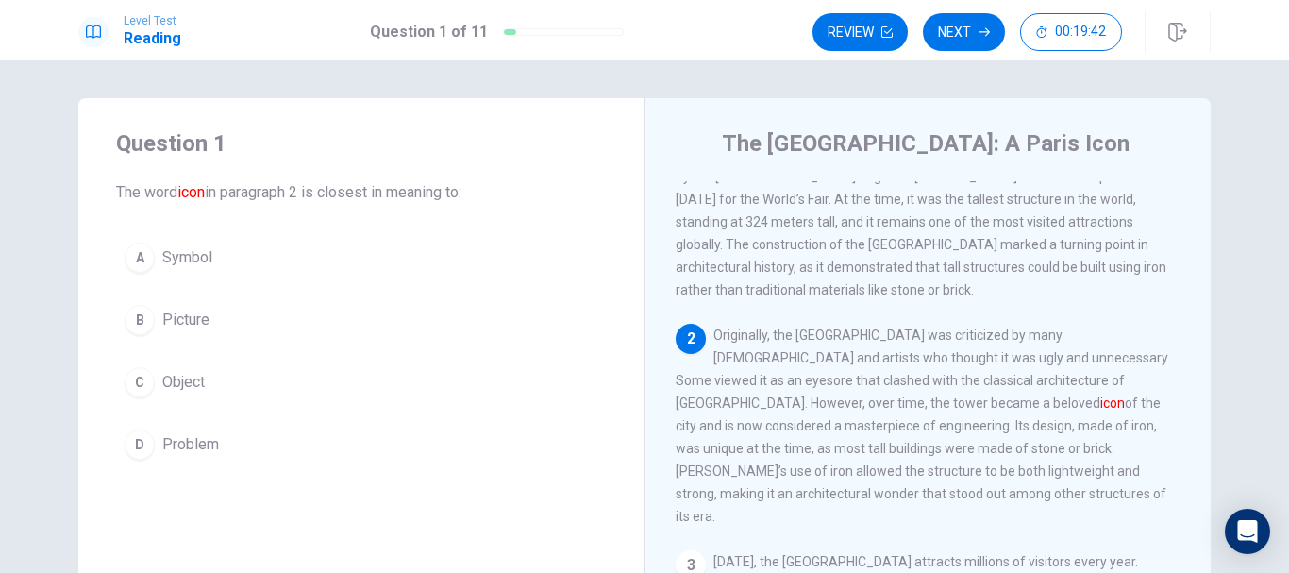
scroll to position [94, 0]
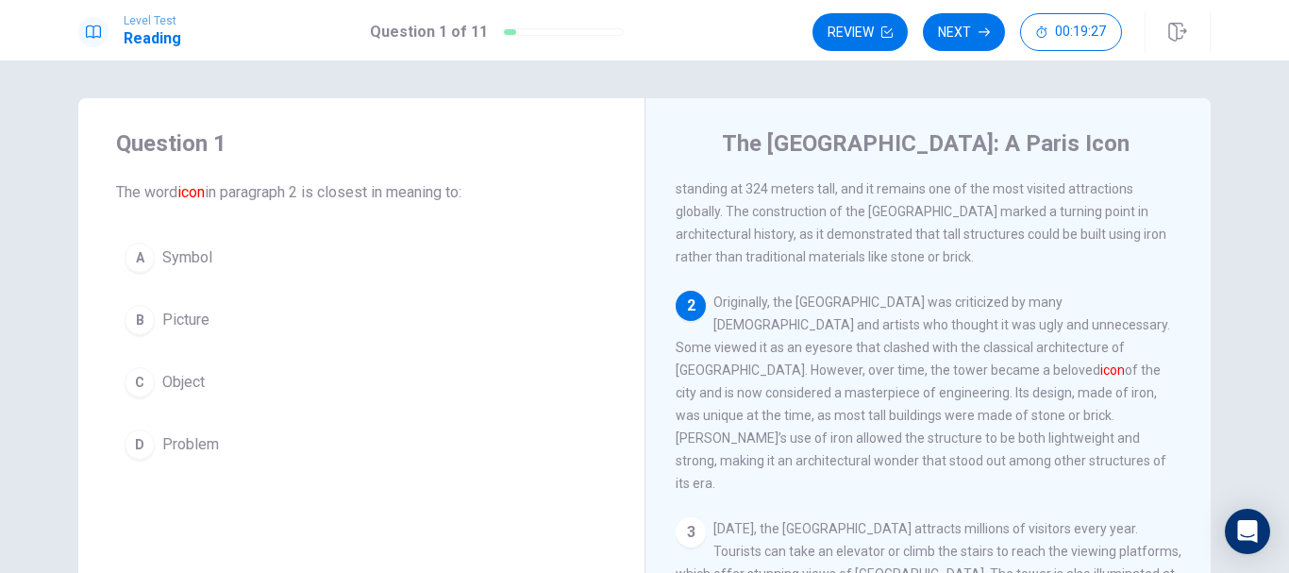
click at [197, 263] on span "Symbol" at bounding box center [187, 257] width 50 height 23
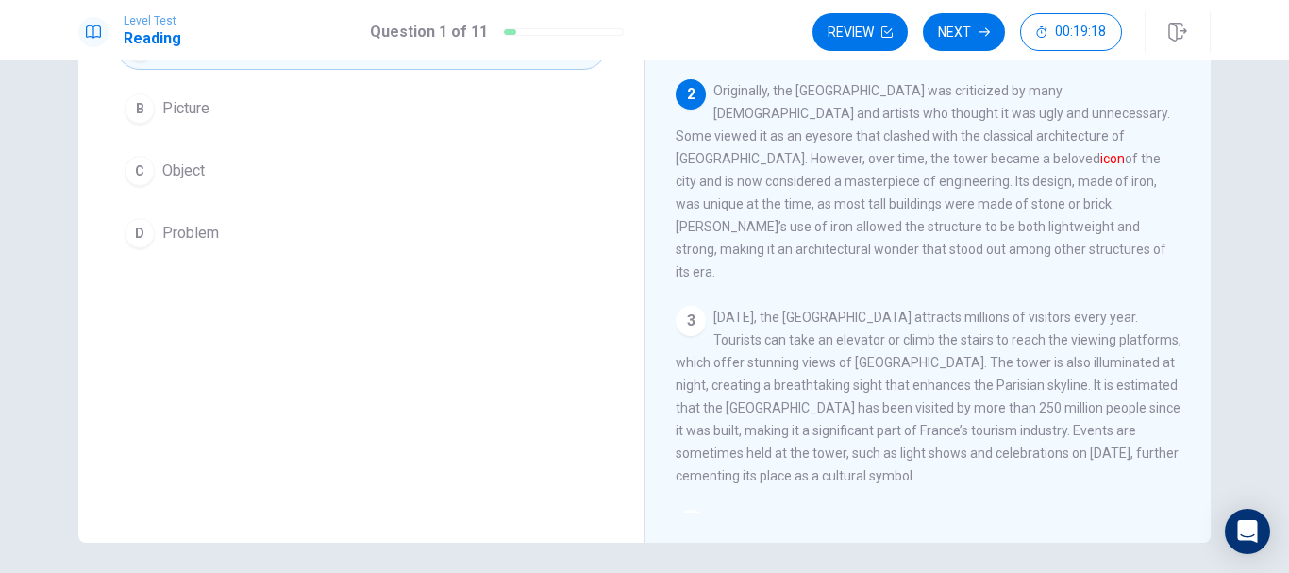
scroll to position [0, 0]
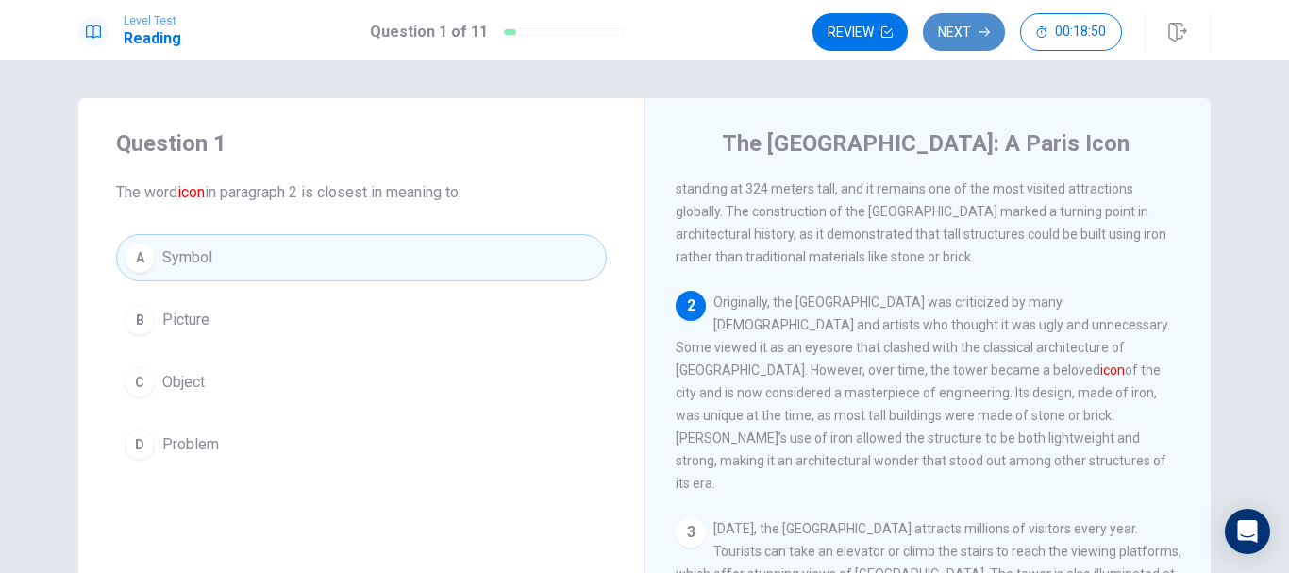
click at [971, 40] on button "Next" at bounding box center [964, 32] width 82 height 38
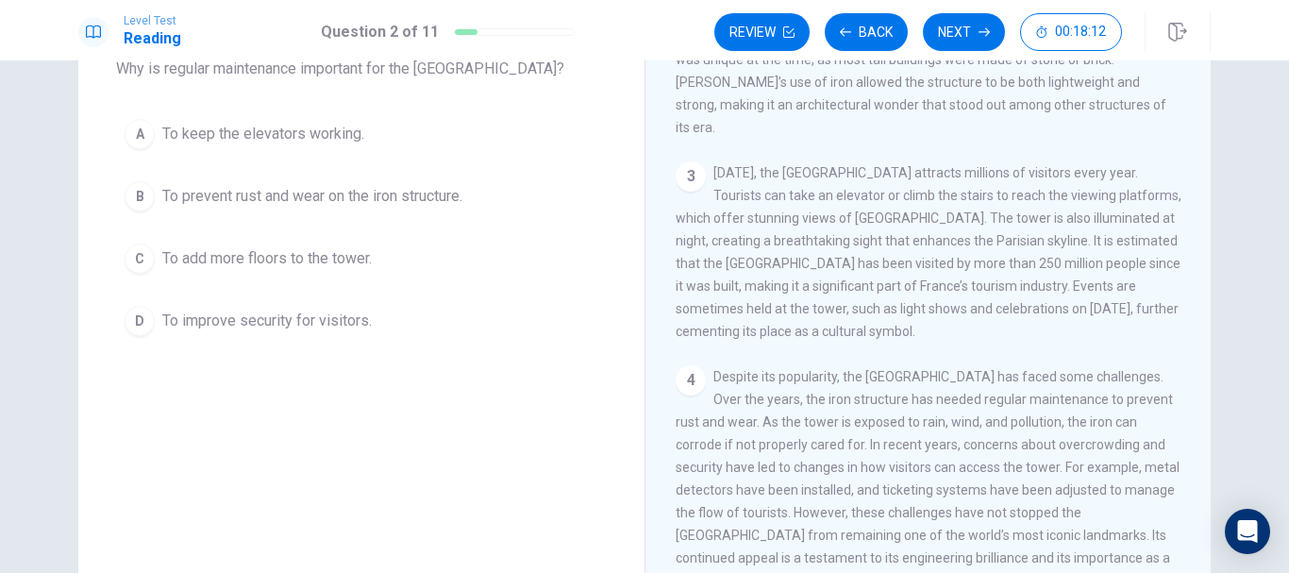
scroll to position [91, 0]
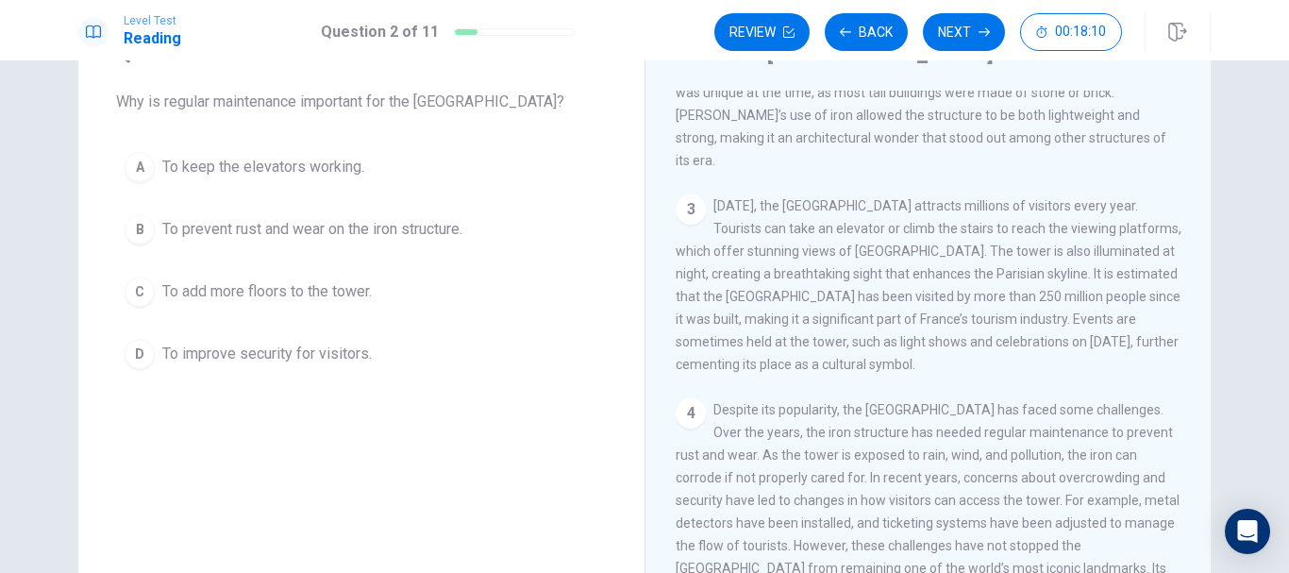
click at [329, 236] on span "To prevent rust and wear on the iron structure." at bounding box center [312, 229] width 300 height 23
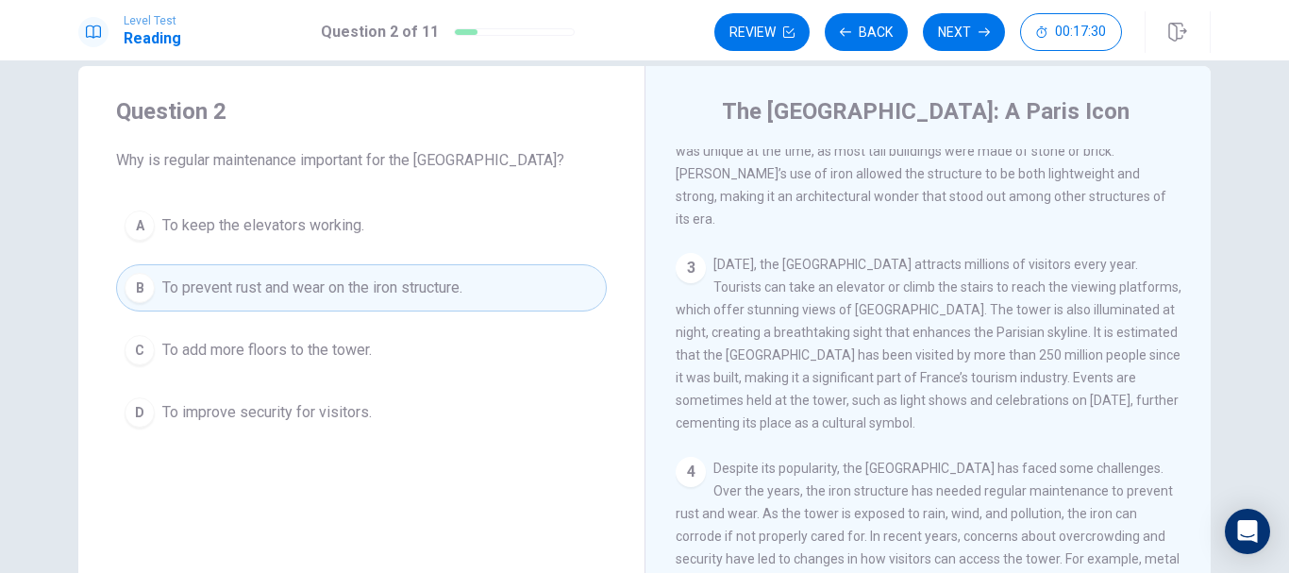
scroll to position [0, 0]
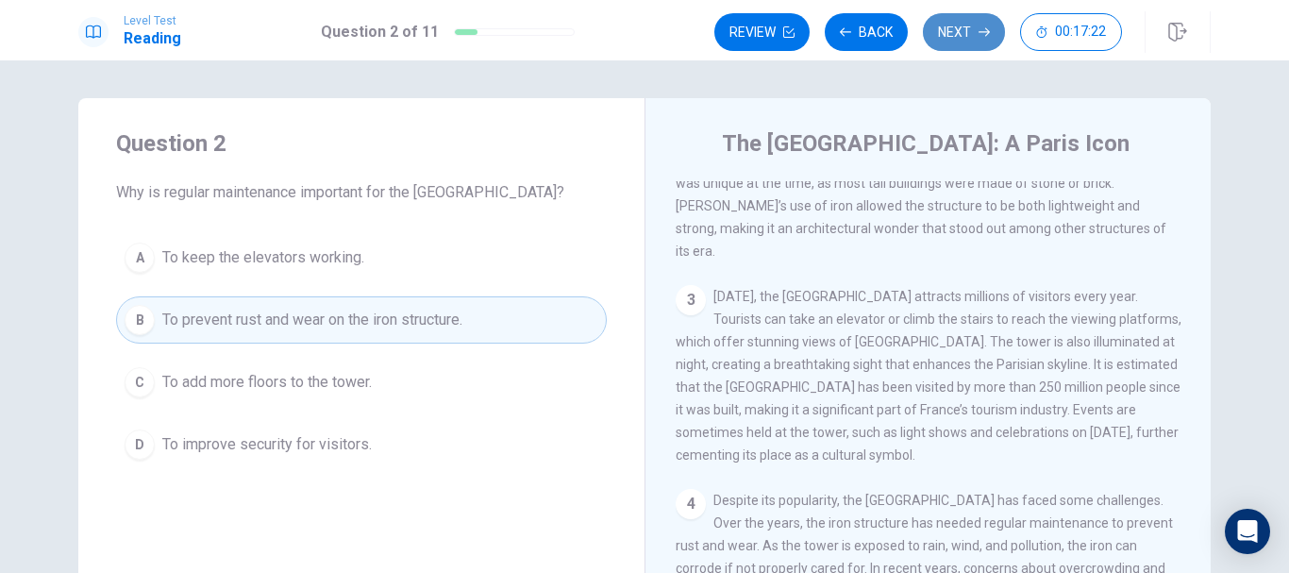
click at [972, 33] on button "Next" at bounding box center [964, 32] width 82 height 38
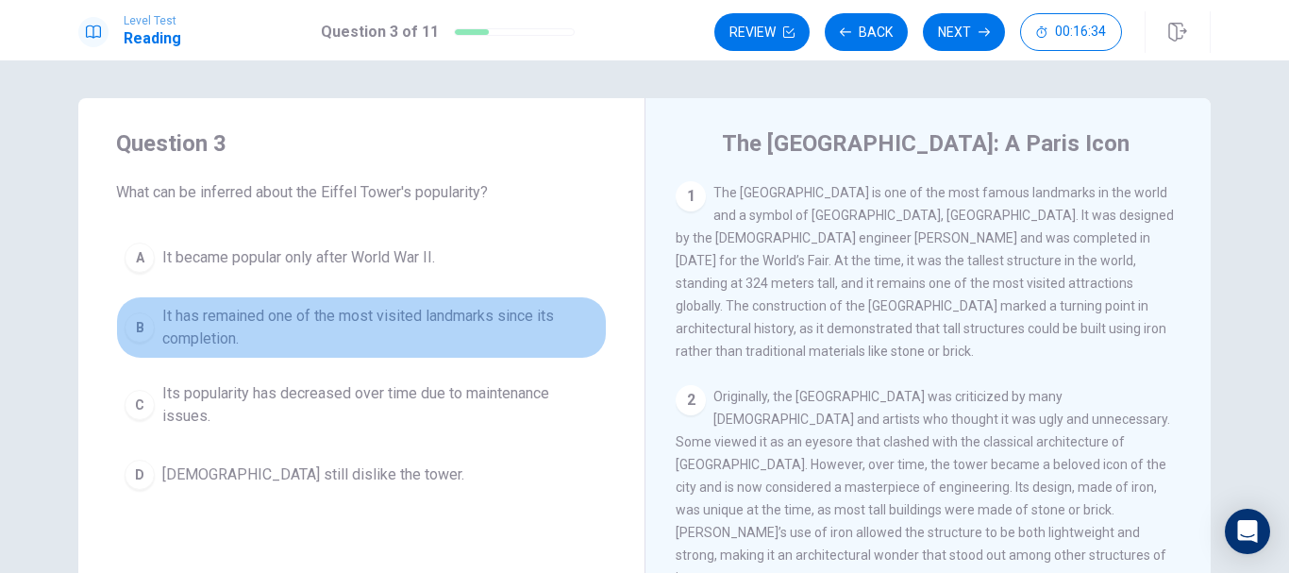
click at [333, 320] on span "It has remained one of the most visited landmarks since its completion." at bounding box center [380, 327] width 436 height 45
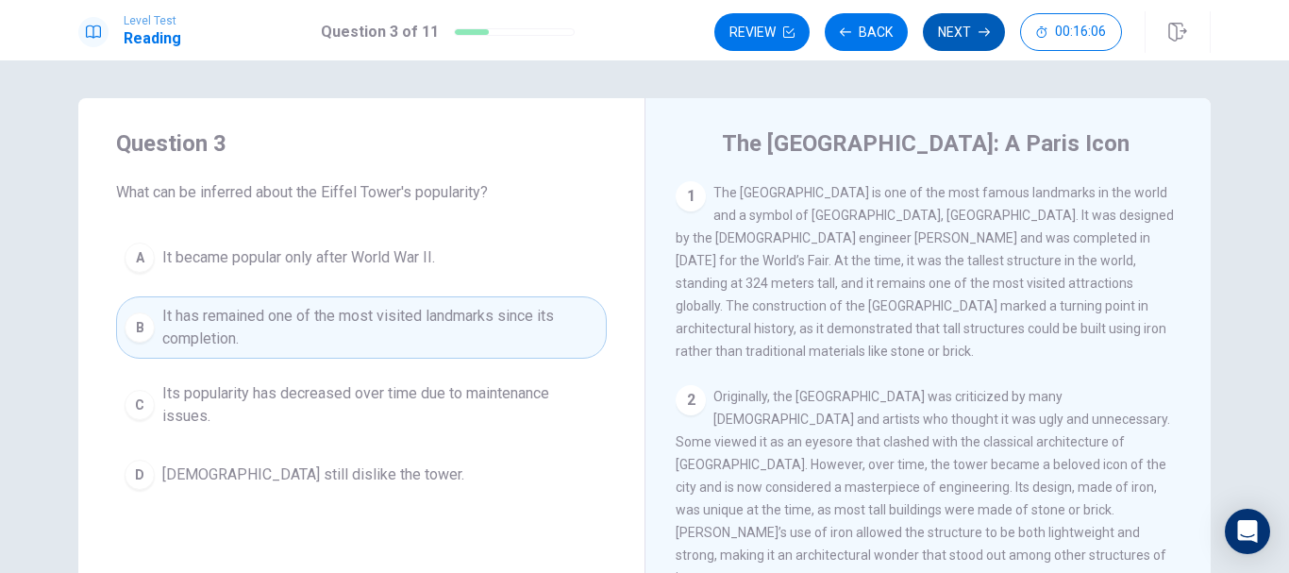
click at [963, 37] on button "Next" at bounding box center [964, 32] width 82 height 38
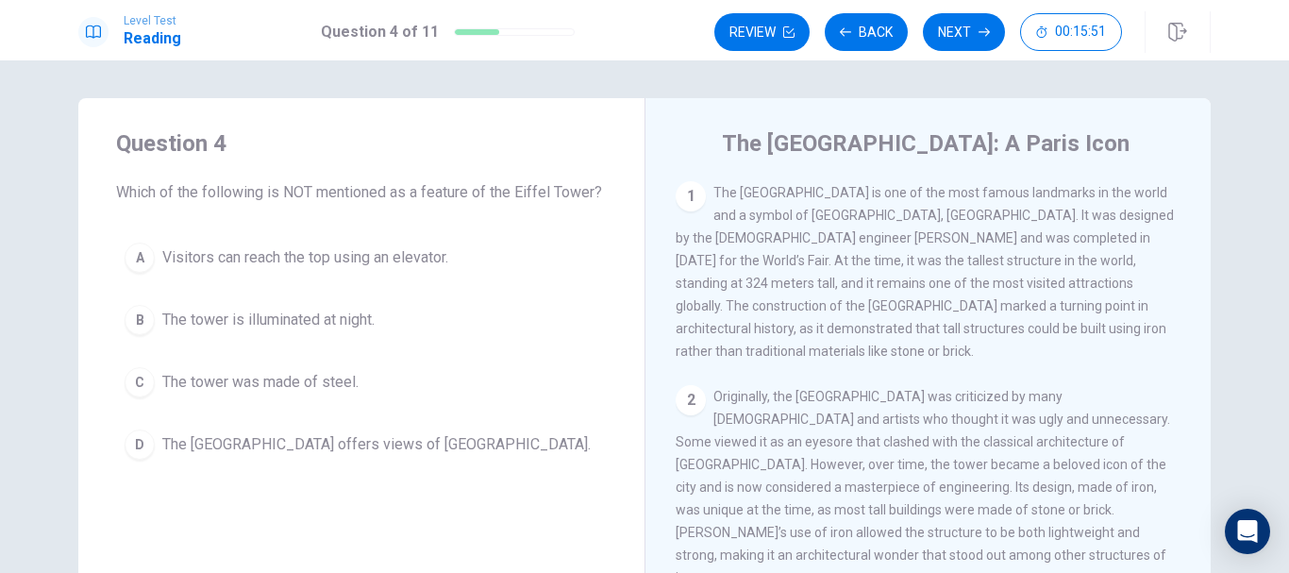
click at [329, 378] on span "The tower was made of steel." at bounding box center [260, 382] width 196 height 23
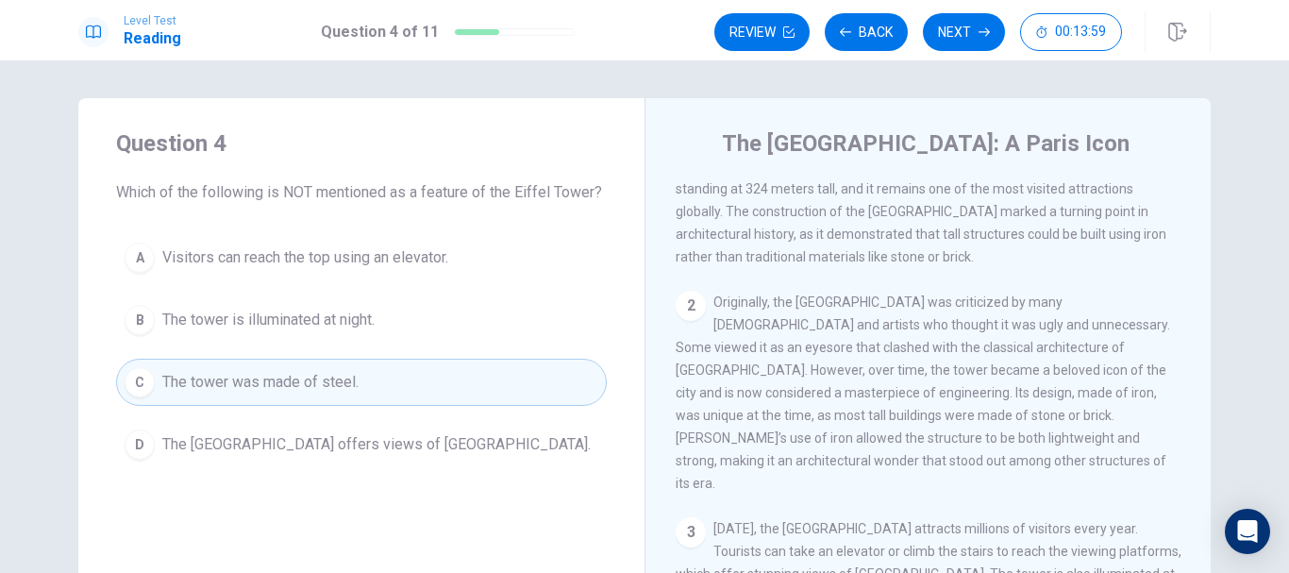
scroll to position [189, 0]
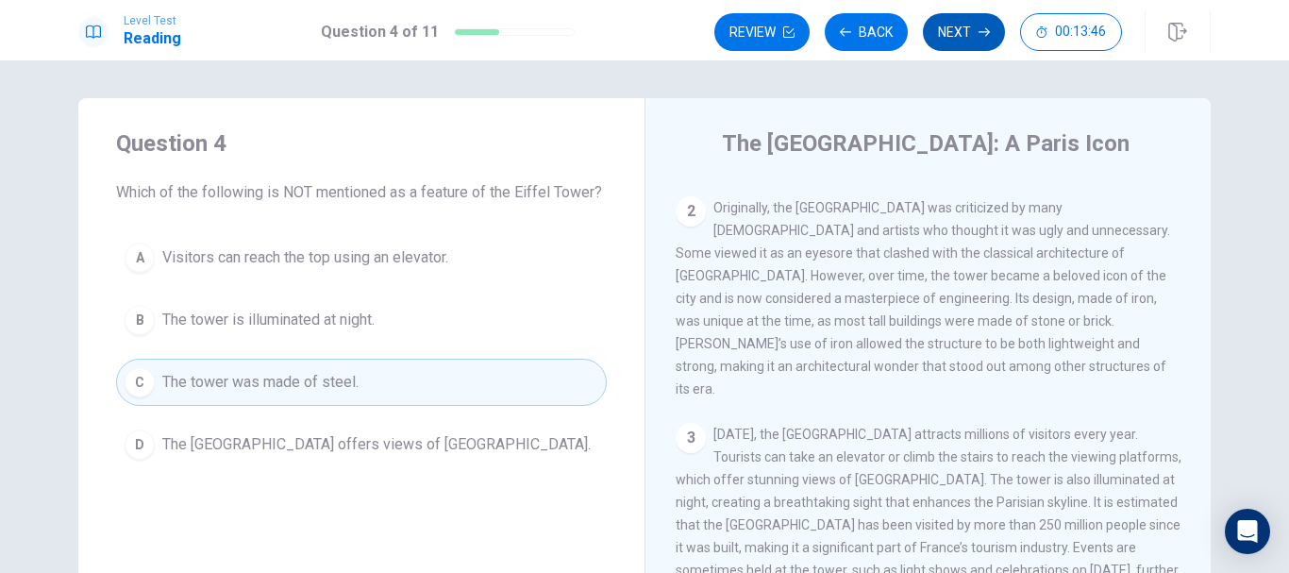
click at [964, 39] on button "Next" at bounding box center [964, 32] width 82 height 38
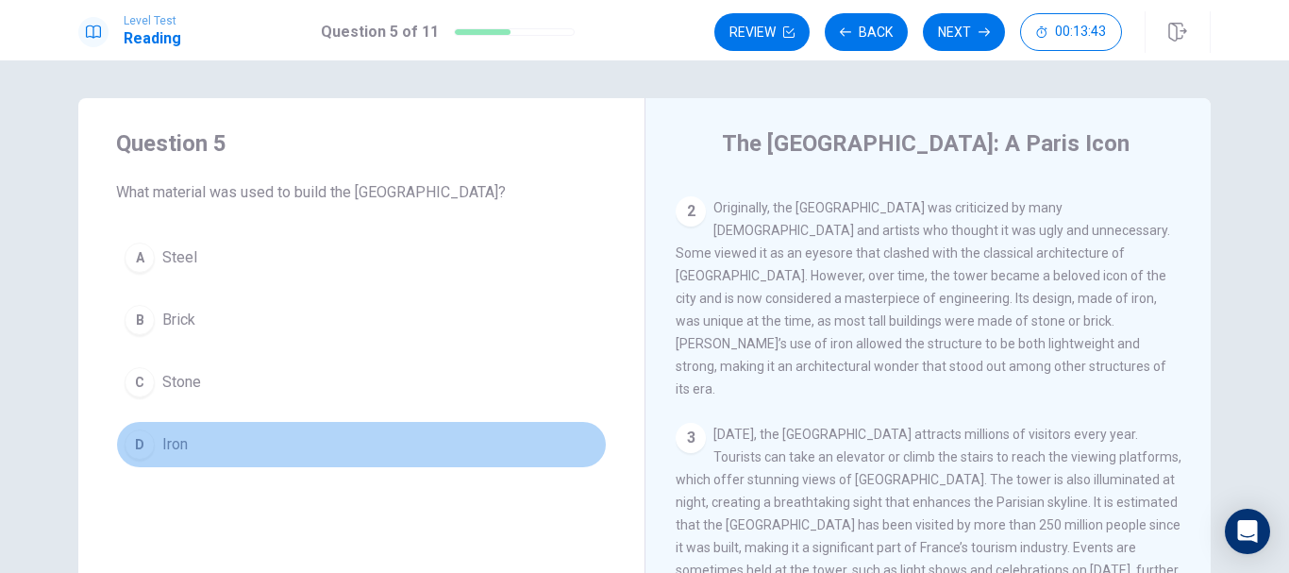
click at [170, 444] on span "Iron" at bounding box center [174, 444] width 25 height 23
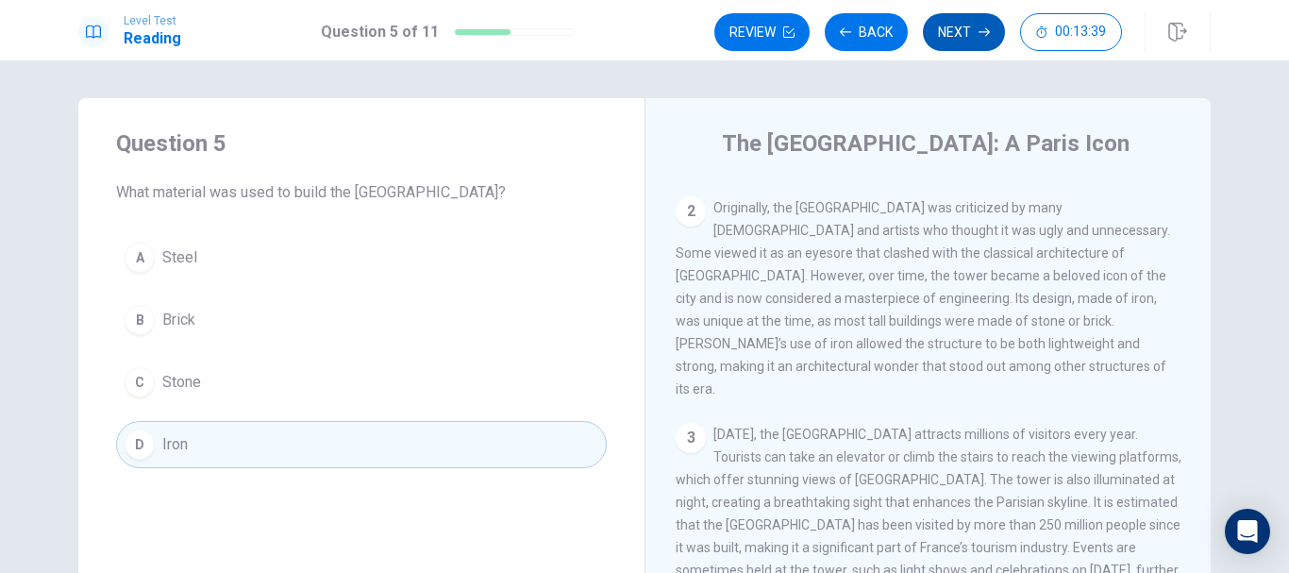
click at [965, 36] on button "Next" at bounding box center [964, 32] width 82 height 38
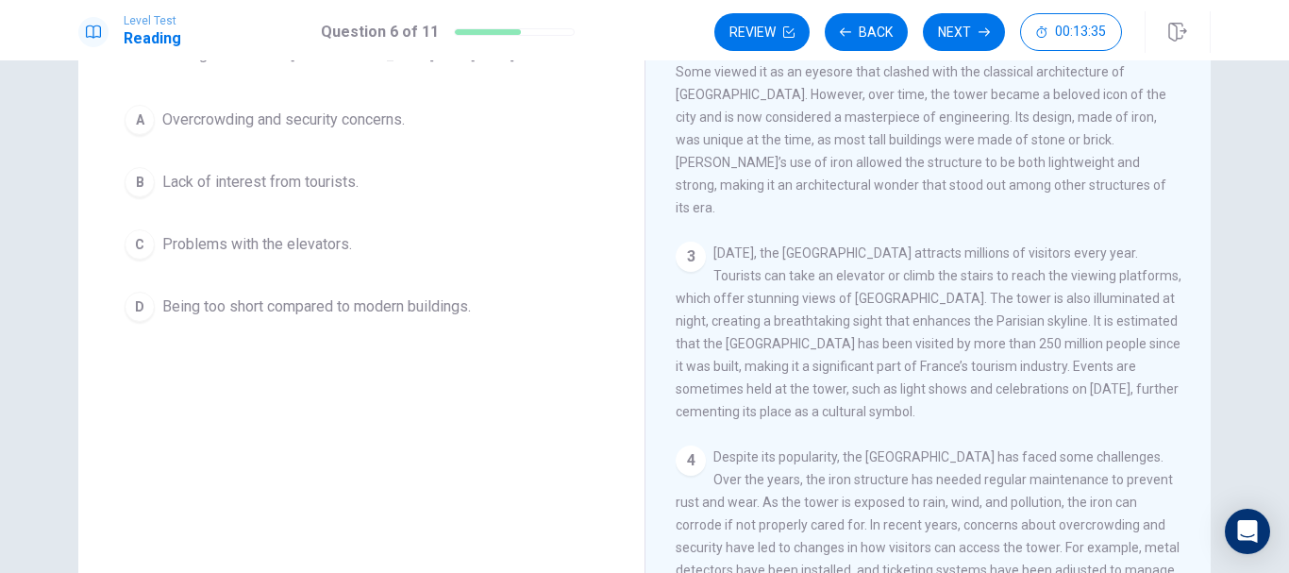
scroll to position [94, 0]
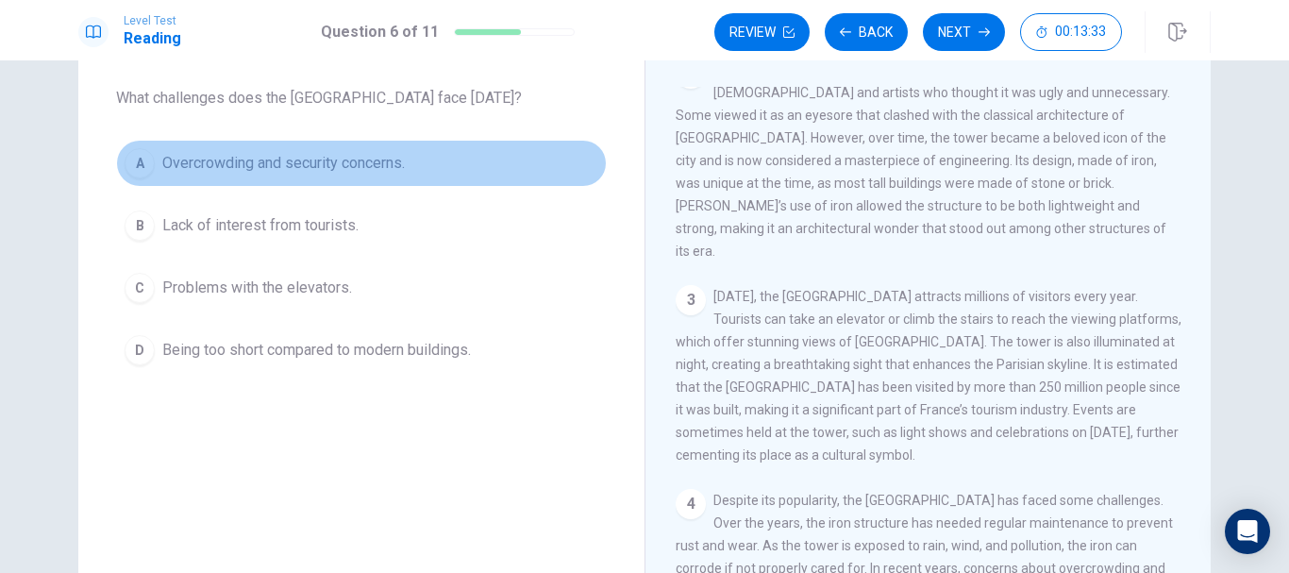
click at [321, 170] on span "Overcrowding and security concerns." at bounding box center [283, 163] width 243 height 23
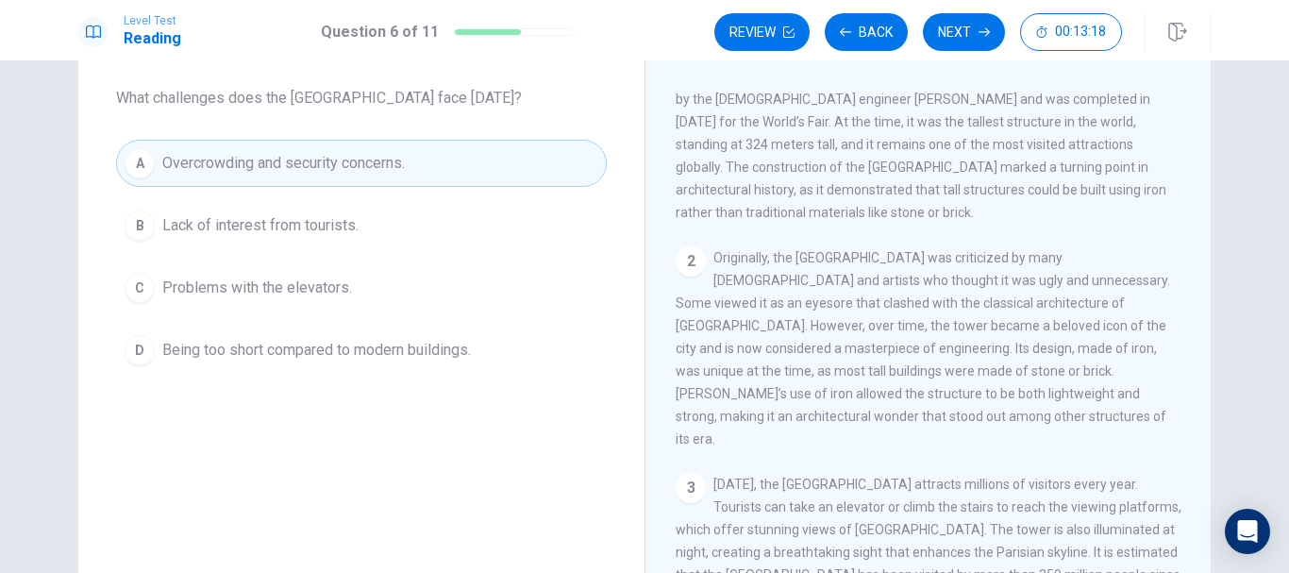
scroll to position [43, 0]
click at [966, 42] on button "Next" at bounding box center [964, 32] width 82 height 38
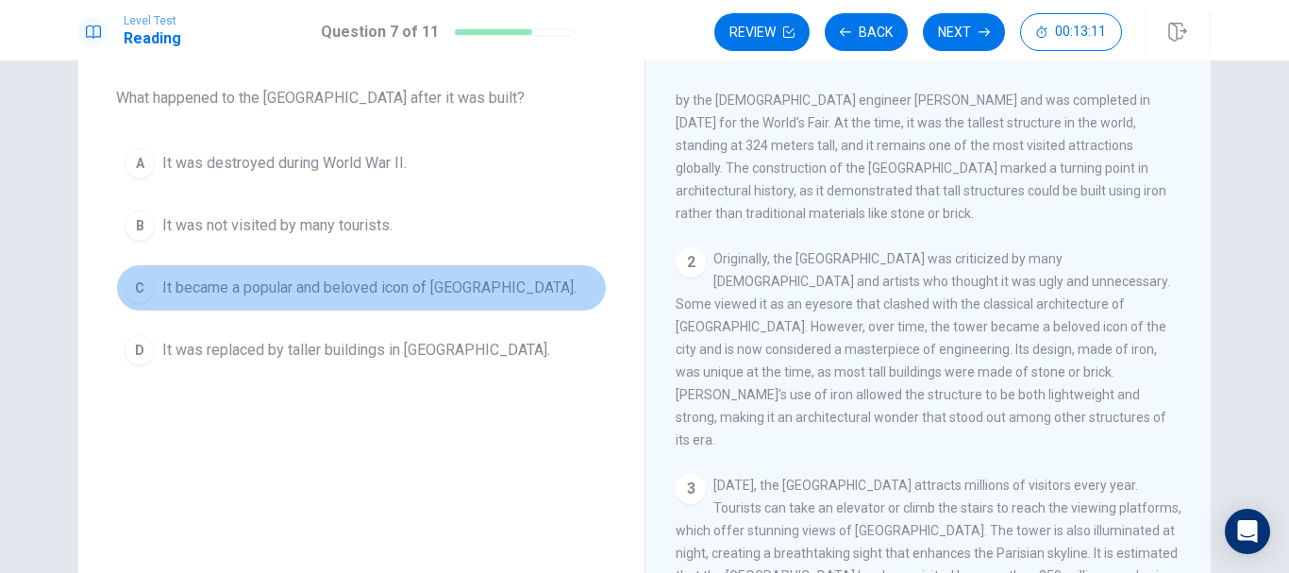
click at [360, 290] on span "It became a popular and beloved icon of Paris." at bounding box center [369, 287] width 414 height 23
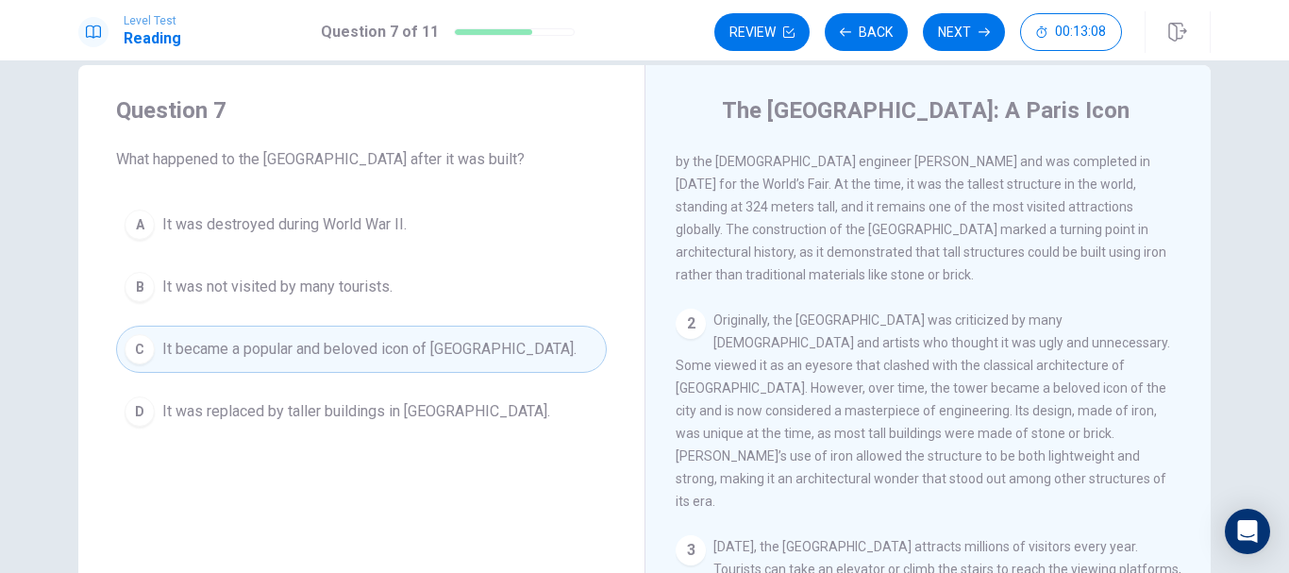
scroll to position [0, 0]
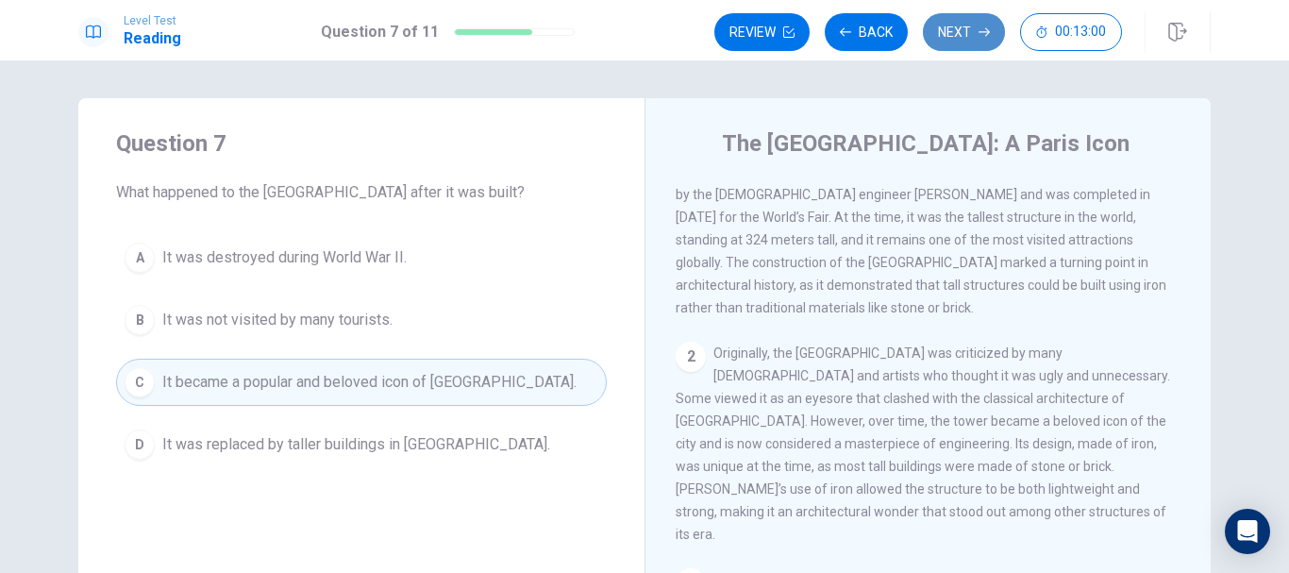
click at [958, 41] on button "Next" at bounding box center [964, 32] width 82 height 38
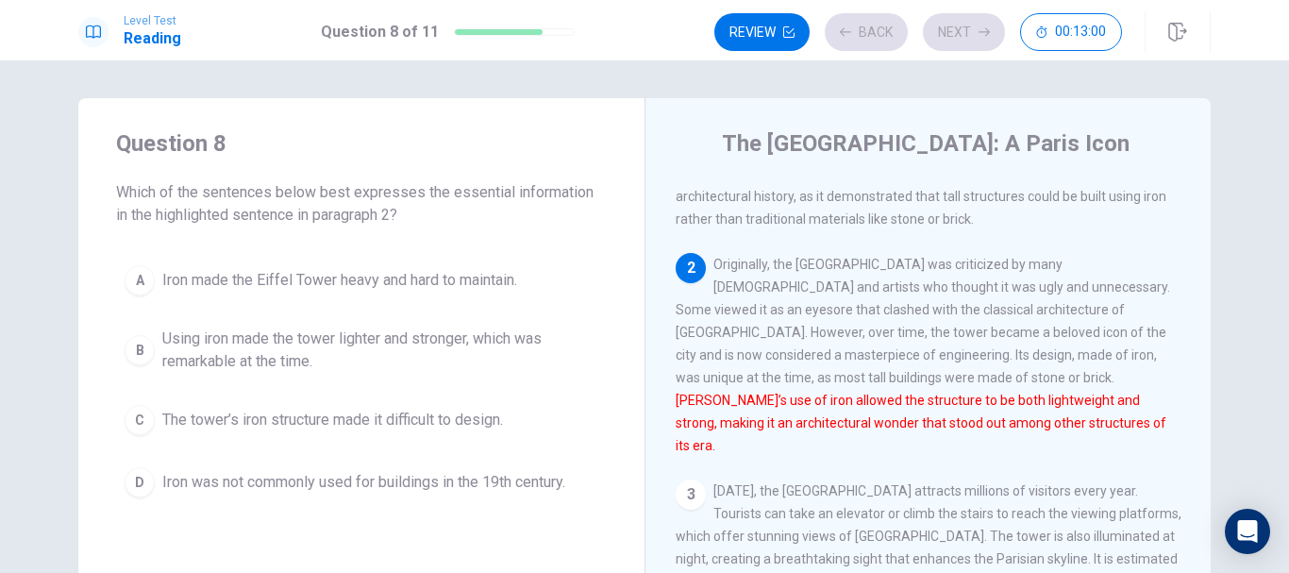
scroll to position [188, 0]
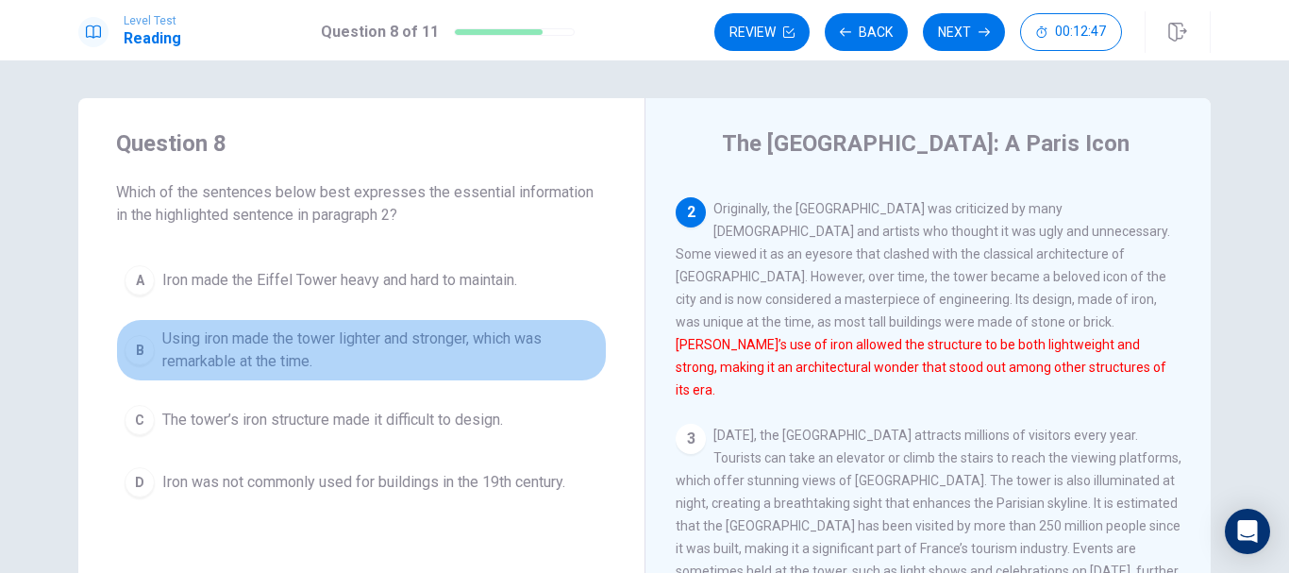
click at [342, 352] on span "Using iron made the tower lighter and stronger, which was remarkable at the tim…" at bounding box center [380, 349] width 436 height 45
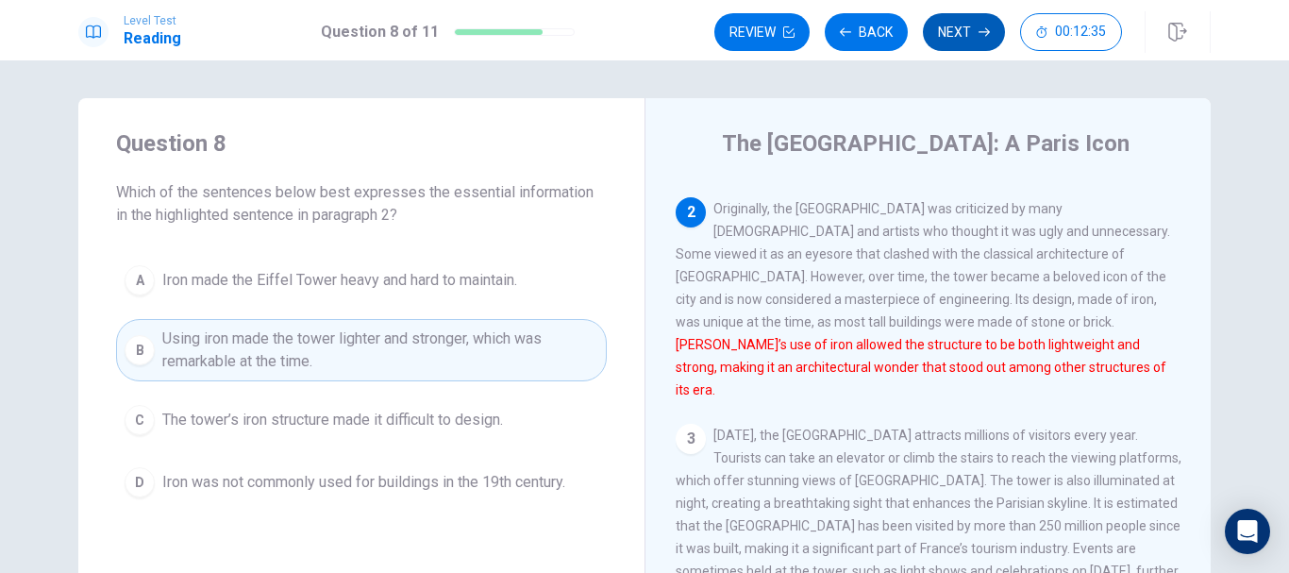
click at [955, 42] on button "Next" at bounding box center [964, 32] width 82 height 38
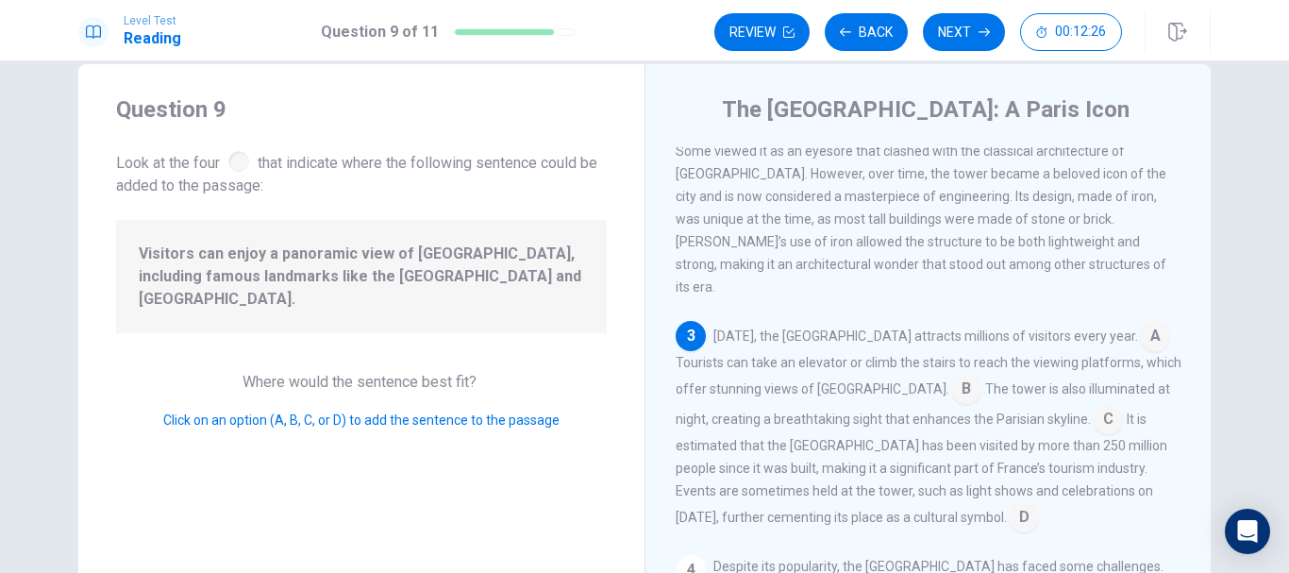
scroll to position [0, 0]
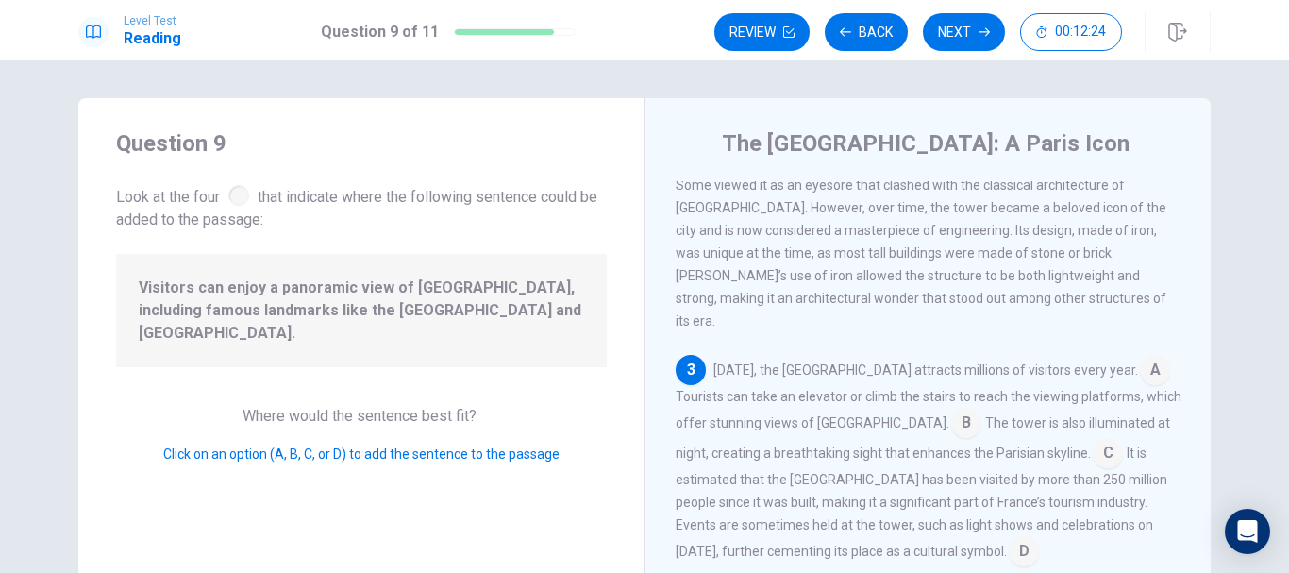
click at [951, 410] on input at bounding box center [966, 425] width 30 height 30
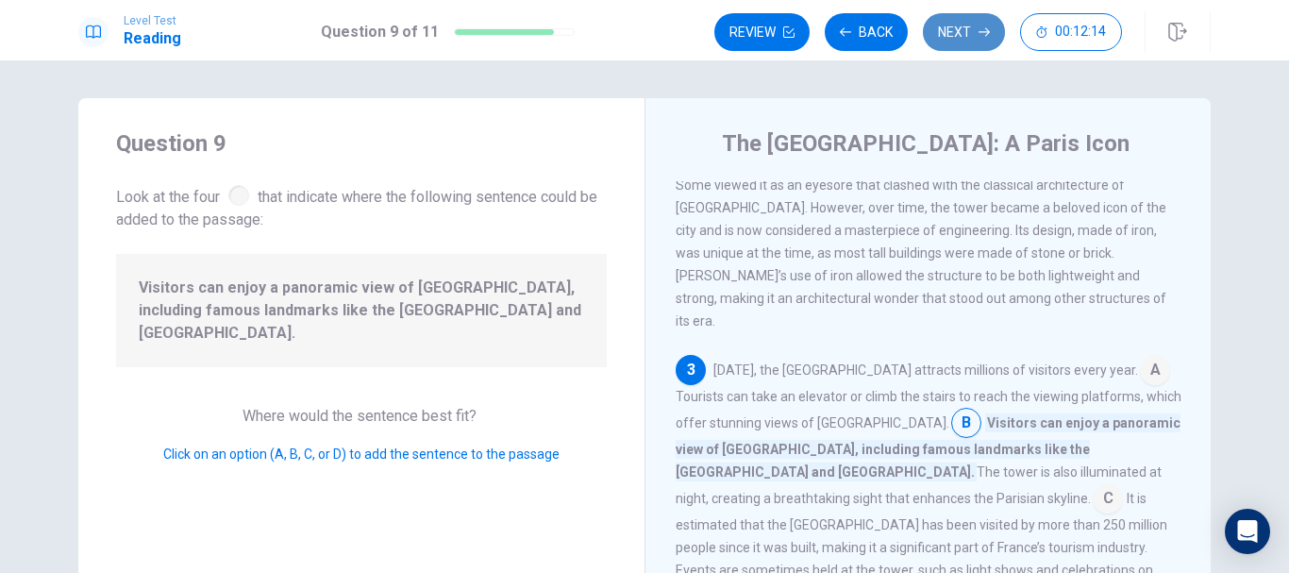
click at [966, 32] on button "Next" at bounding box center [964, 32] width 82 height 38
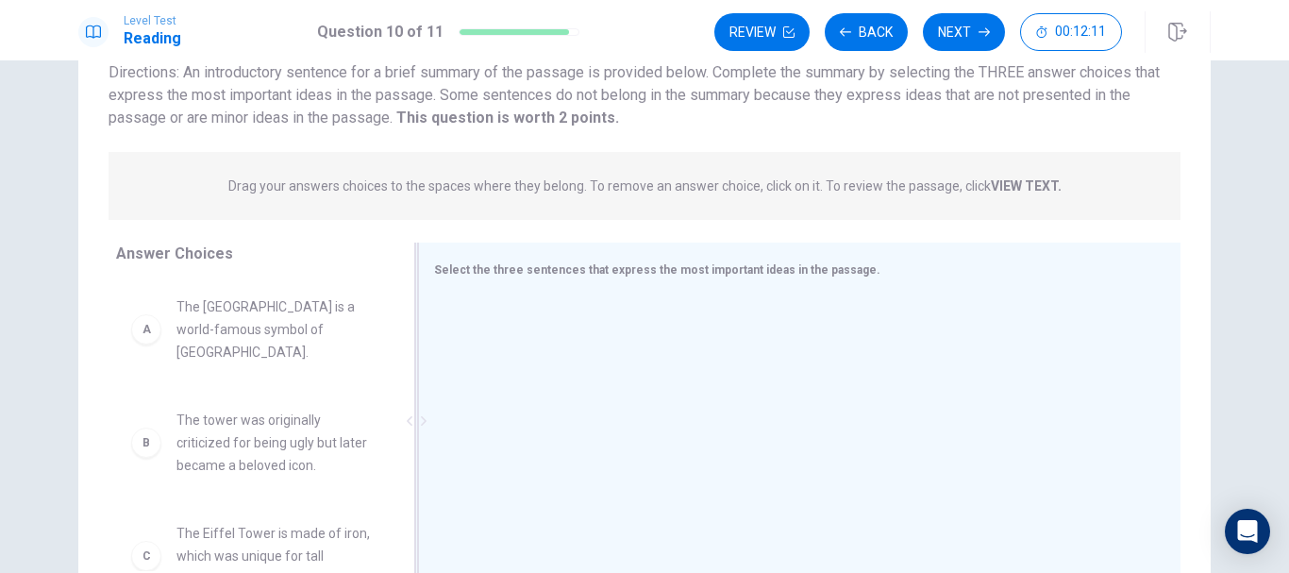
scroll to position [189, 0]
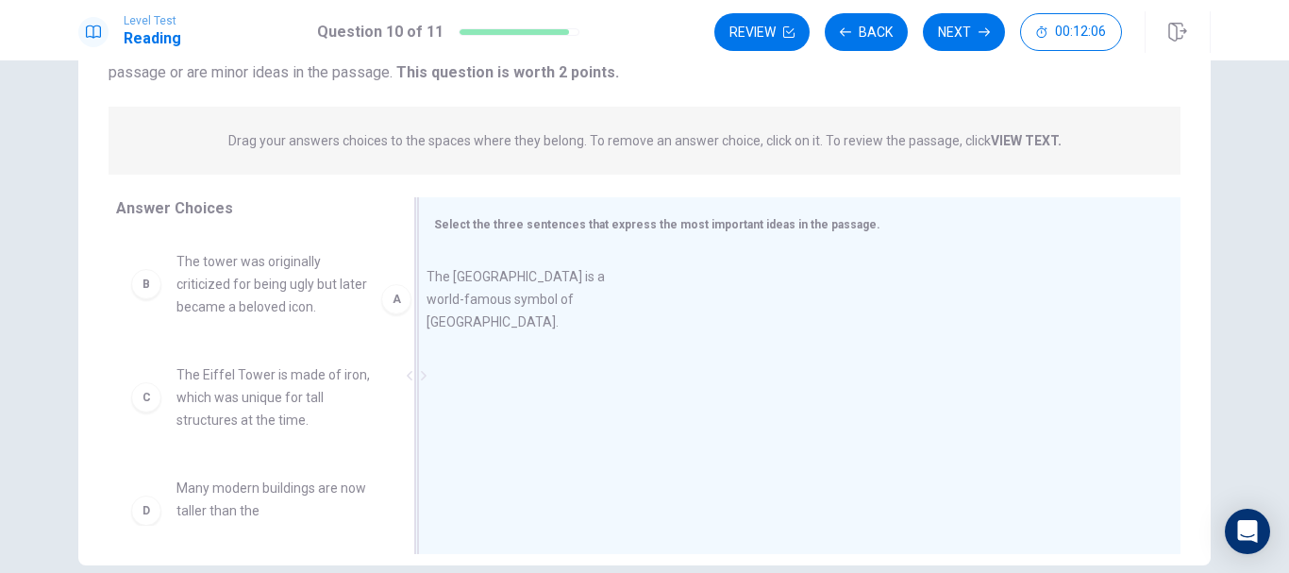
drag, startPoint x: 246, startPoint y: 290, endPoint x: 522, endPoint y: 309, distance: 276.2
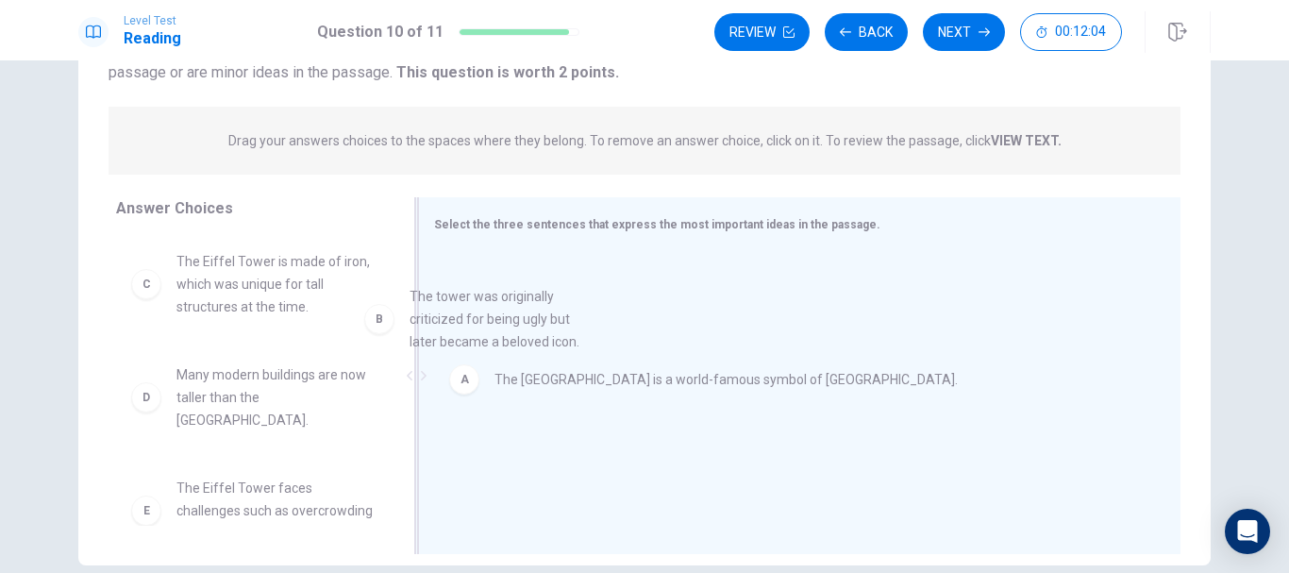
drag, startPoint x: 263, startPoint y: 315, endPoint x: 502, endPoint y: 361, distance: 243.2
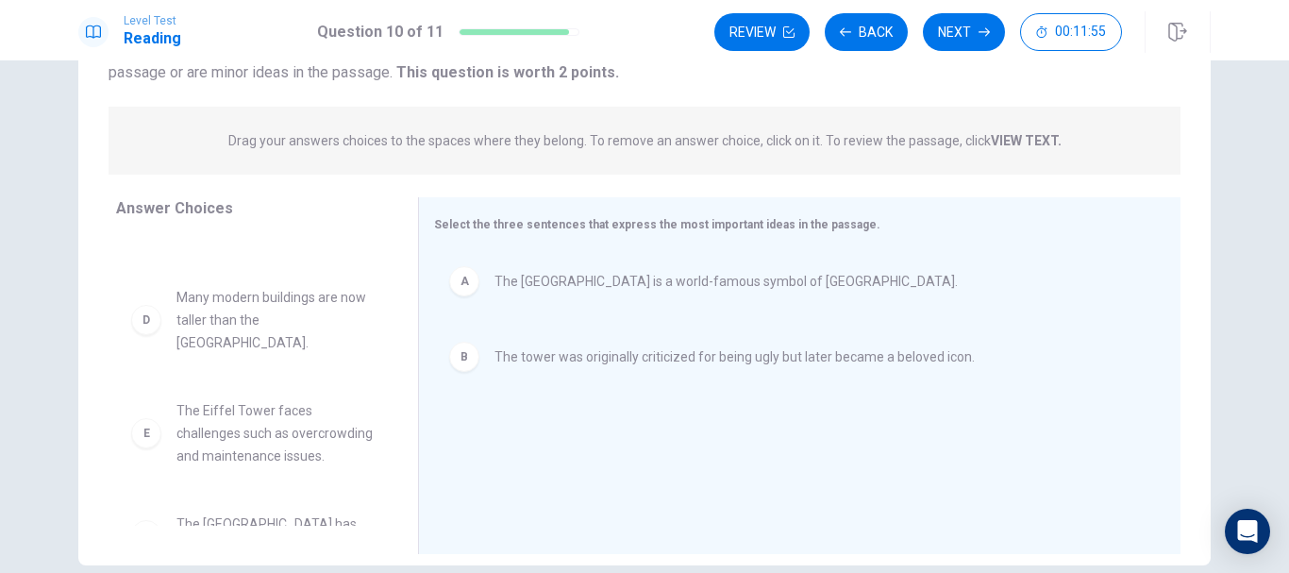
scroll to position [0, 0]
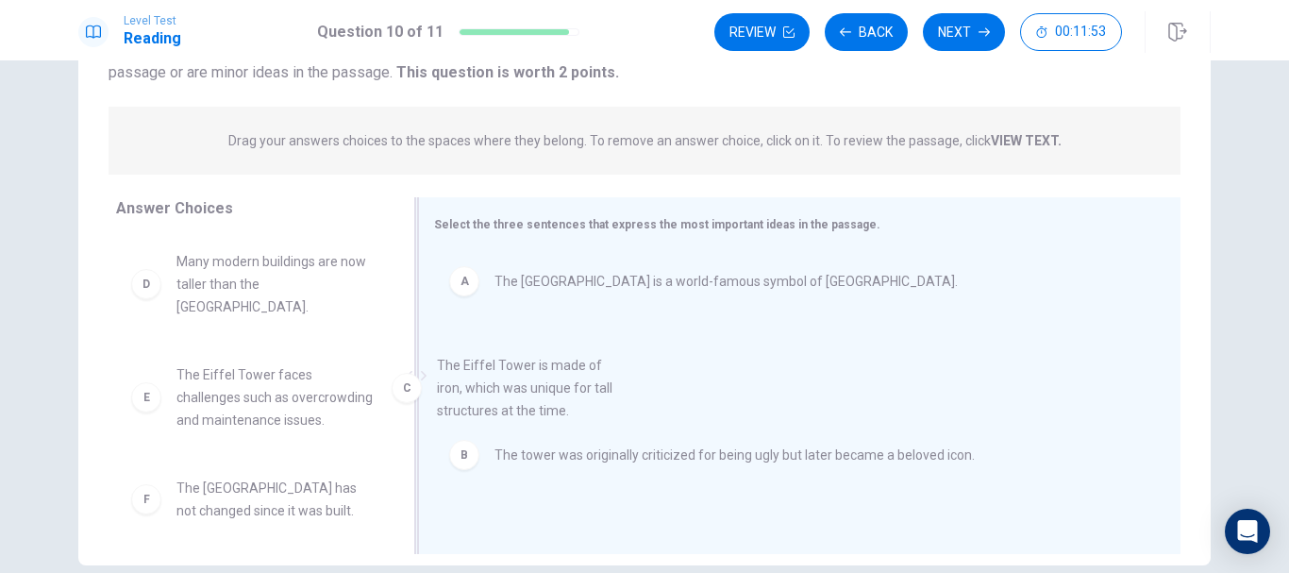
drag, startPoint x: 243, startPoint y: 311, endPoint x: 519, endPoint y: 421, distance: 297.4
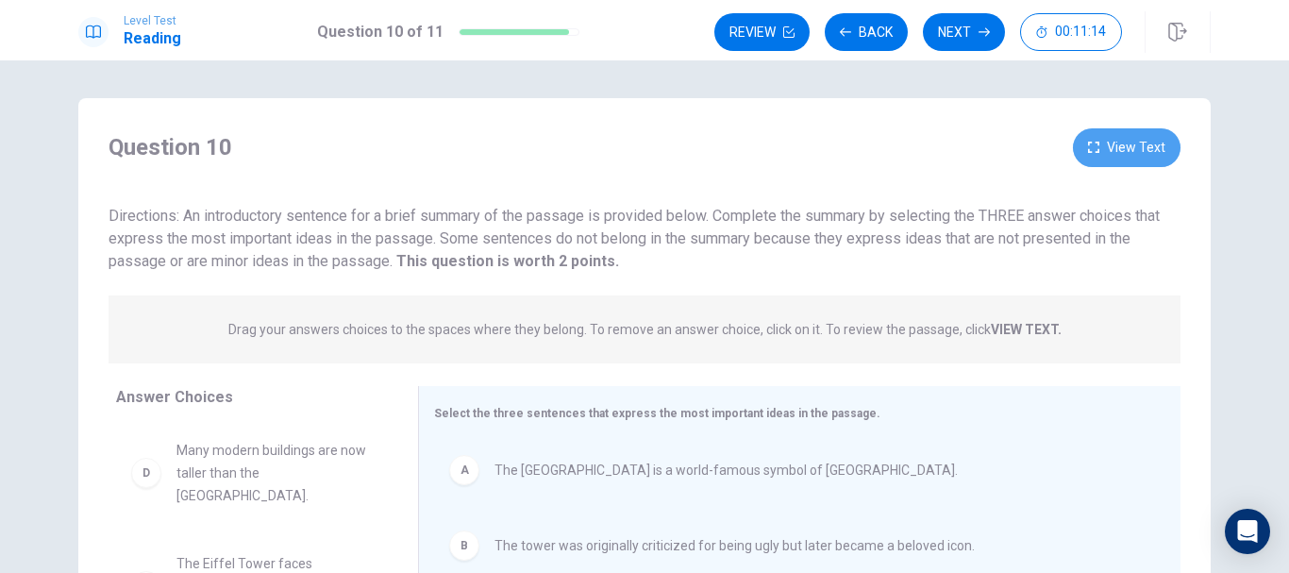
click at [1133, 145] on button "View Text" at bounding box center [1127, 147] width 108 height 39
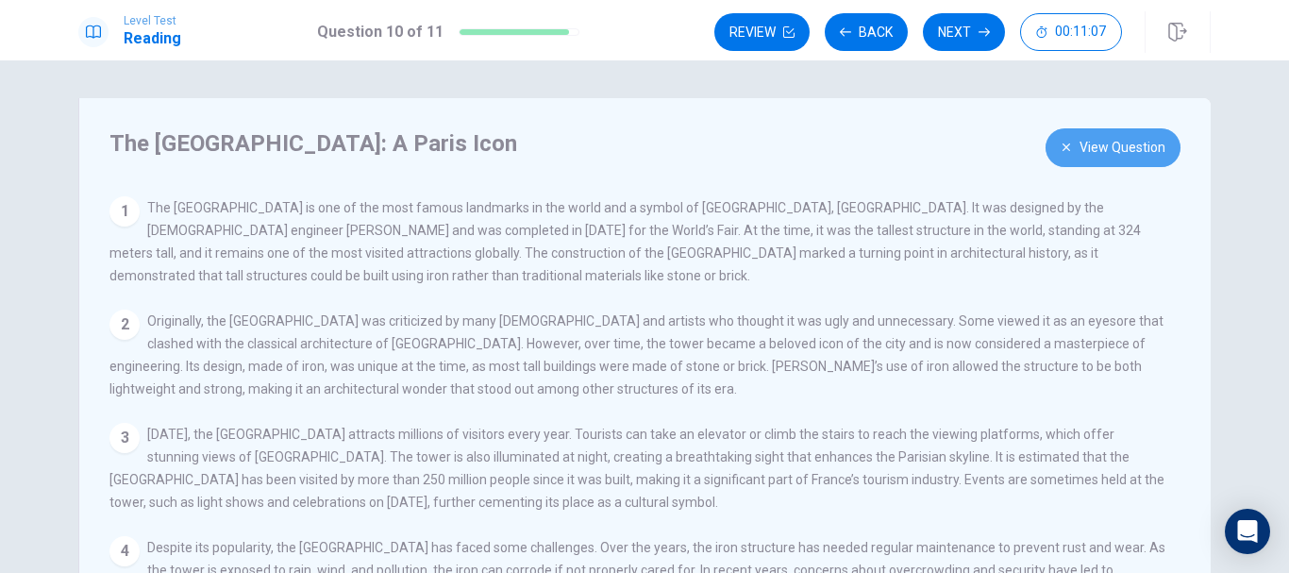
click at [1118, 146] on button "View Question" at bounding box center [1113, 147] width 135 height 39
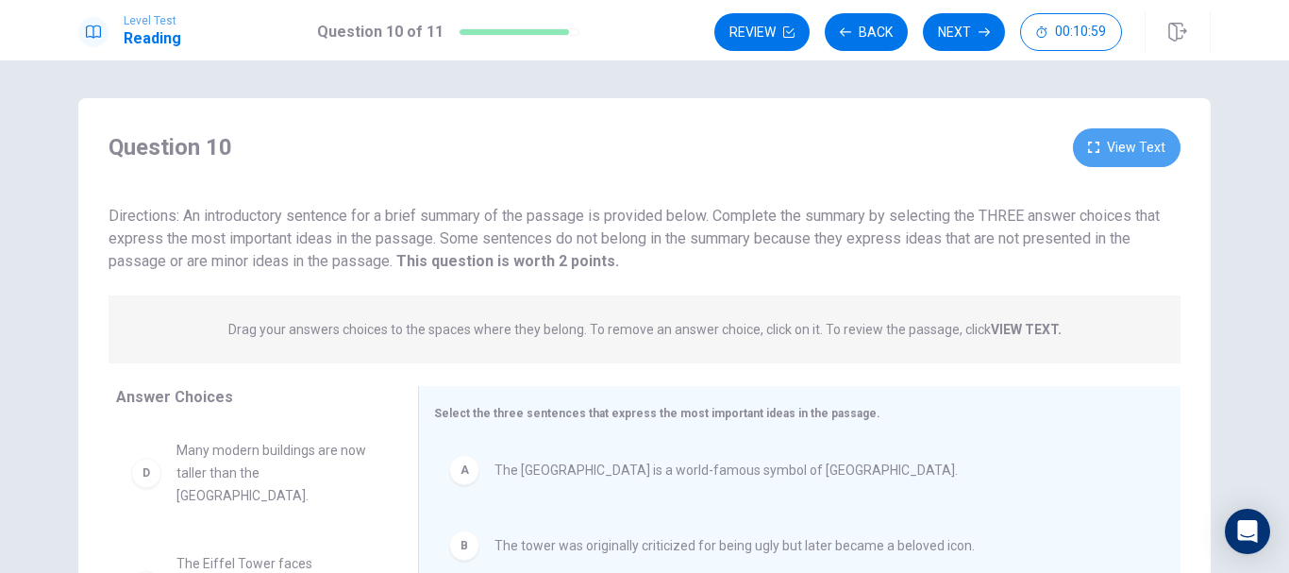
click at [1122, 157] on button "View Text" at bounding box center [1127, 147] width 108 height 39
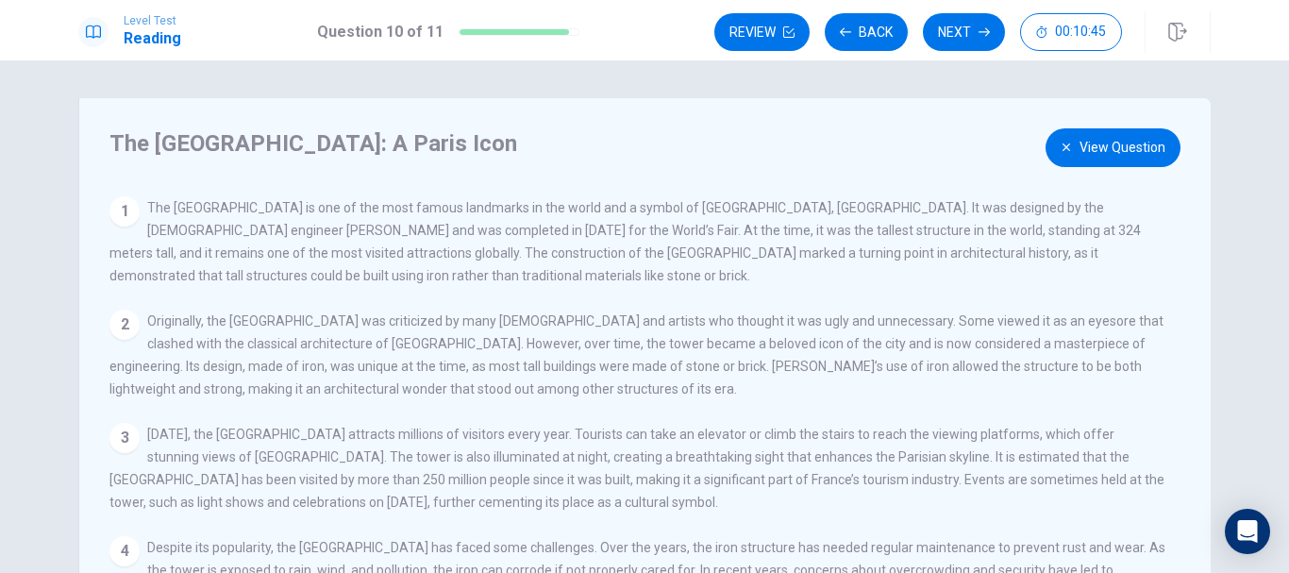
click at [1127, 159] on button "View Question" at bounding box center [1113, 147] width 135 height 39
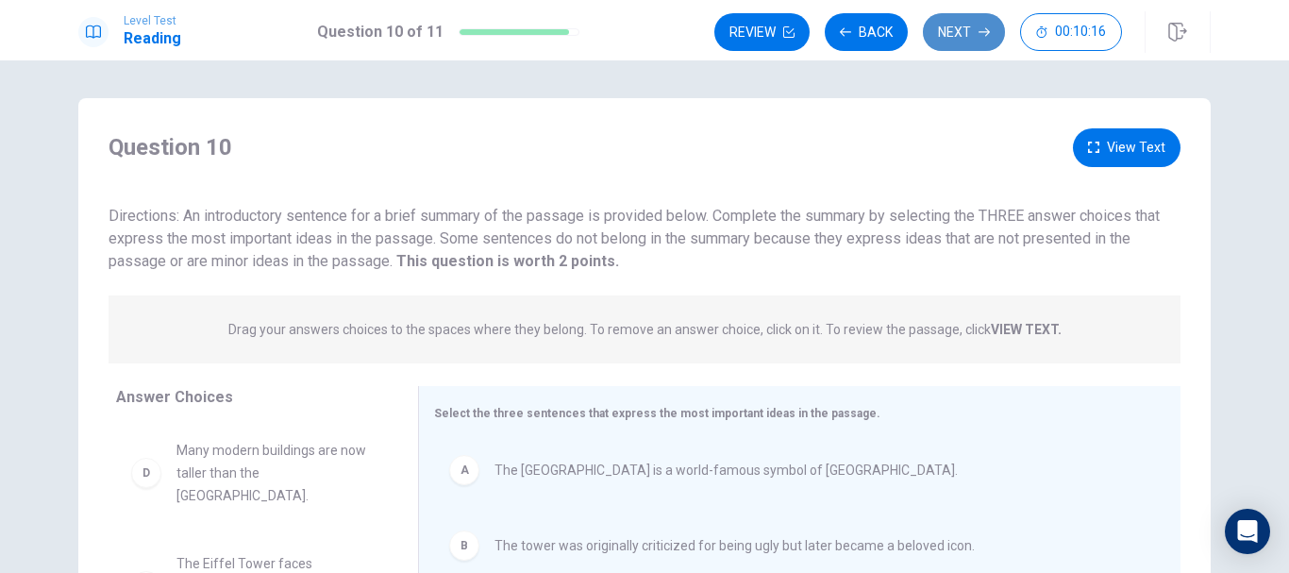
click at [973, 34] on button "Next" at bounding box center [964, 32] width 82 height 38
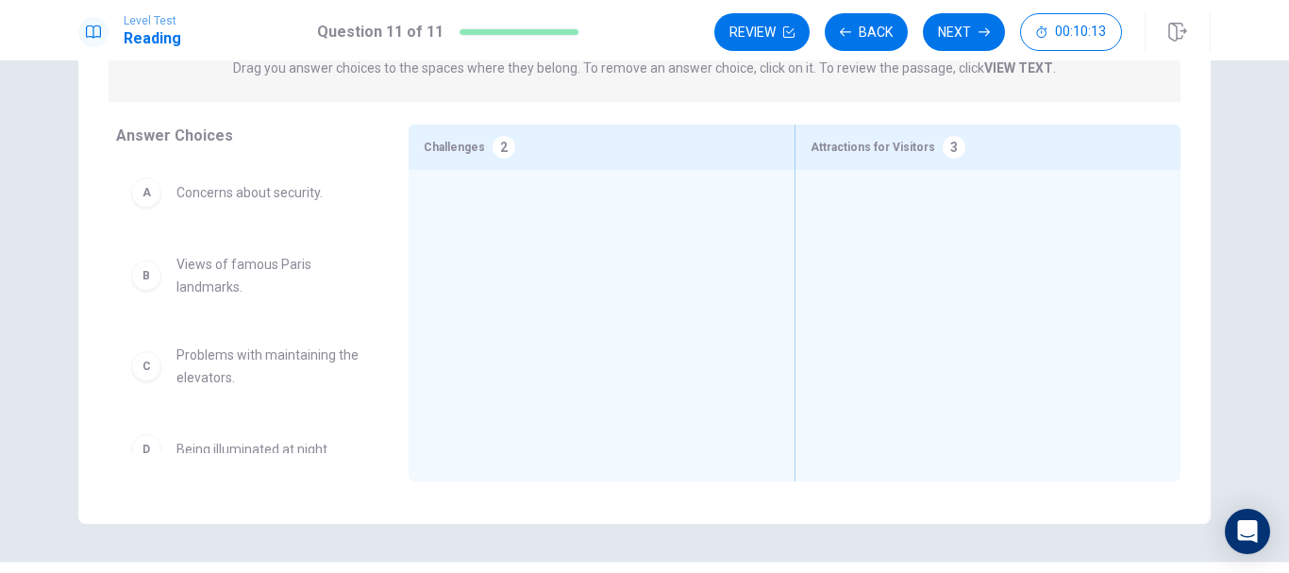
scroll to position [185, 0]
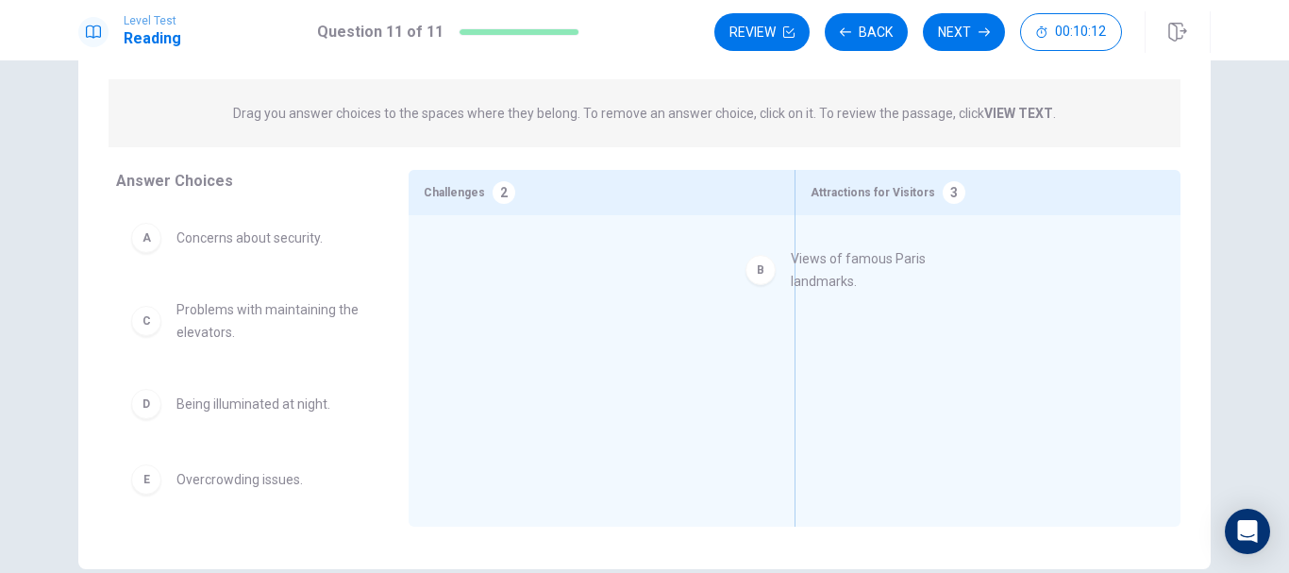
drag, startPoint x: 290, startPoint y: 343, endPoint x: 916, endPoint y: 293, distance: 628.6
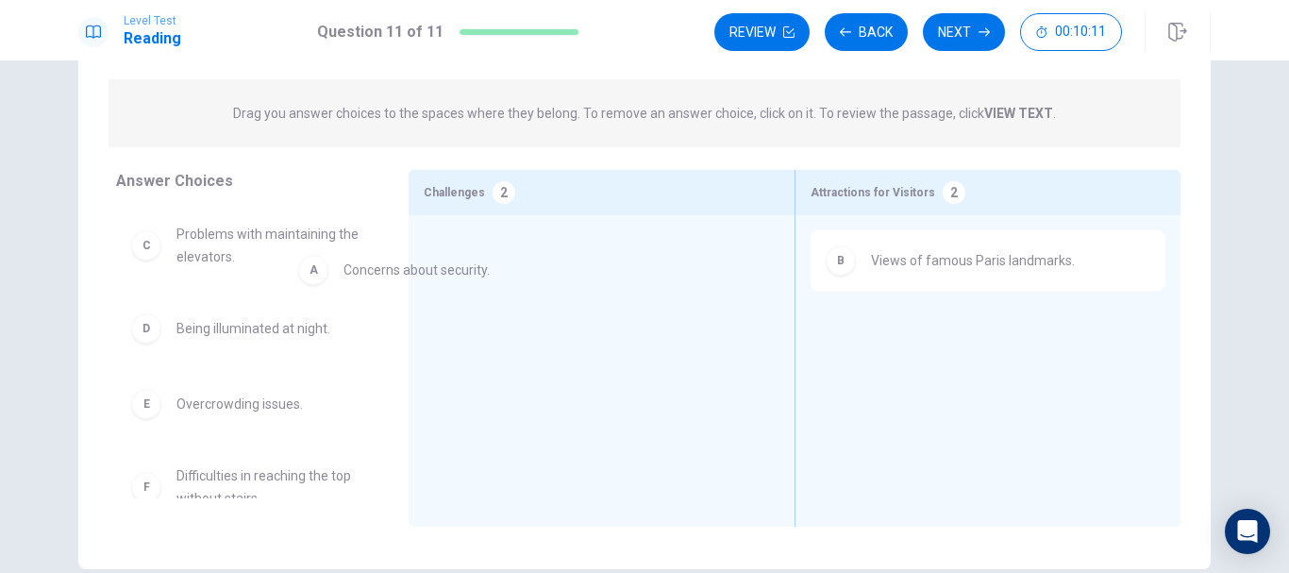
drag, startPoint x: 297, startPoint y: 245, endPoint x: 552, endPoint y: 280, distance: 257.2
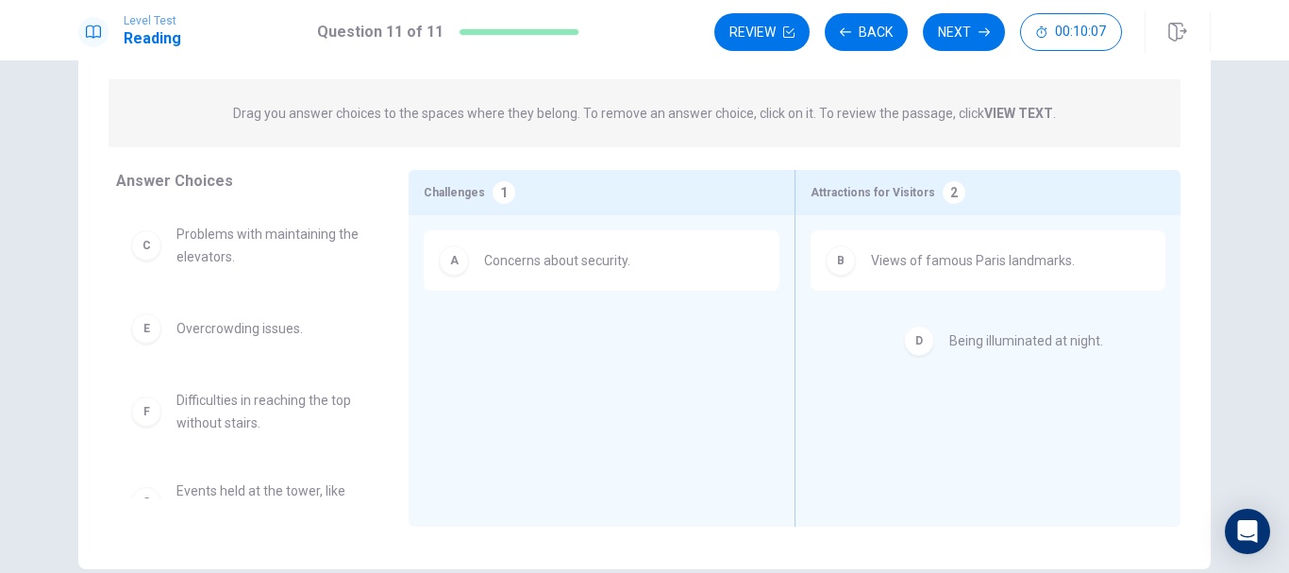
drag, startPoint x: 275, startPoint y: 344, endPoint x: 1065, endPoint y: 354, distance: 790.8
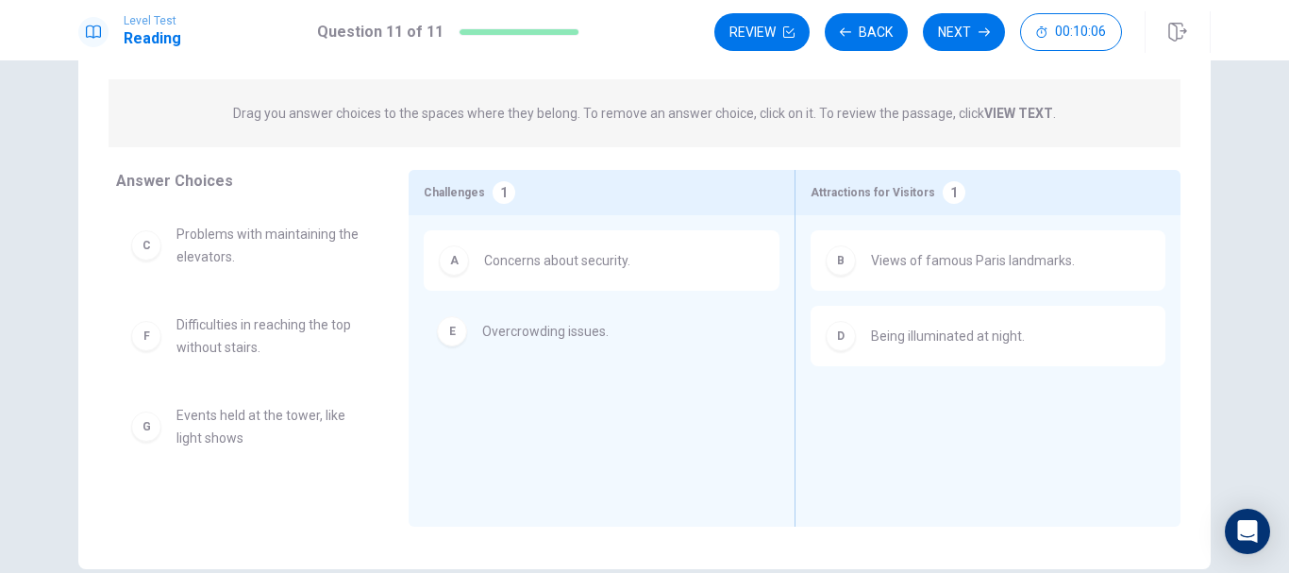
drag, startPoint x: 254, startPoint y: 343, endPoint x: 570, endPoint y: 344, distance: 316.1
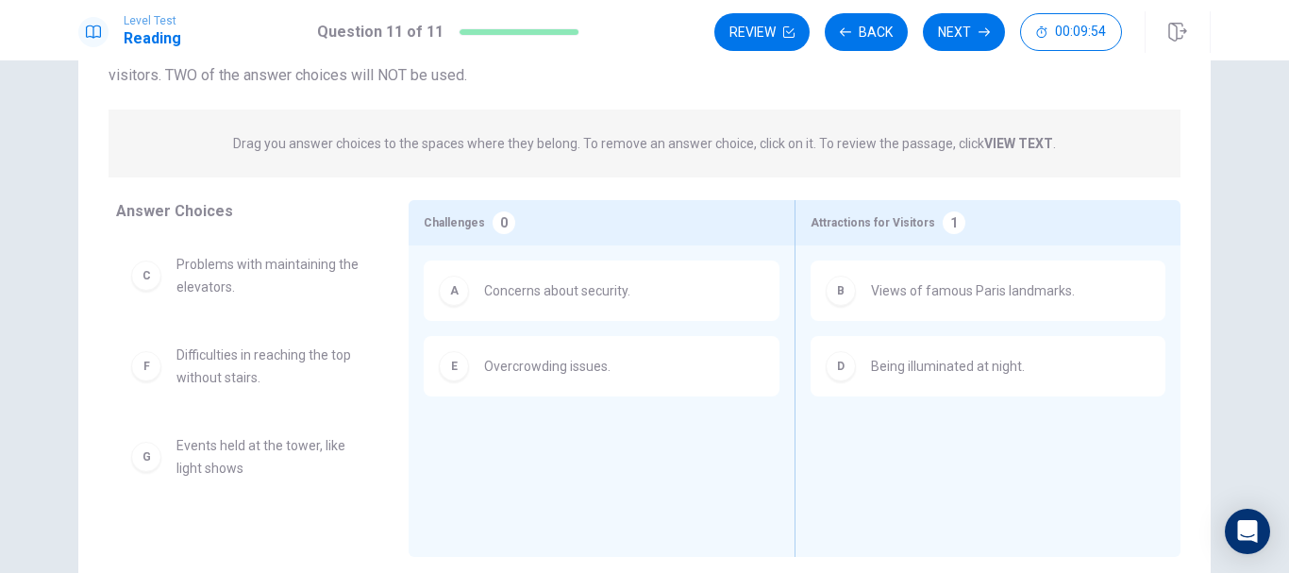
scroll to position [189, 0]
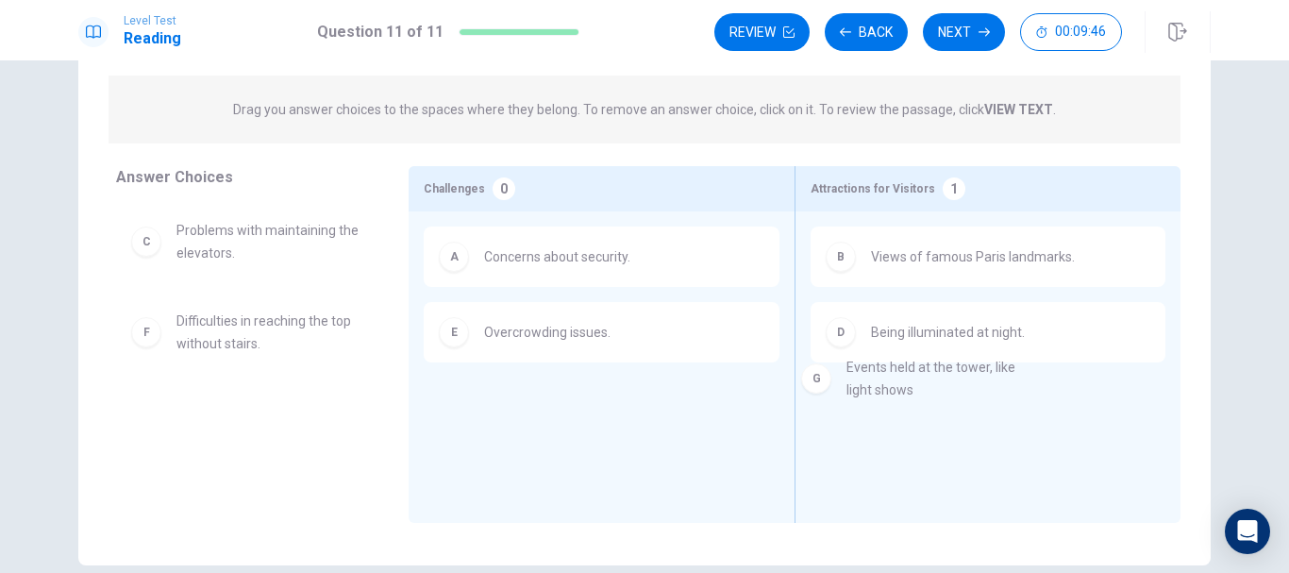
drag, startPoint x: 254, startPoint y: 441, endPoint x: 946, endPoint y: 396, distance: 693.1
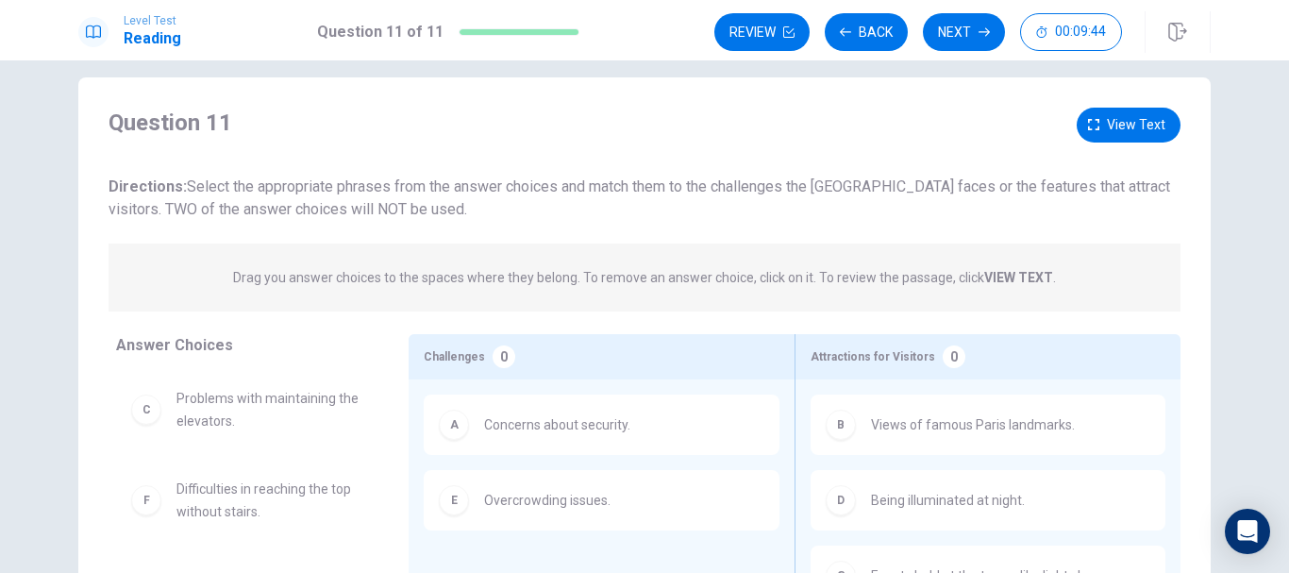
scroll to position [0, 0]
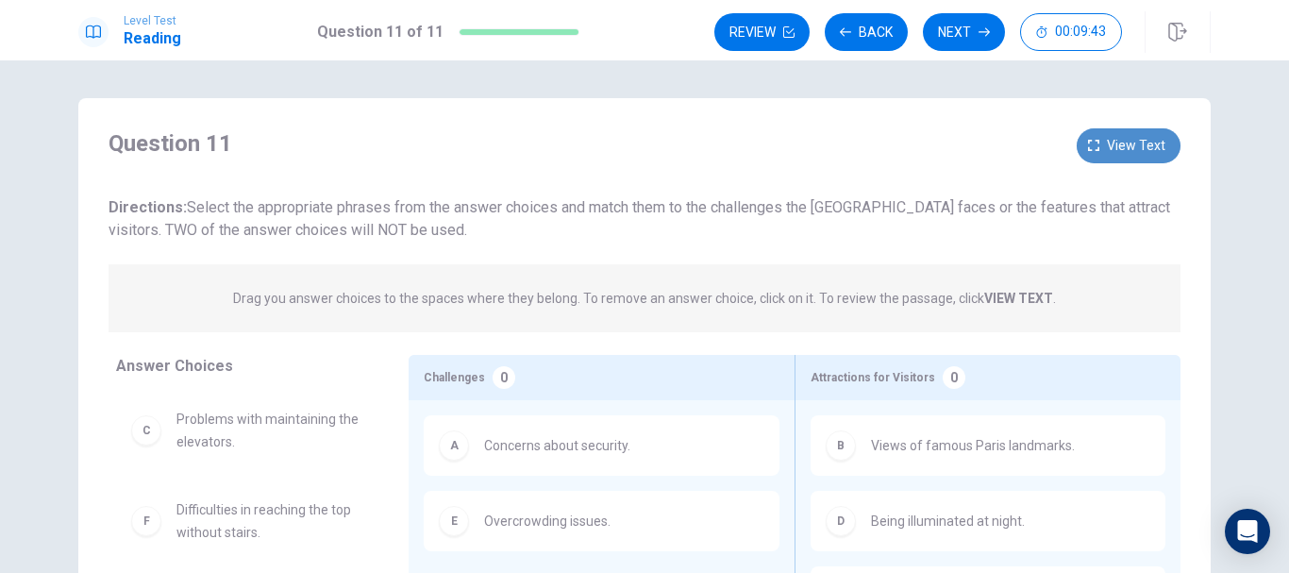
click at [1109, 149] on span "View text" at bounding box center [1136, 146] width 59 height 24
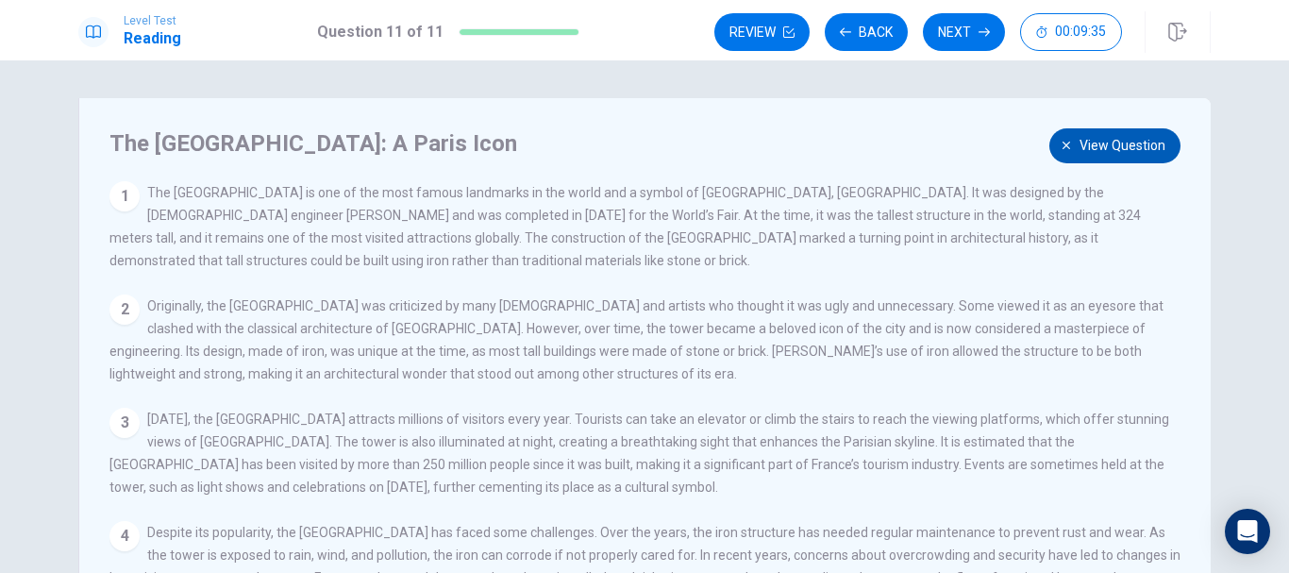
click at [1109, 155] on span "View question" at bounding box center [1123, 146] width 86 height 24
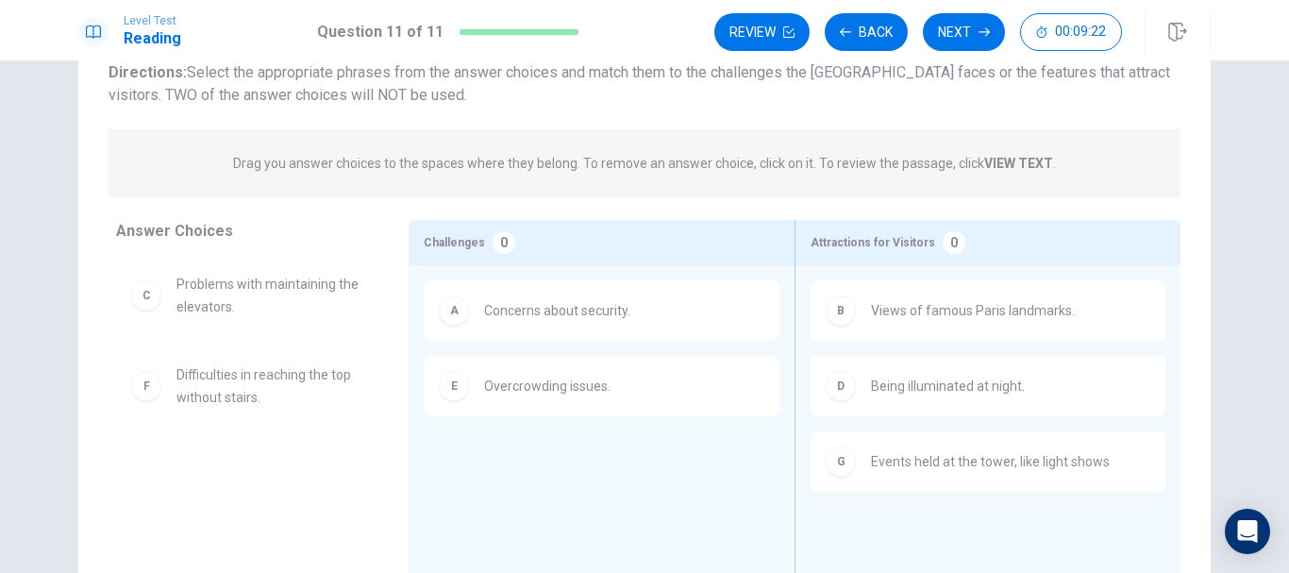
scroll to position [91, 0]
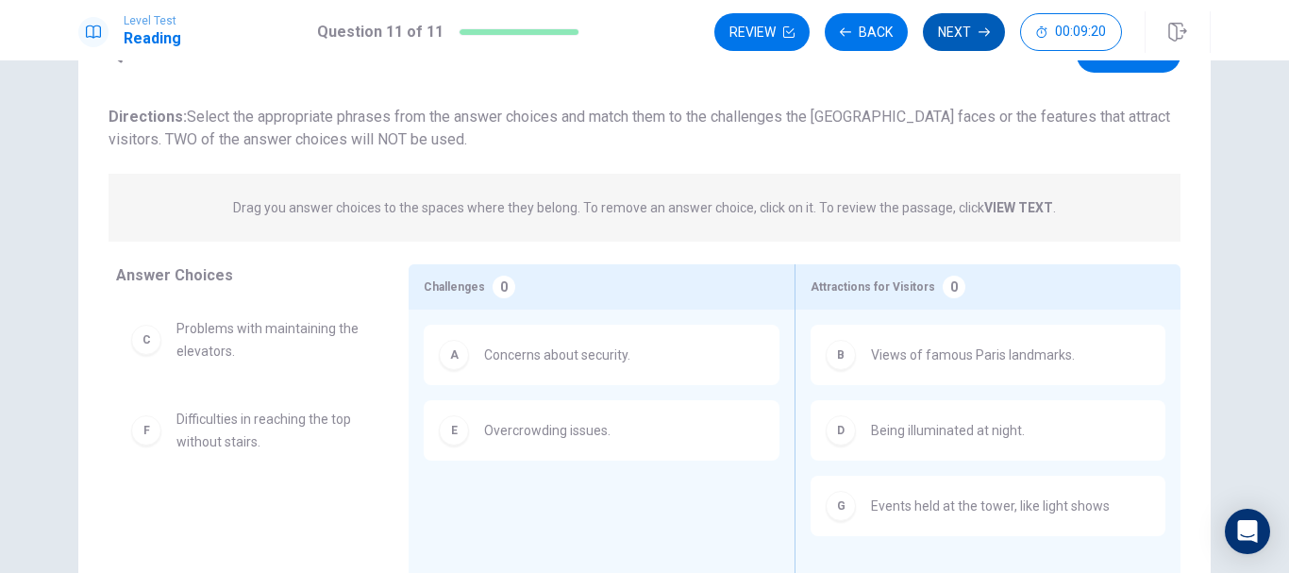
click at [981, 40] on button "Next" at bounding box center [964, 32] width 82 height 38
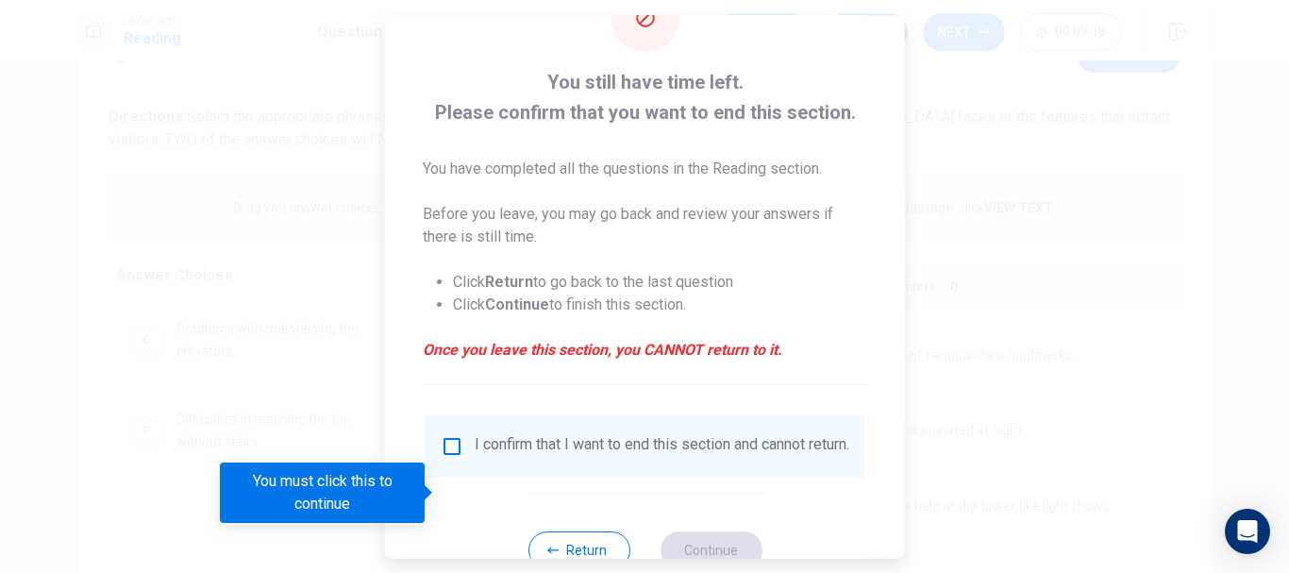
scroll to position [131, 0]
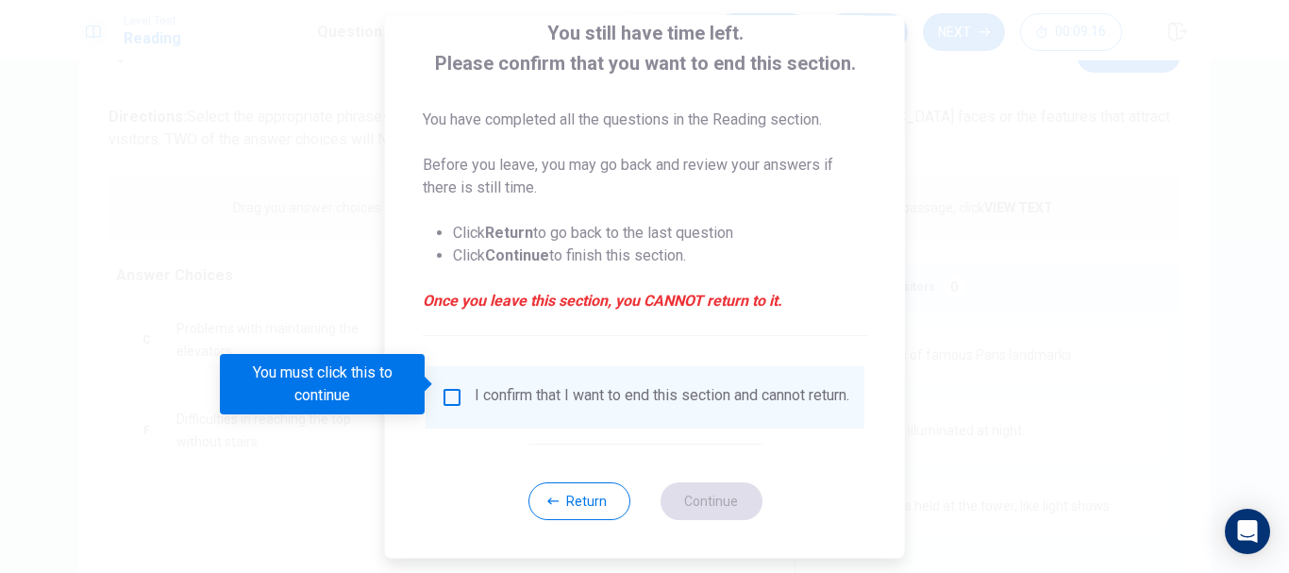
click at [445, 386] on input "You must click this to continue" at bounding box center [452, 397] width 23 height 23
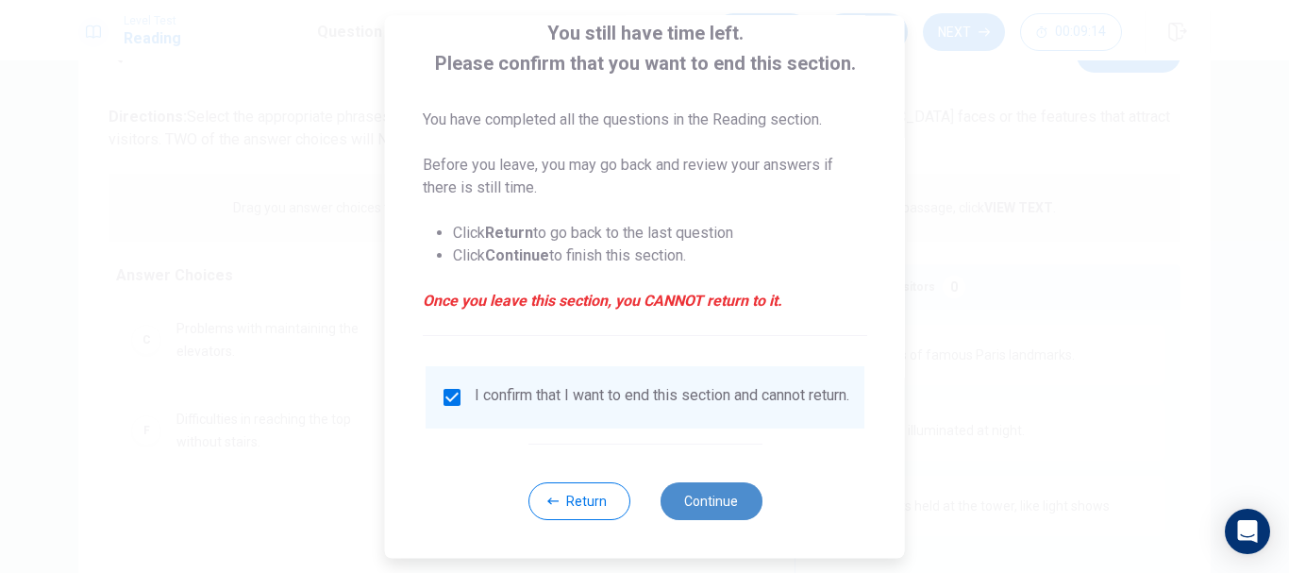
click at [699, 500] on button "Continue" at bounding box center [711, 501] width 102 height 38
